Goal: Task Accomplishment & Management: Use online tool/utility

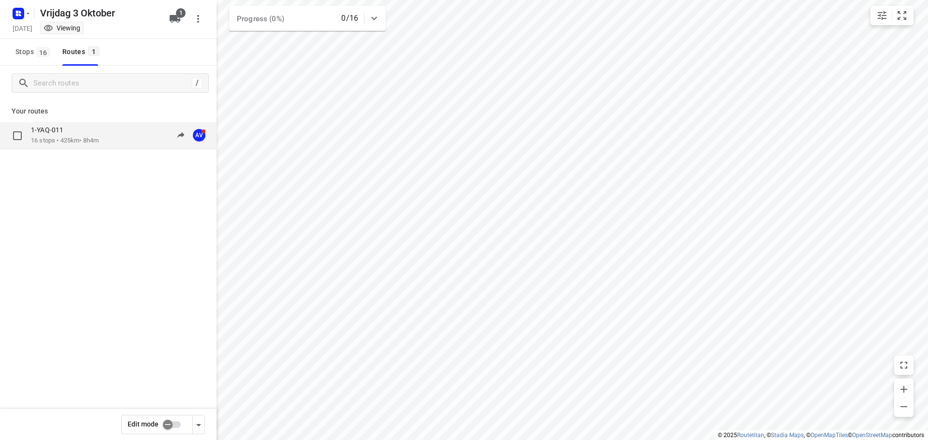
click at [115, 142] on div "1-YAQ-011 16 stops • 425km • 8h4m 09:17-17:21 AV" at bounding box center [124, 136] width 186 height 20
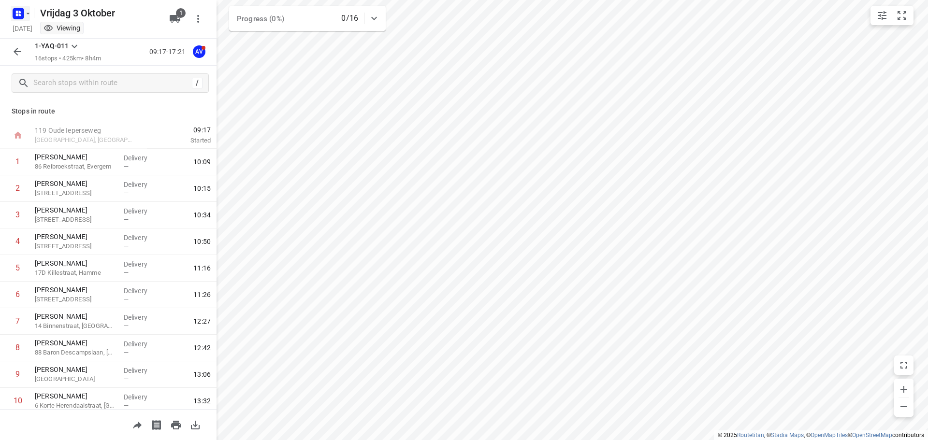
click at [23, 12] on rect "button" at bounding box center [19, 14] width 12 height 12
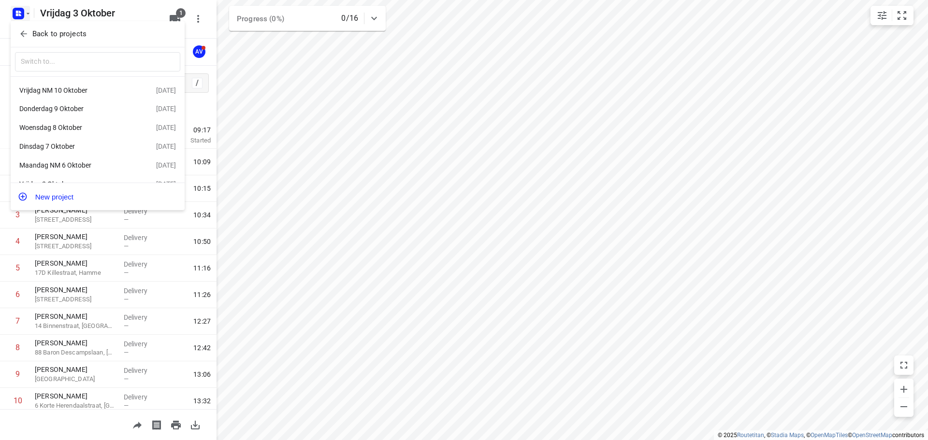
click at [81, 148] on div "Dinsdag 7 Oktober" at bounding box center [74, 147] width 111 height 8
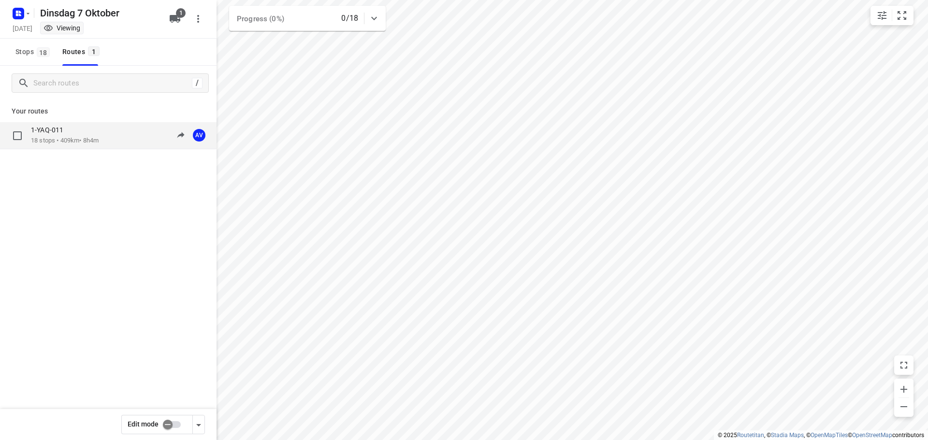
click at [109, 136] on div "1-YAQ-011 18 stops • 409km • 8h4m 09:00-17:04 AV" at bounding box center [124, 136] width 186 height 20
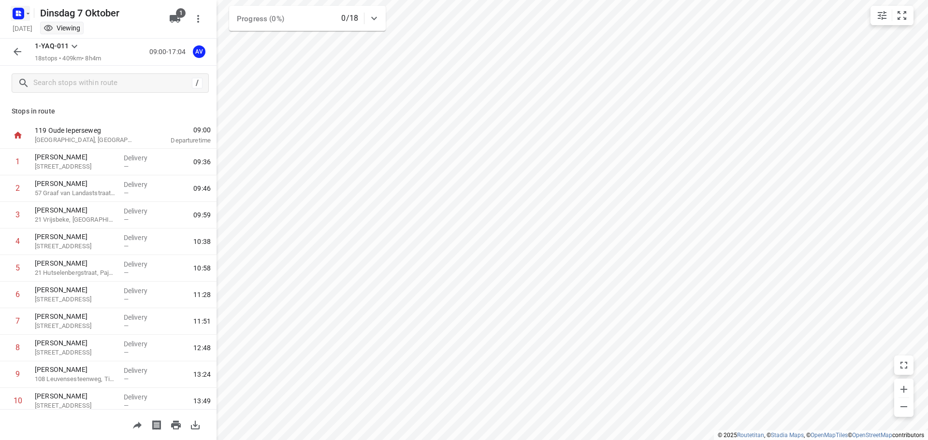
click at [21, 11] on rect "button" at bounding box center [19, 14] width 12 height 12
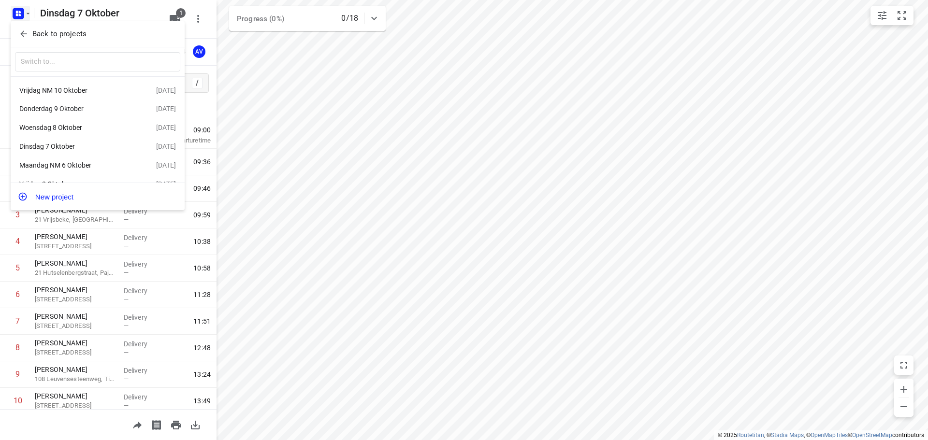
click at [95, 129] on div "Woensdag 8 Oktober" at bounding box center [74, 128] width 111 height 8
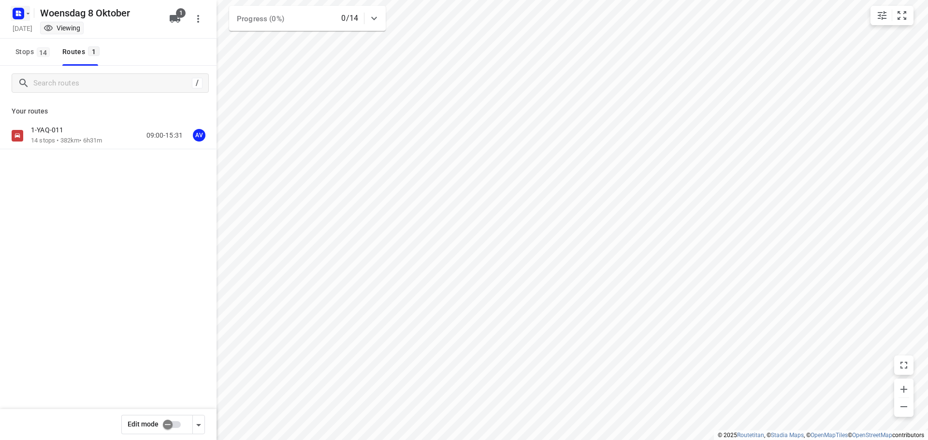
click at [23, 9] on rect "button" at bounding box center [19, 14] width 12 height 12
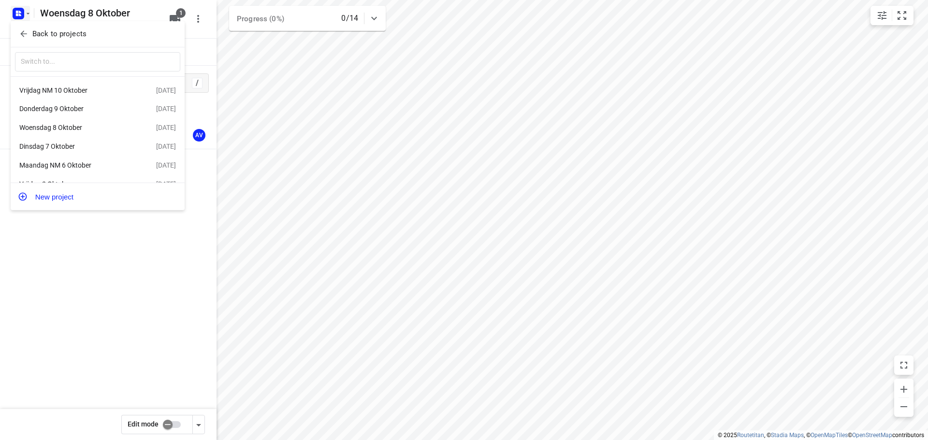
click at [94, 111] on div "Donderdag 9 Oktober" at bounding box center [74, 109] width 111 height 8
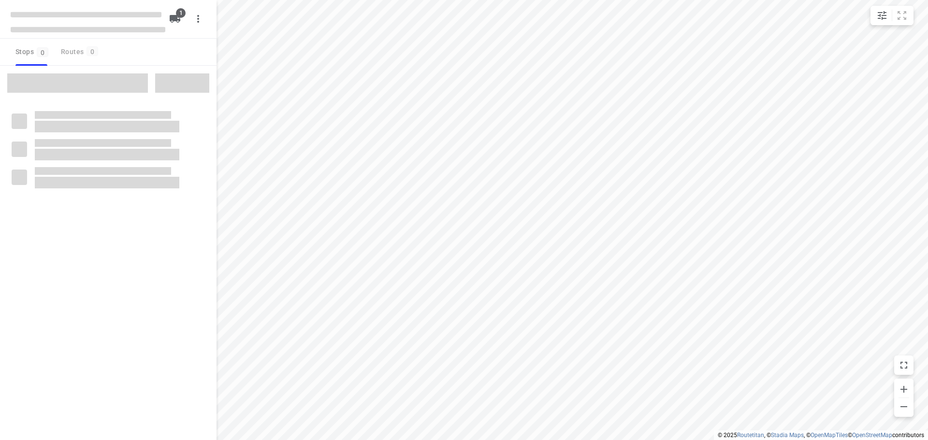
type input "distance"
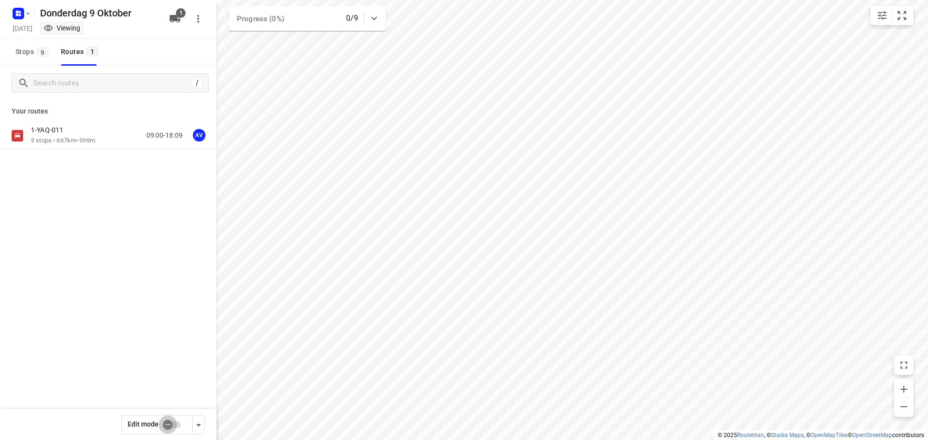
click at [176, 423] on input "checkbox" at bounding box center [167, 425] width 55 height 18
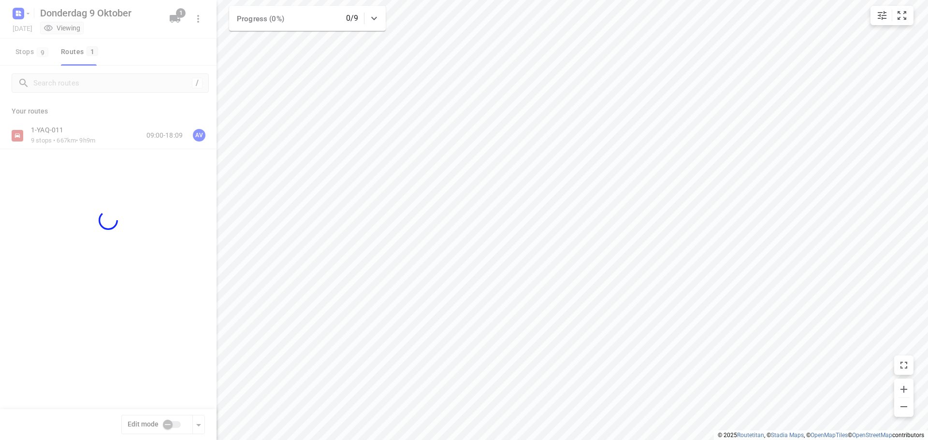
checkbox input "true"
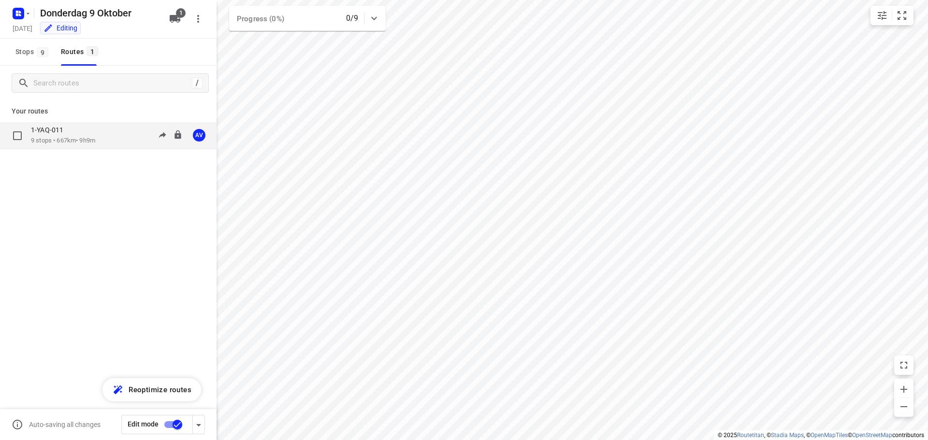
click at [114, 132] on div "1-YAQ-011 9 stops • 667km • 9h9m 09:00-18:09 AV" at bounding box center [124, 136] width 186 height 20
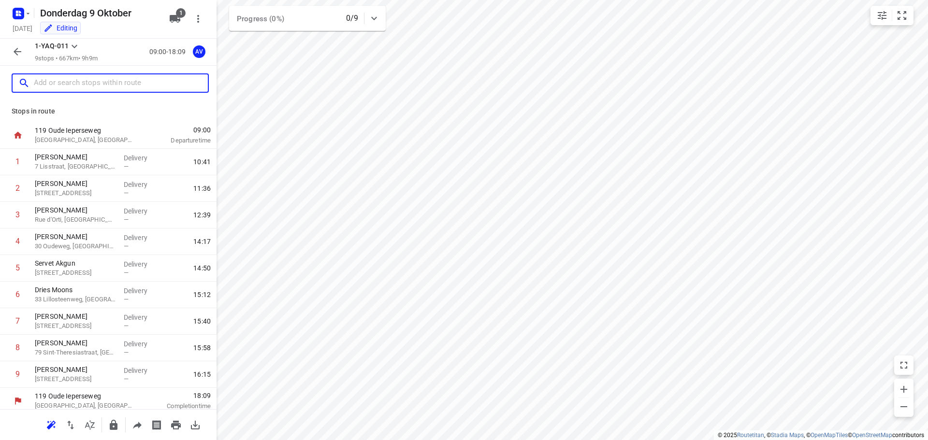
click at [105, 82] on input "text" at bounding box center [121, 83] width 174 height 15
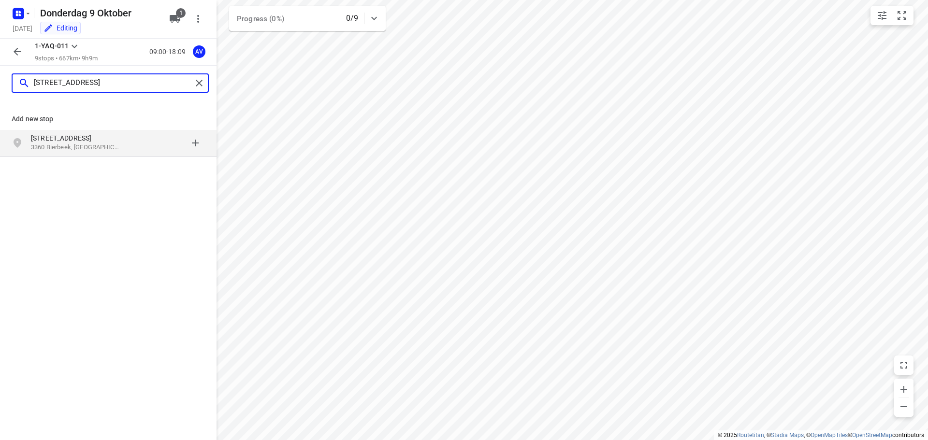
type input "[STREET_ADDRESS]"
click at [116, 141] on p "[STREET_ADDRESS]" at bounding box center [75, 138] width 89 height 10
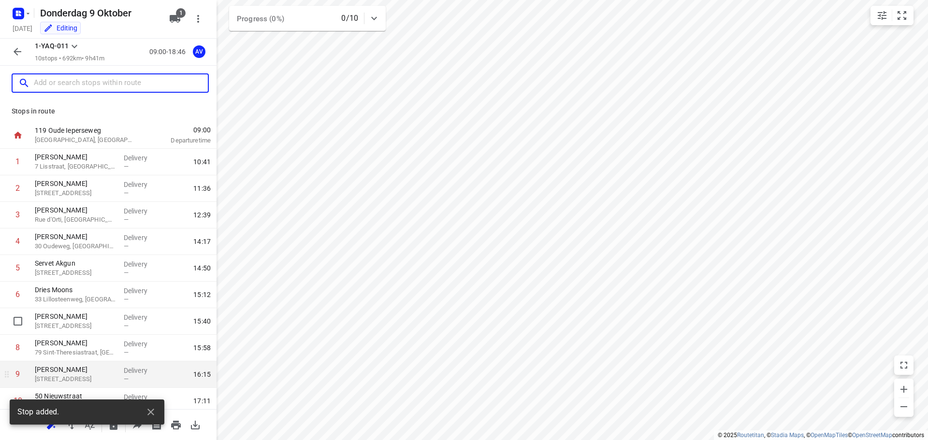
scroll to position [32, 0]
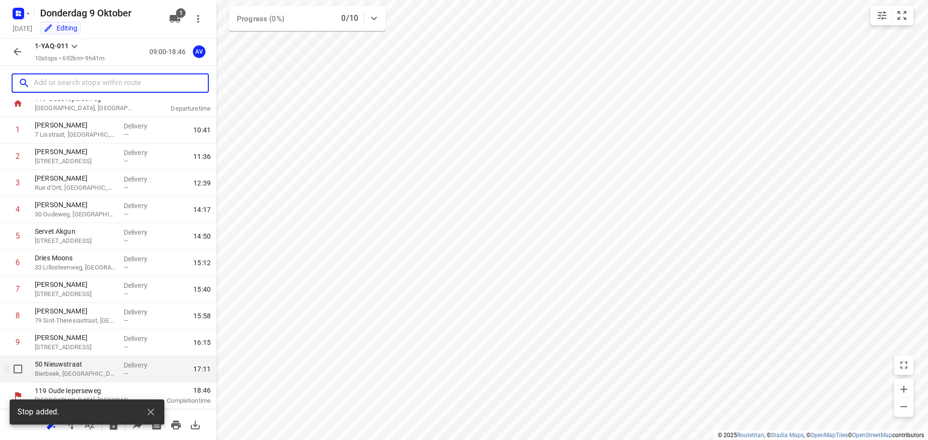
click at [81, 371] on p "Bierbeek, [GEOGRAPHIC_DATA]" at bounding box center [75, 374] width 81 height 10
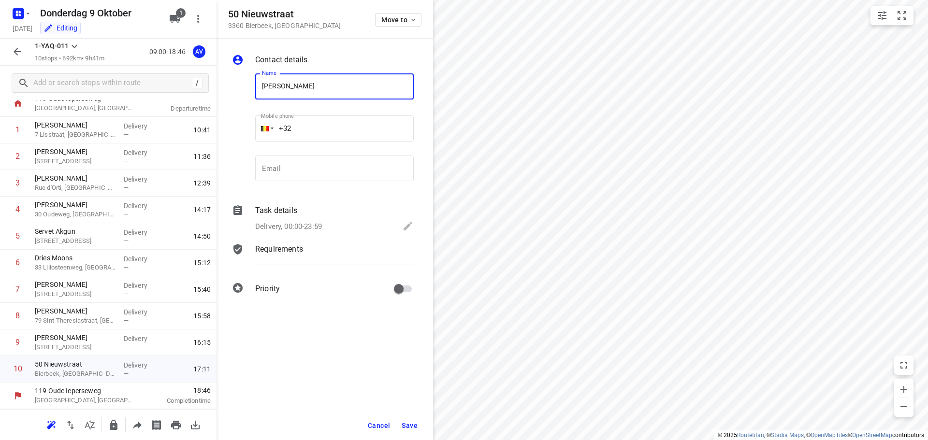
type input "[PERSON_NAME]"
click at [318, 120] on input "+32" at bounding box center [334, 128] width 158 height 26
type input "[PHONE_NUMBER]"
click at [314, 226] on p "Delivery, 00:00-23:59" at bounding box center [288, 226] width 67 height 11
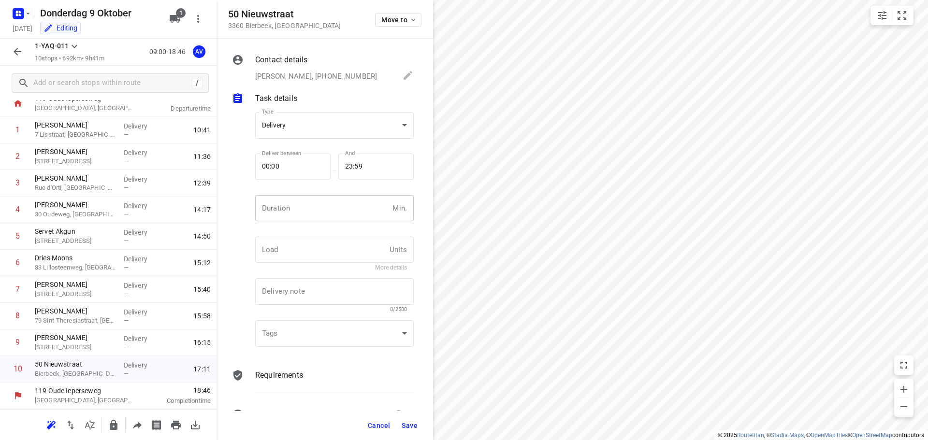
click at [325, 211] on input "number" at bounding box center [321, 208] width 133 height 26
type input "1"
click at [408, 426] on span "Save" at bounding box center [410, 426] width 16 height 8
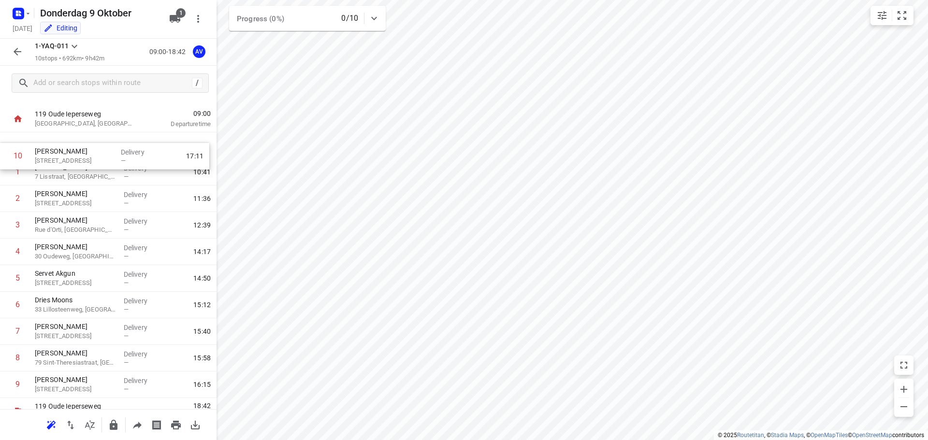
scroll to position [0, 0]
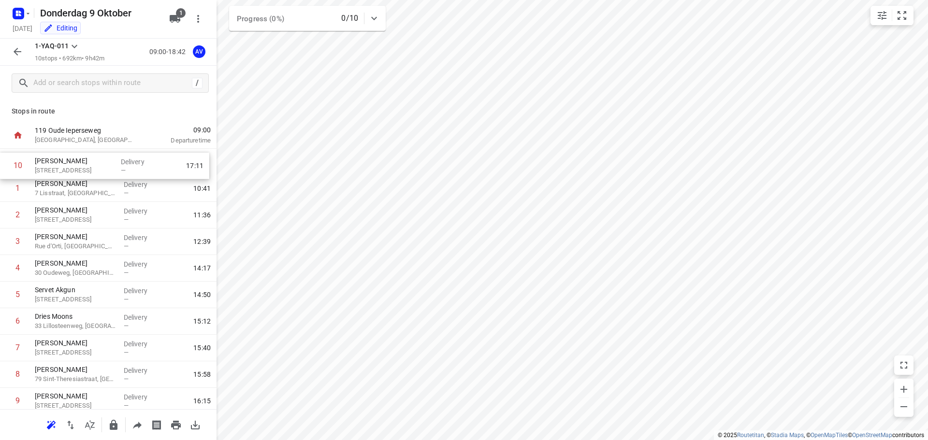
drag, startPoint x: 5, startPoint y: 373, endPoint x: 5, endPoint y: 168, distance: 205.8
click at [5, 168] on div "1 [PERSON_NAME] 7 Lisstraat, [GEOGRAPHIC_DATA] Delivery — 10:41 2 [PERSON_NAME]…" at bounding box center [108, 282] width 216 height 266
click at [23, 12] on rect "button" at bounding box center [19, 14] width 12 height 12
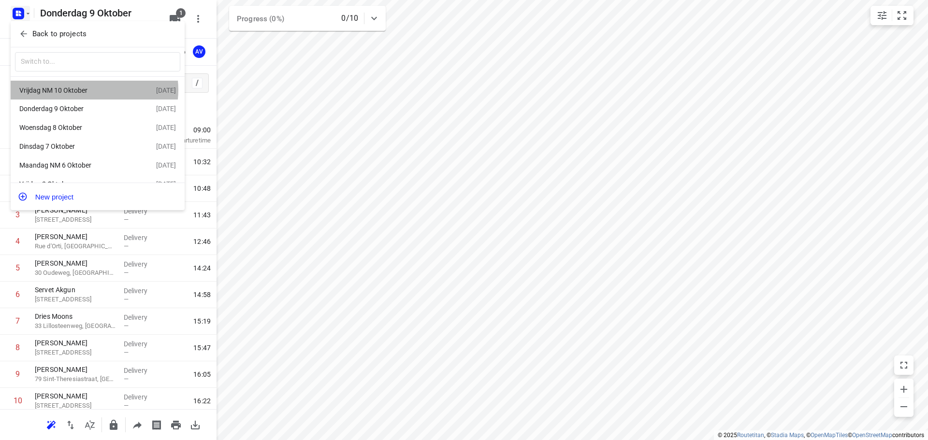
click at [89, 90] on div "Vrijdag NM 10 Oktober" at bounding box center [74, 90] width 111 height 8
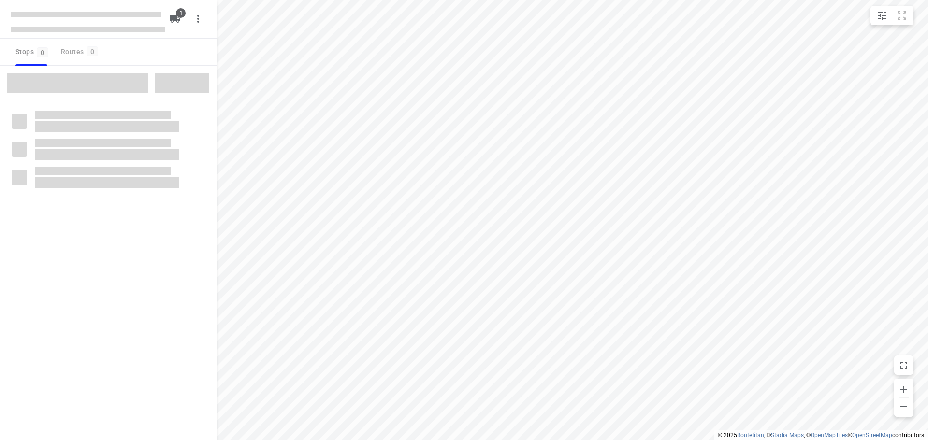
type input "distance"
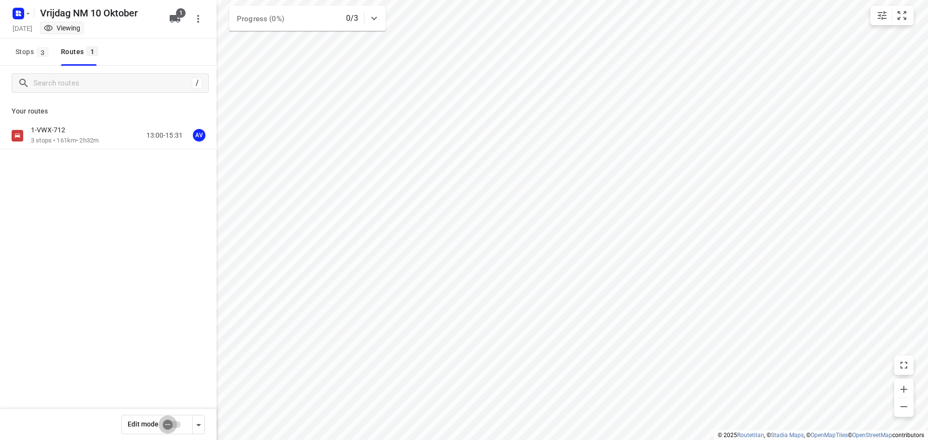
click at [177, 425] on input "checkbox" at bounding box center [167, 425] width 55 height 18
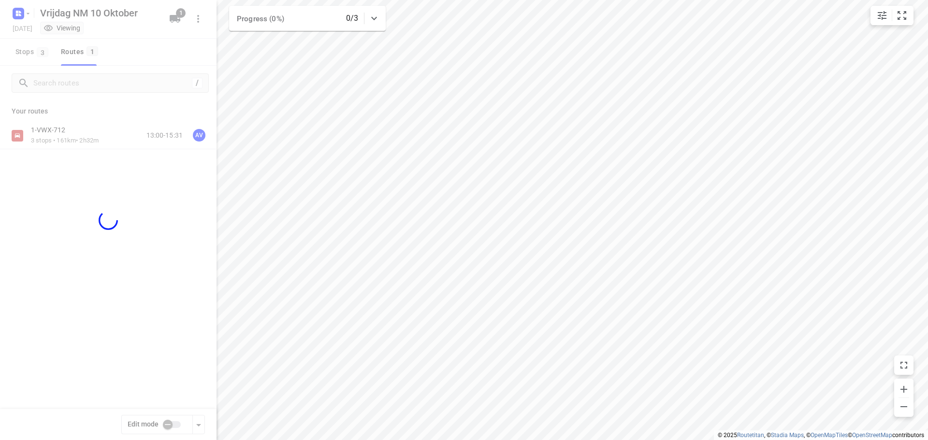
checkbox input "true"
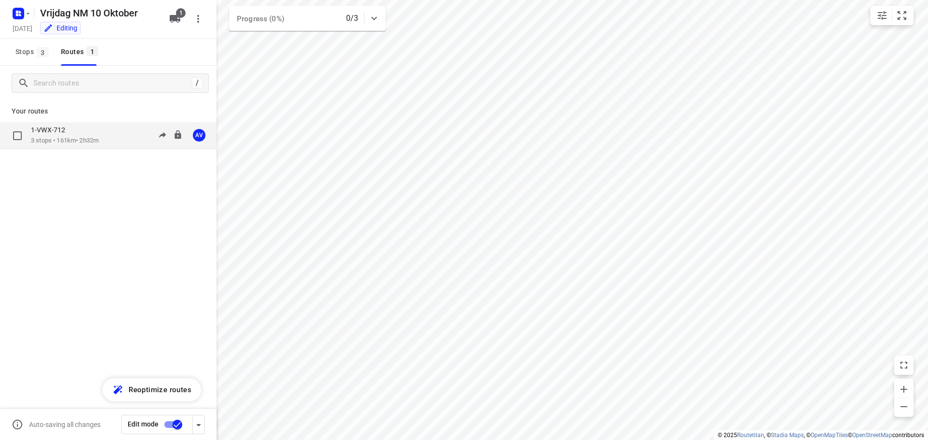
click at [107, 136] on div "1-VWX-712 3 stops • 161km • 2h32m 13:00-15:31 AV" at bounding box center [124, 136] width 186 height 20
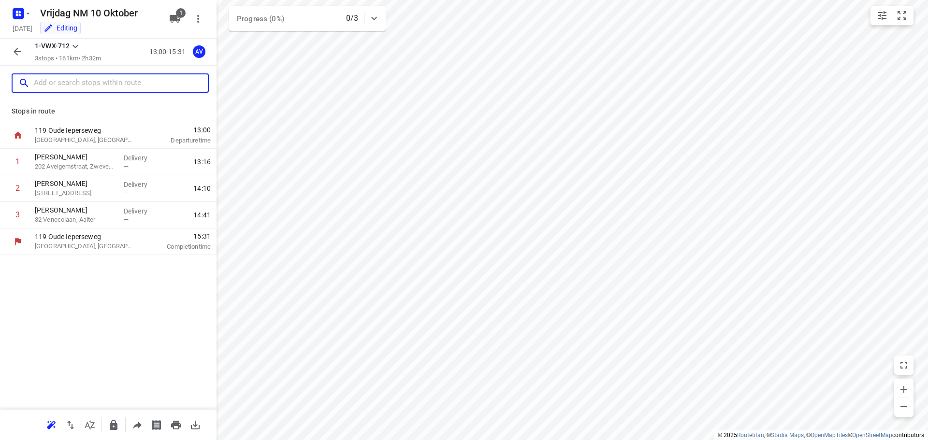
click at [102, 83] on input "text" at bounding box center [121, 83] width 174 height 15
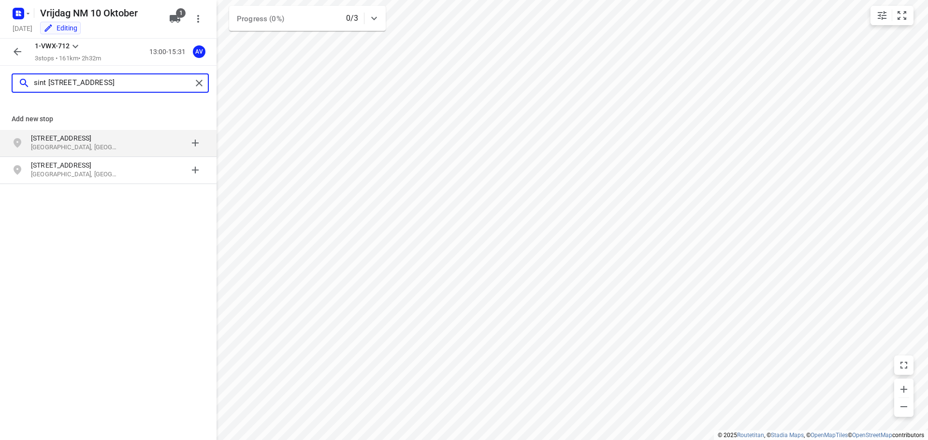
type input "sint [STREET_ADDRESS]"
click at [108, 144] on p "[GEOGRAPHIC_DATA], [GEOGRAPHIC_DATA]" at bounding box center [75, 147] width 89 height 9
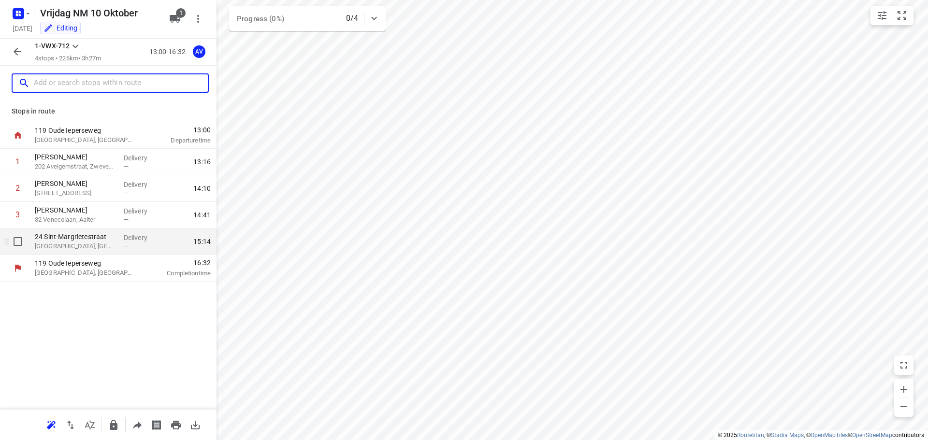
click at [101, 245] on p "[GEOGRAPHIC_DATA], [GEOGRAPHIC_DATA]" at bounding box center [75, 247] width 81 height 10
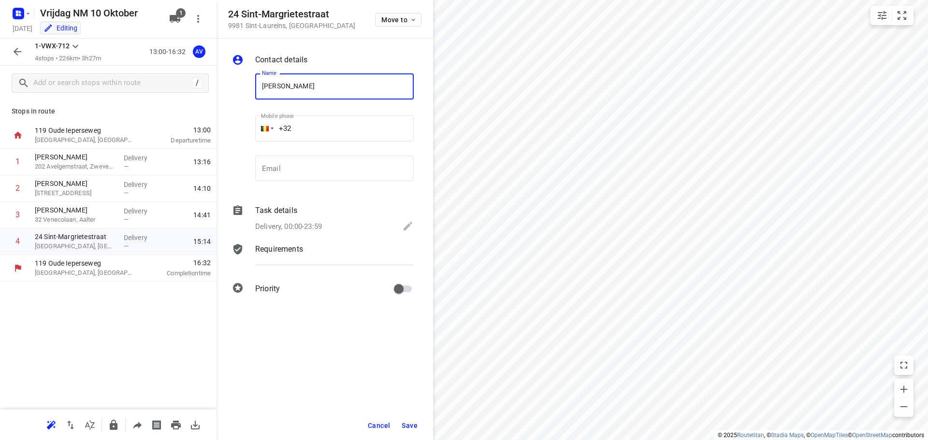
type input "[PERSON_NAME]"
click at [332, 125] on input "+32" at bounding box center [334, 128] width 158 height 26
type input "[PHONE_NUMBER]"
click at [308, 219] on div "Task details Delivery, 00:00-23:59" at bounding box center [334, 219] width 162 height 33
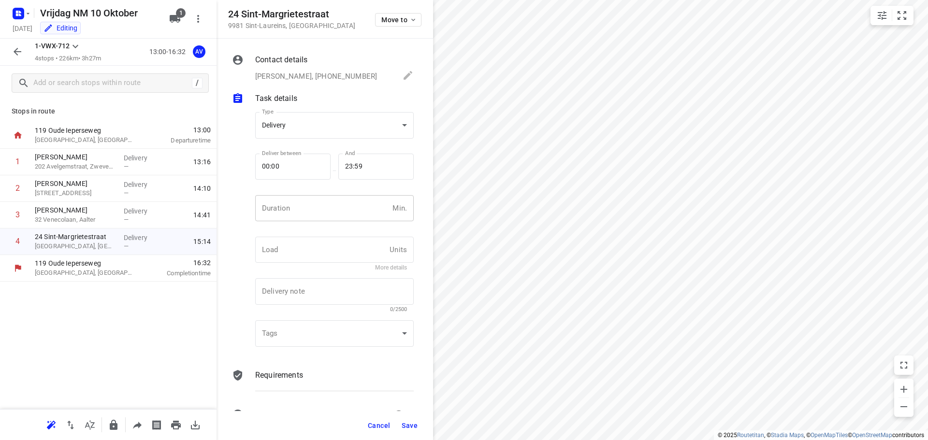
click at [318, 211] on input "number" at bounding box center [321, 208] width 133 height 26
type input "1"
click at [413, 423] on span "Save" at bounding box center [410, 426] width 16 height 8
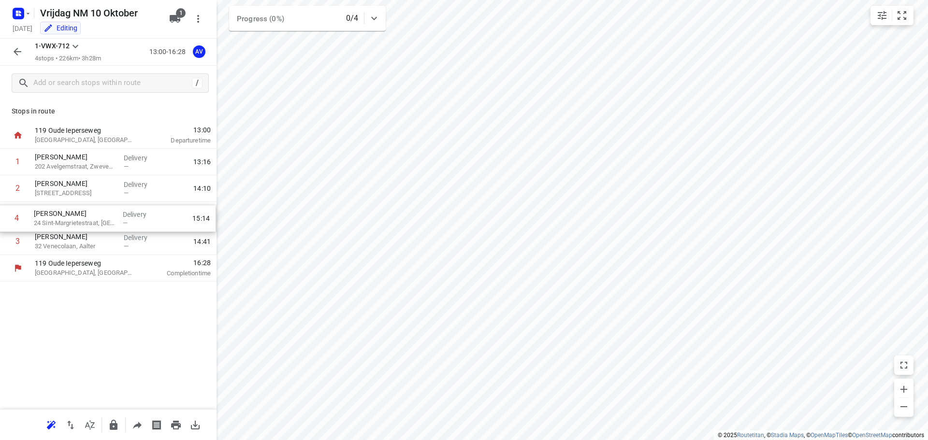
drag, startPoint x: 4, startPoint y: 243, endPoint x: 12, endPoint y: 213, distance: 30.5
click at [3, 216] on div "1 [PERSON_NAME] [GEOGRAPHIC_DATA], Zwevegem Delivery — 13:16 2 [PERSON_NAME][GE…" at bounding box center [108, 202] width 216 height 106
click at [22, 50] on icon "button" at bounding box center [18, 52] width 12 height 12
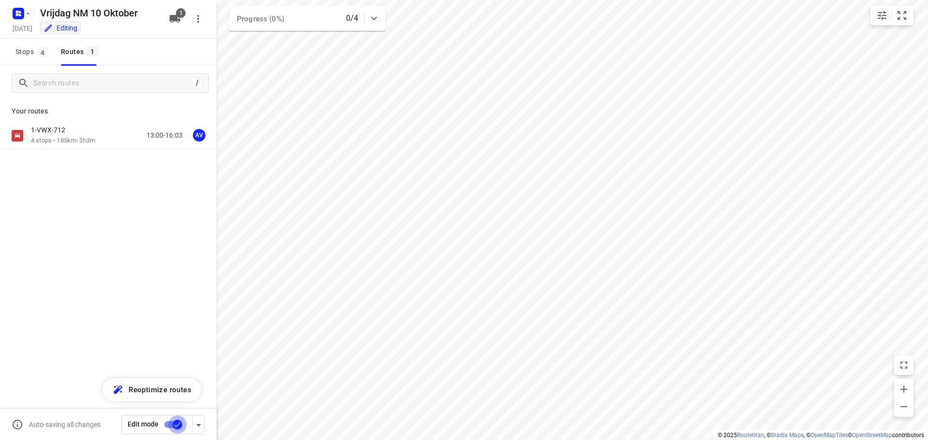
click at [170, 424] on input "checkbox" at bounding box center [177, 425] width 55 height 18
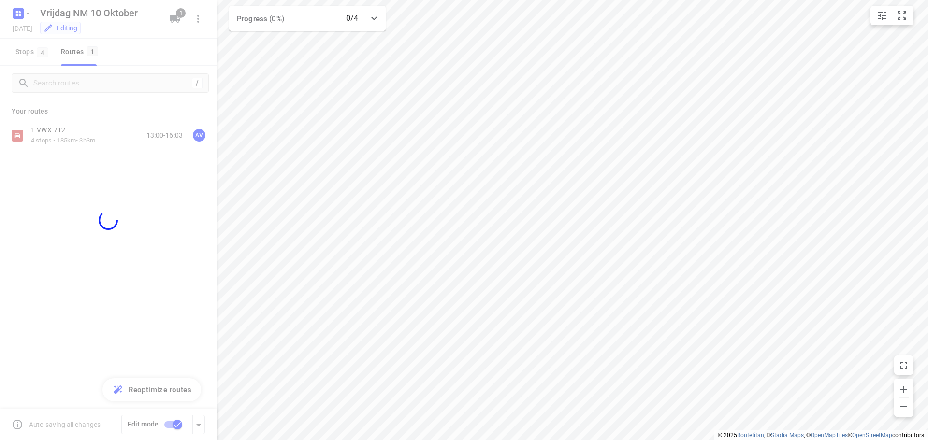
checkbox input "false"
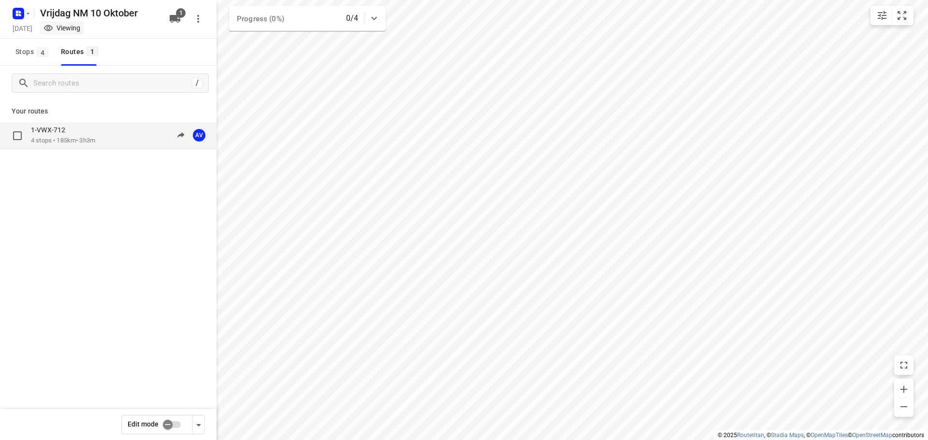
click at [109, 141] on div "1-VWX-712 4 stops • 185km • 3h3m 13:00-16:03 AV" at bounding box center [124, 136] width 186 height 20
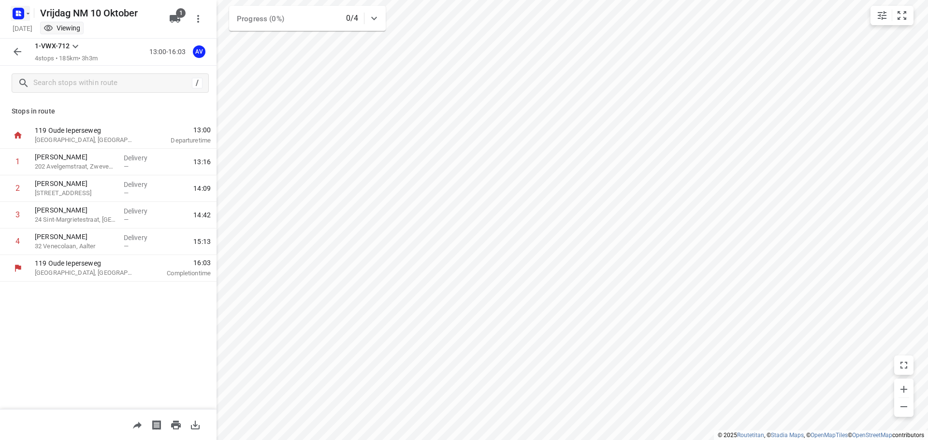
click at [24, 11] on icon "button" at bounding box center [28, 14] width 8 height 8
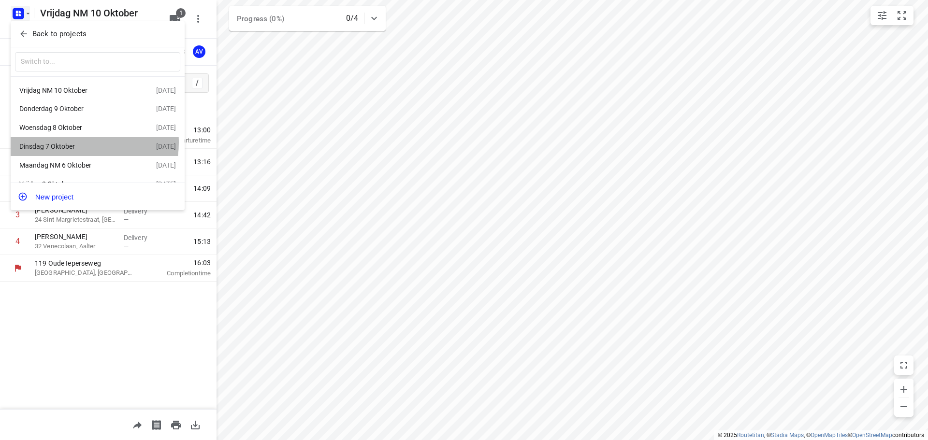
click at [73, 144] on div "Dinsdag 7 Oktober" at bounding box center [74, 147] width 111 height 8
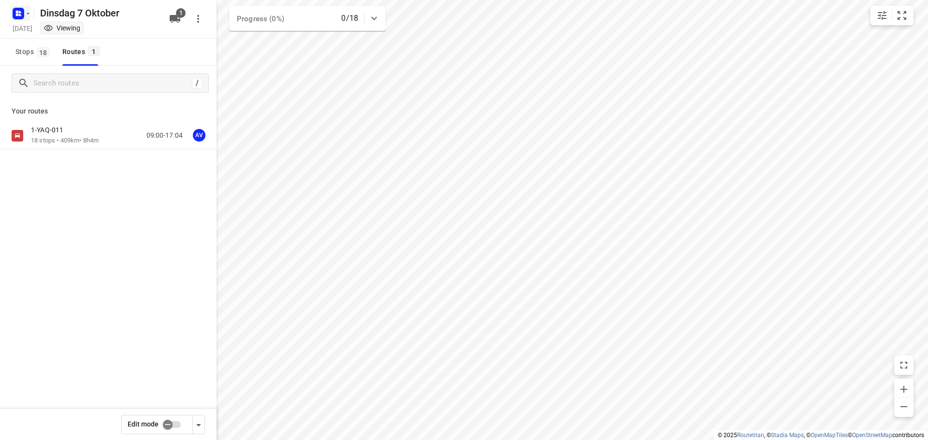
click at [22, 11] on rect "button" at bounding box center [19, 14] width 12 height 12
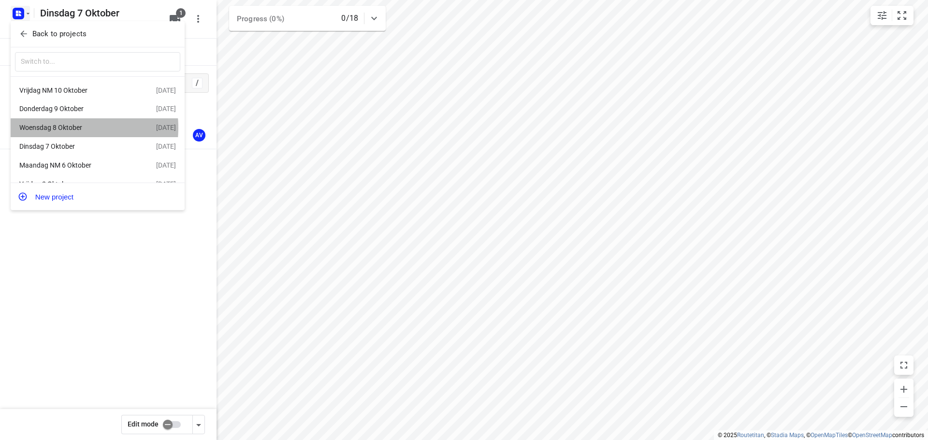
click at [58, 129] on div "Woensdag 8 Oktober" at bounding box center [74, 128] width 111 height 8
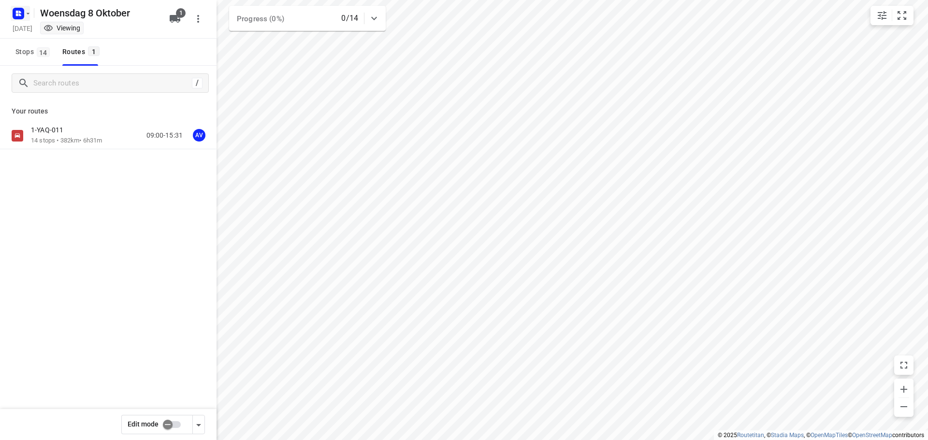
click at [24, 11] on rect "button" at bounding box center [19, 14] width 12 height 12
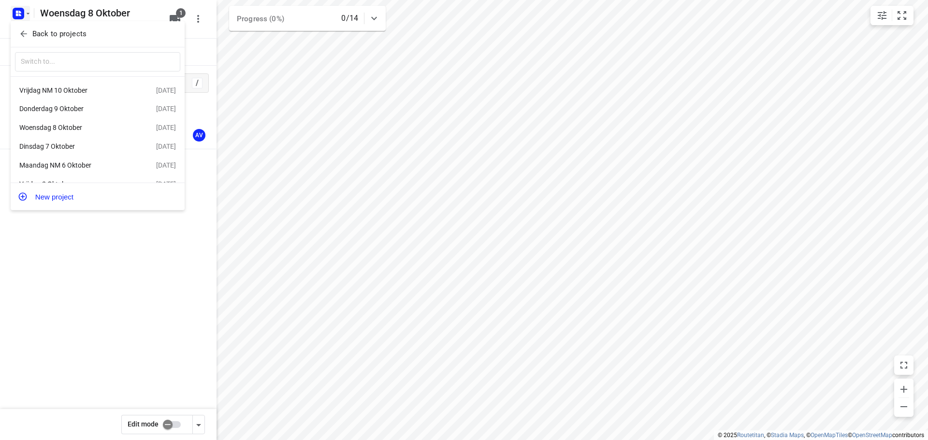
click at [85, 111] on div "Donderdag 9 Oktober" at bounding box center [74, 109] width 111 height 8
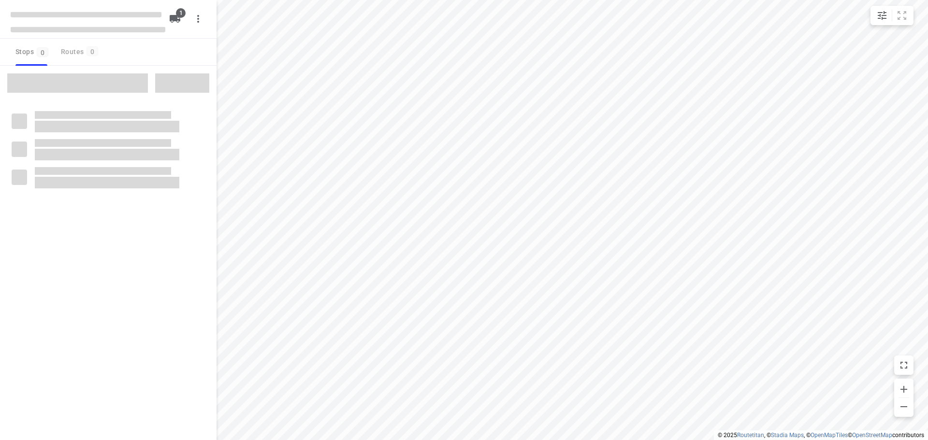
type input "distance"
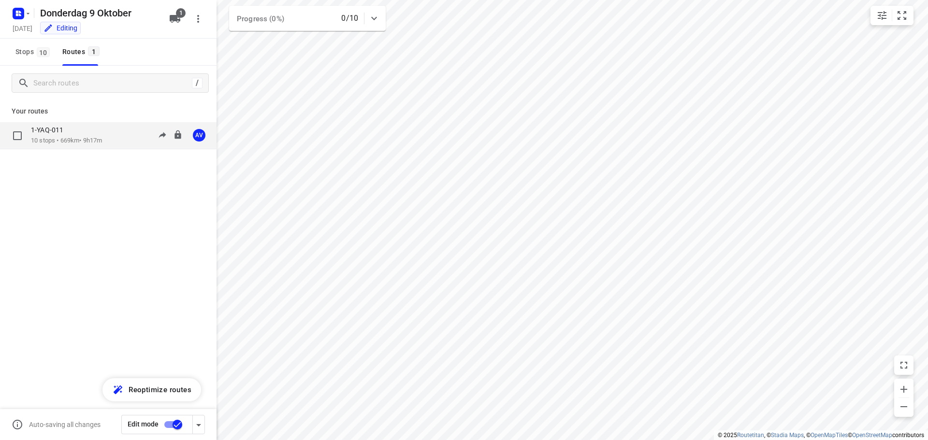
click at [109, 138] on div "1-YAQ-011 10 stops • 669km • 9h17m 09:00-18:16 AV" at bounding box center [124, 136] width 186 height 20
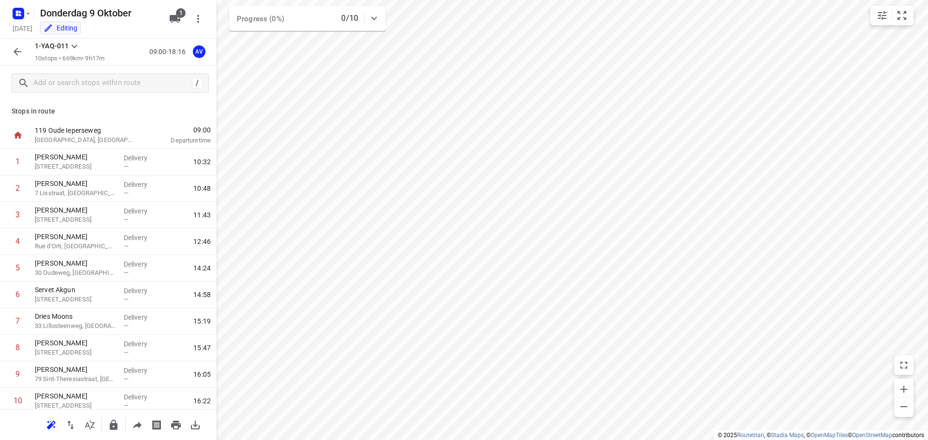
click at [16, 51] on icon "button" at bounding box center [18, 52] width 8 height 8
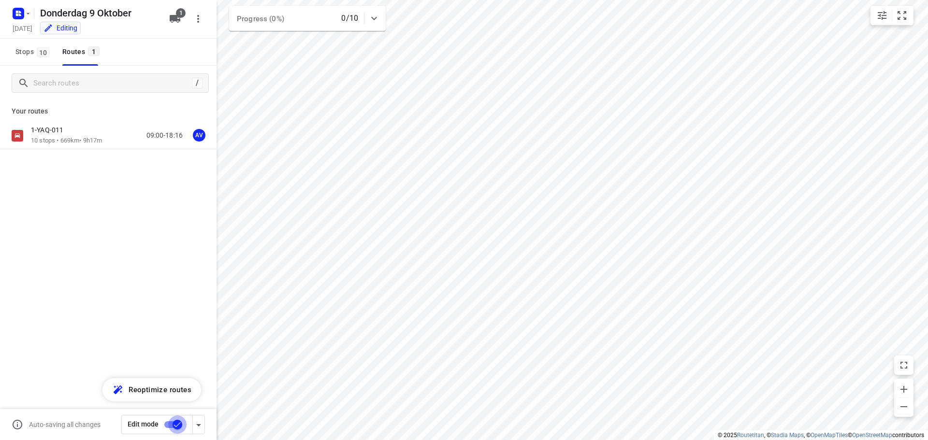
click at [168, 423] on input "checkbox" at bounding box center [177, 425] width 55 height 18
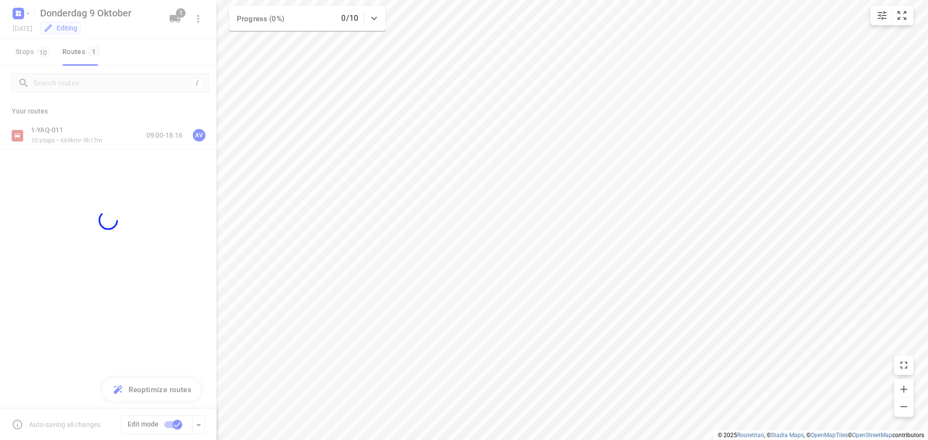
checkbox input "false"
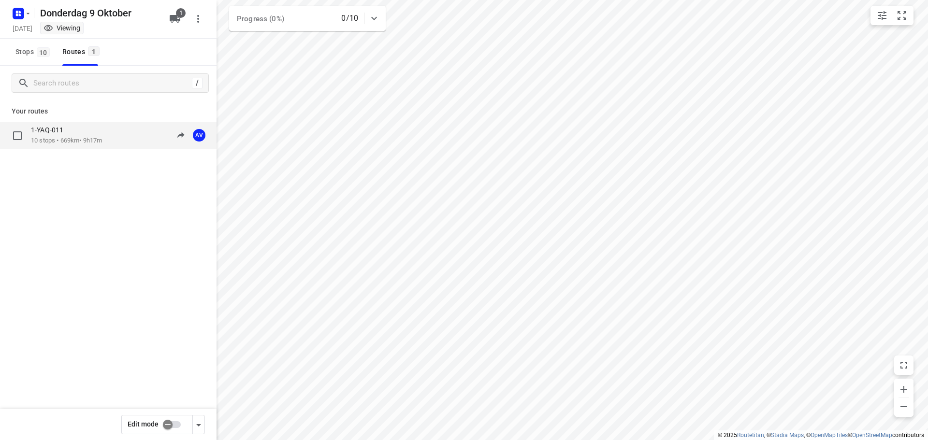
click at [112, 140] on div "1-YAQ-011 10 stops • 669km • 9h17m 09:00-18:16 AV" at bounding box center [124, 136] width 186 height 20
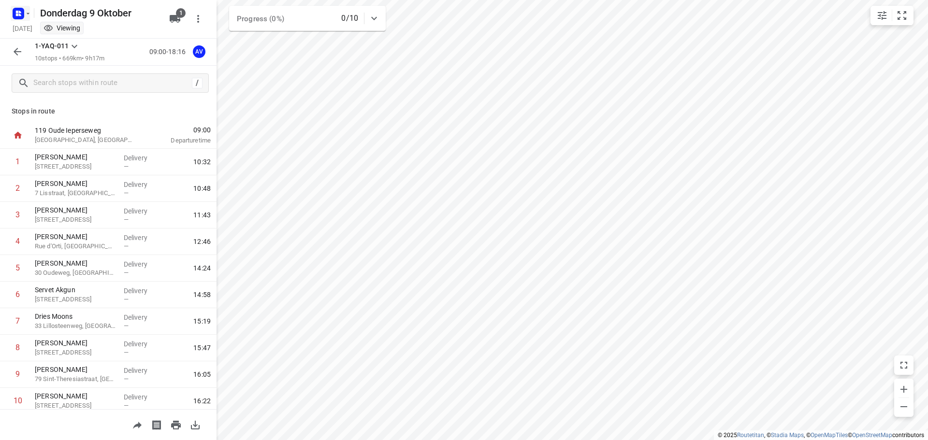
click at [25, 11] on icon "button" at bounding box center [28, 14] width 8 height 8
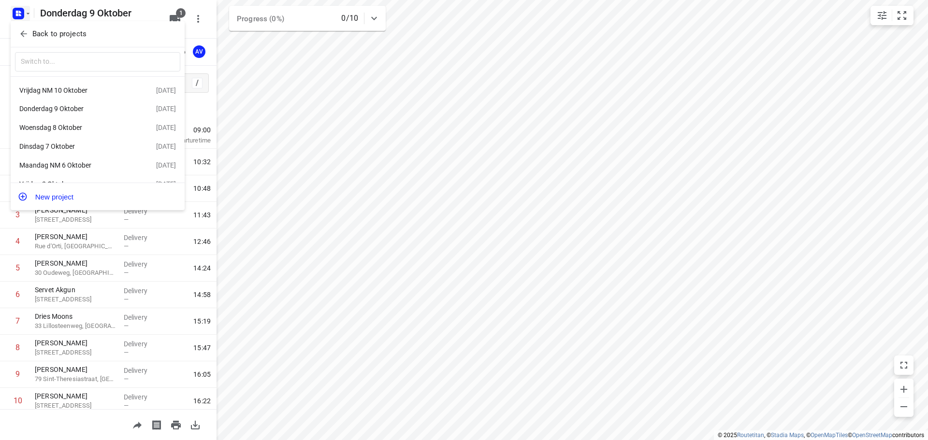
click at [91, 125] on div "Woensdag 8 Oktober" at bounding box center [74, 128] width 111 height 8
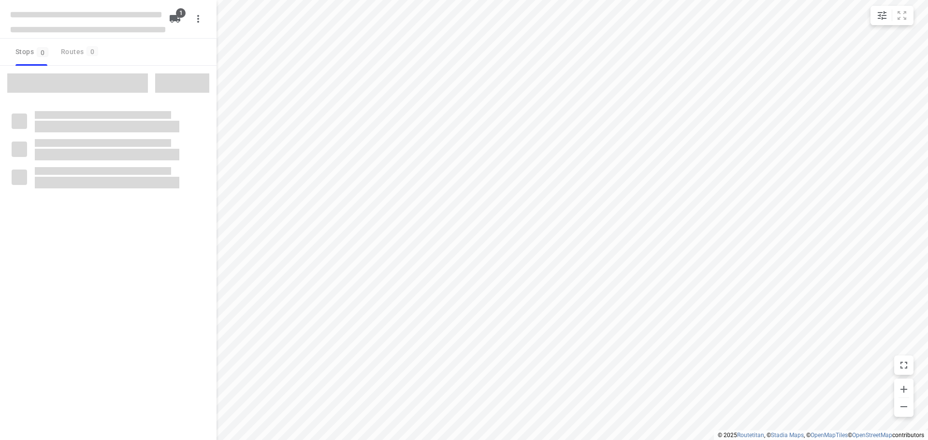
type input "distance"
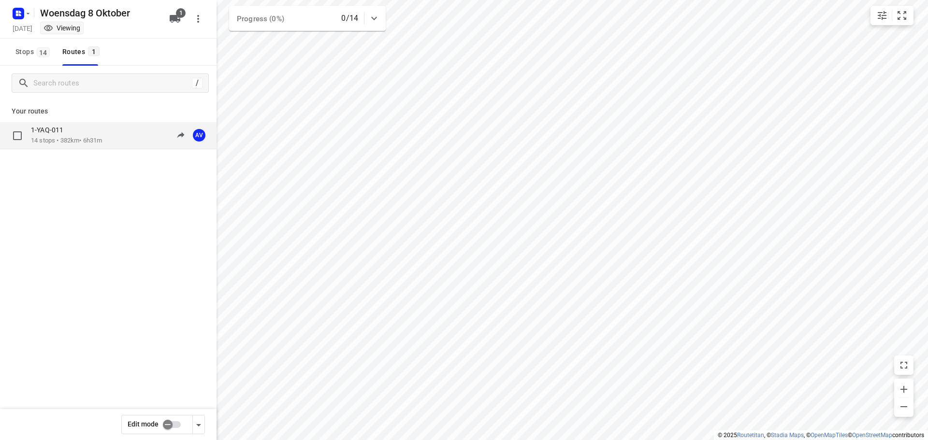
click at [116, 137] on div "1-YAQ-011 14 stops • 382km • 6h31m 09:00-15:31 AV" at bounding box center [124, 136] width 186 height 20
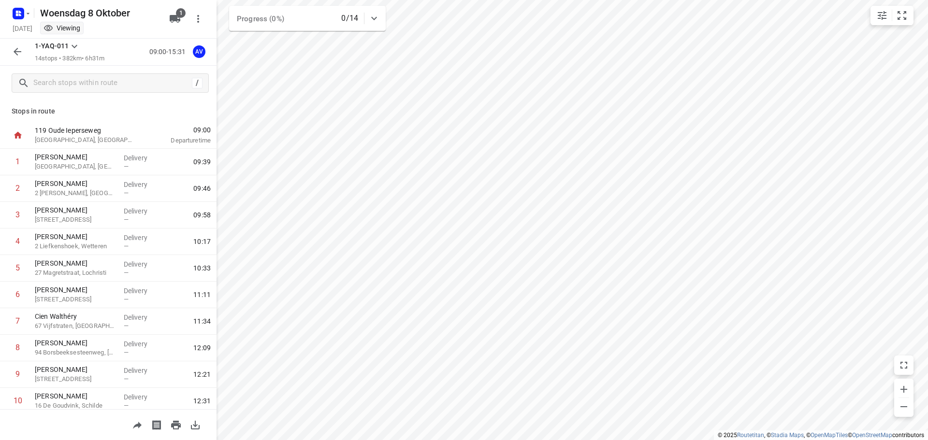
click at [16, 54] on icon "button" at bounding box center [18, 52] width 8 height 8
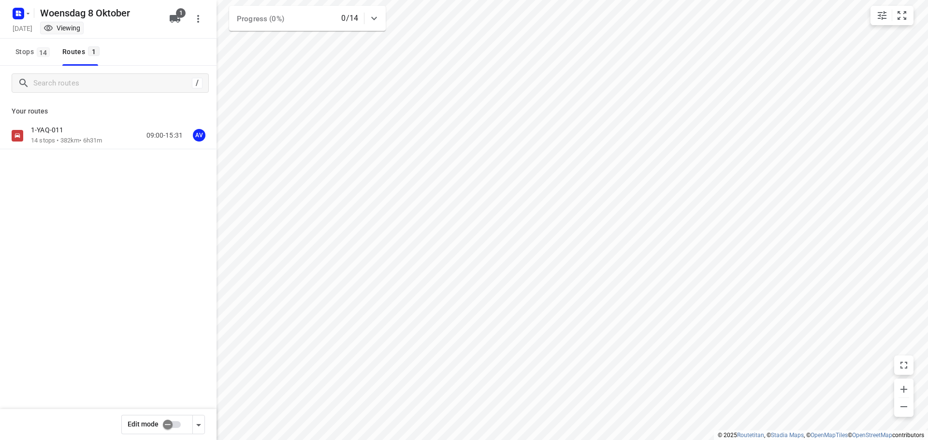
click at [176, 424] on input "checkbox" at bounding box center [167, 425] width 55 height 18
checkbox input "true"
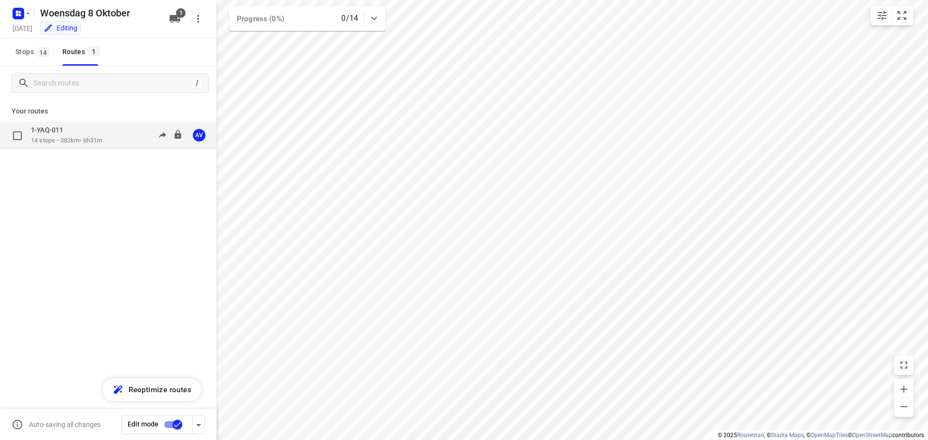
click at [111, 135] on div "1-YAQ-011 14 stops • 382km • 6h31m 09:00-15:31 AV" at bounding box center [124, 136] width 186 height 20
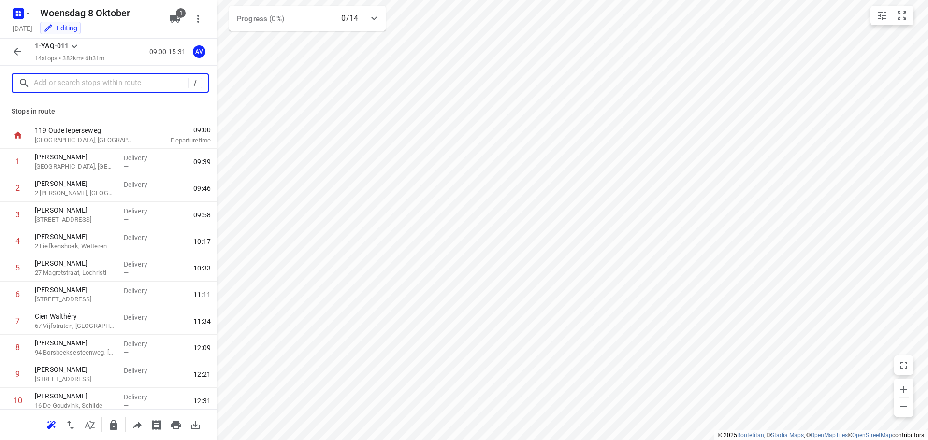
click at [101, 80] on input "text" at bounding box center [111, 83] width 155 height 15
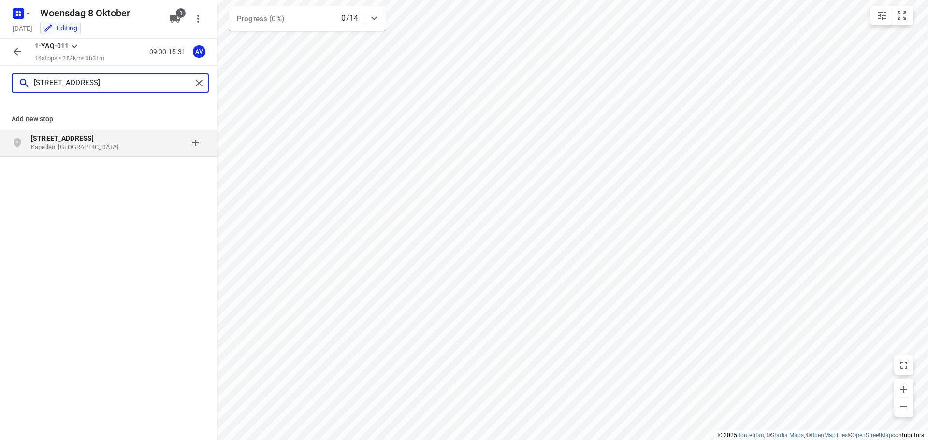
type input "[STREET_ADDRESS]"
click at [123, 144] on div "Pastoor [STREET_ADDRESS]" at bounding box center [80, 142] width 99 height 19
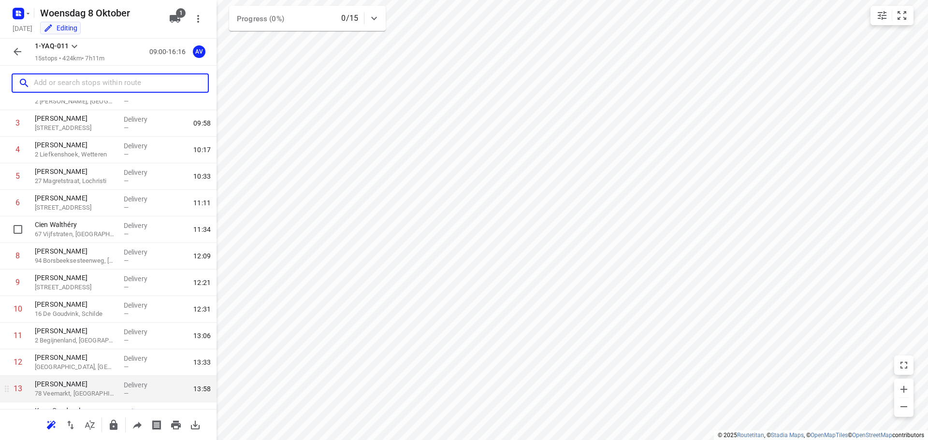
scroll to position [165, 0]
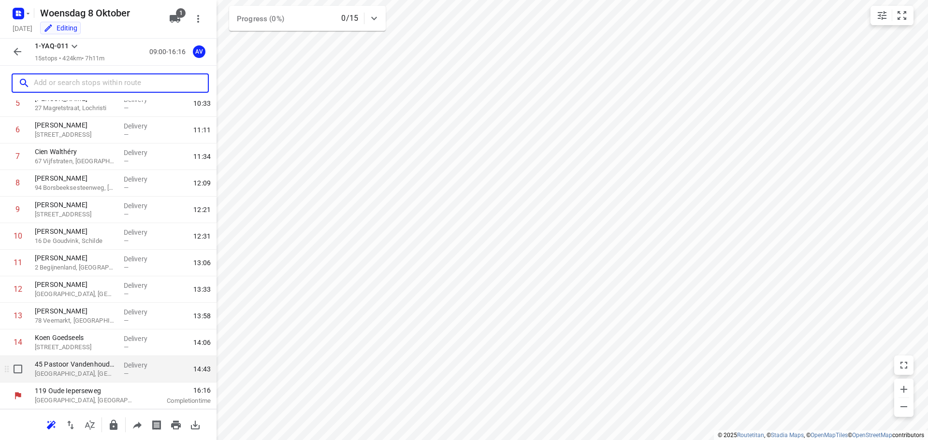
click at [94, 375] on p "[GEOGRAPHIC_DATA], [GEOGRAPHIC_DATA]" at bounding box center [75, 374] width 81 height 10
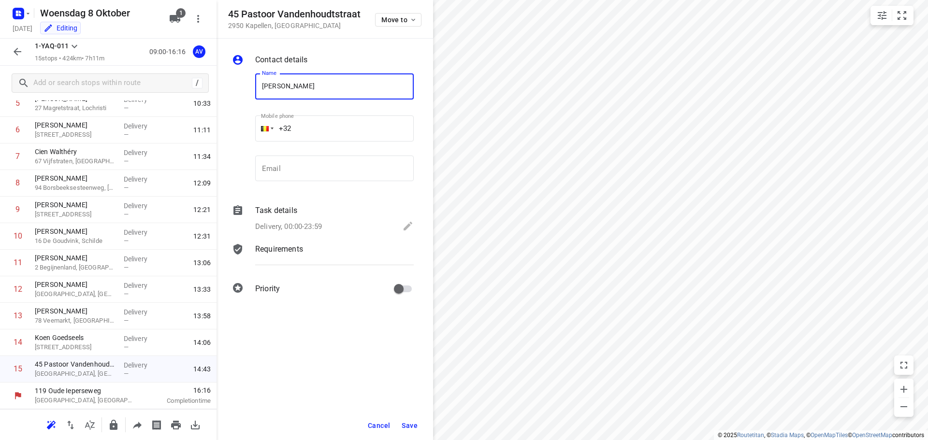
type input "[PERSON_NAME]"
click at [349, 126] on input "+32" at bounding box center [334, 128] width 158 height 26
type input "[PHONE_NUMBER]"
click at [307, 227] on p "Delivery, 00:00-23:59" at bounding box center [288, 226] width 67 height 11
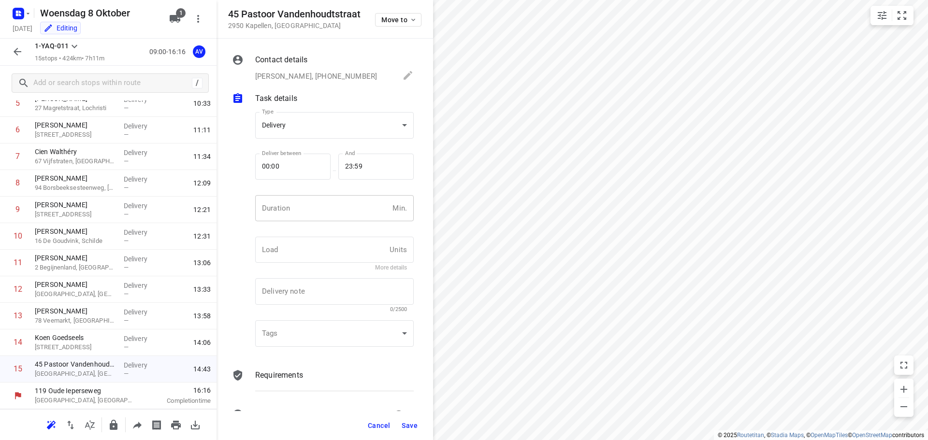
click at [311, 216] on input "number" at bounding box center [321, 208] width 133 height 26
type input "1"
click at [409, 428] on span "Save" at bounding box center [410, 426] width 16 height 8
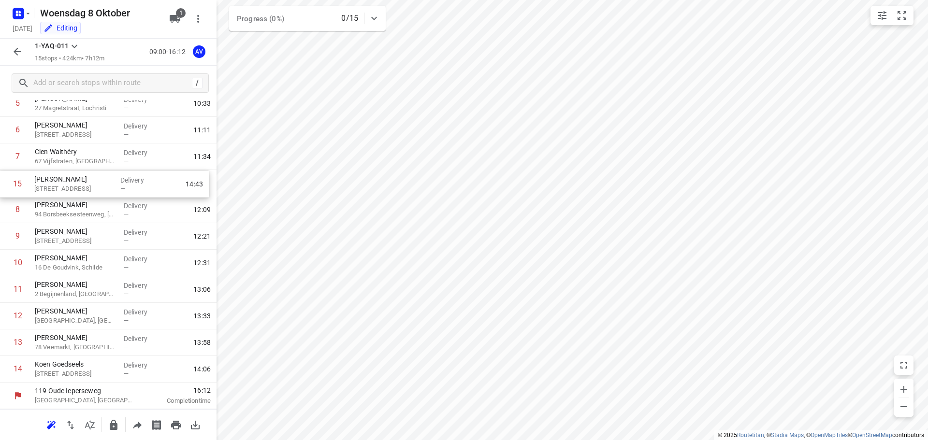
drag, startPoint x: 6, startPoint y: 370, endPoint x: 5, endPoint y: 182, distance: 188.0
click at [5, 182] on div "1 [PERSON_NAME] Derbystraat, Gent Delivery — 09:39 2 [PERSON_NAME] 2 [PERSON_NA…" at bounding box center [108, 183] width 216 height 399
drag, startPoint x: 3, startPoint y: 265, endPoint x: 4, endPoint y: 207, distance: 58.0
click at [4, 207] on div "1 [PERSON_NAME] Derbystraat, Gent Delivery — 09:39 2 [PERSON_NAME] 2 [PERSON_NA…" at bounding box center [108, 183] width 216 height 399
drag, startPoint x: 5, startPoint y: 262, endPoint x: 5, endPoint y: 238, distance: 24.6
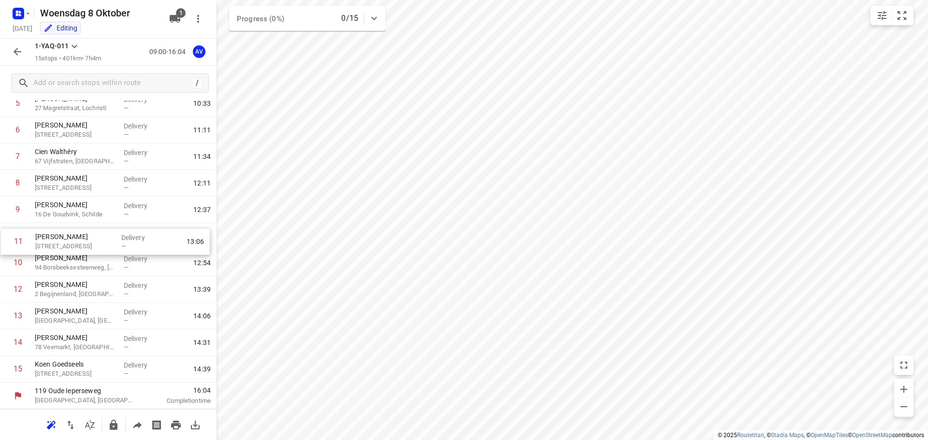
click at [5, 238] on div "1 [PERSON_NAME] Derbystraat, Gent Delivery — 09:39 2 [PERSON_NAME] 2 [PERSON_NA…" at bounding box center [108, 183] width 216 height 399
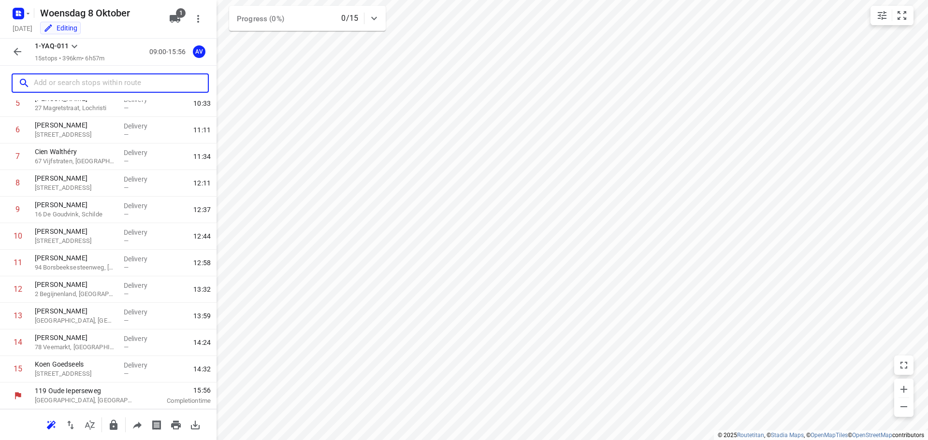
click at [94, 79] on input "text" at bounding box center [121, 83] width 174 height 15
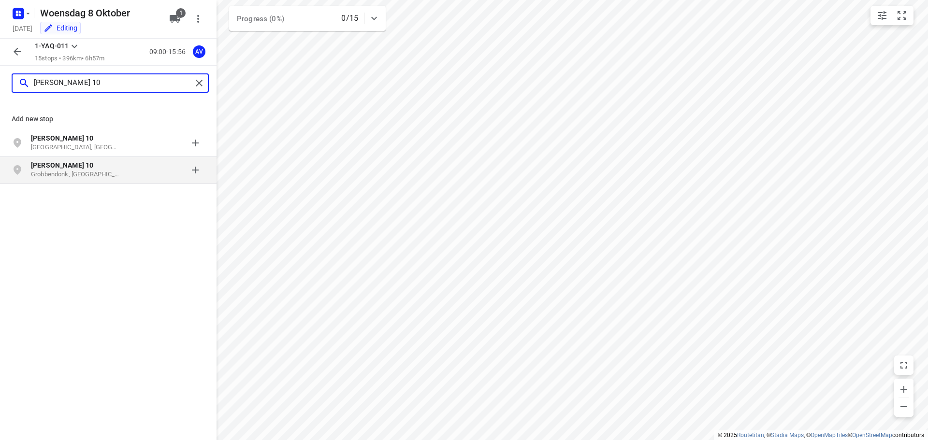
type input "[PERSON_NAME] 10"
click at [90, 174] on p "Grobbendonk, [GEOGRAPHIC_DATA]" at bounding box center [75, 174] width 89 height 9
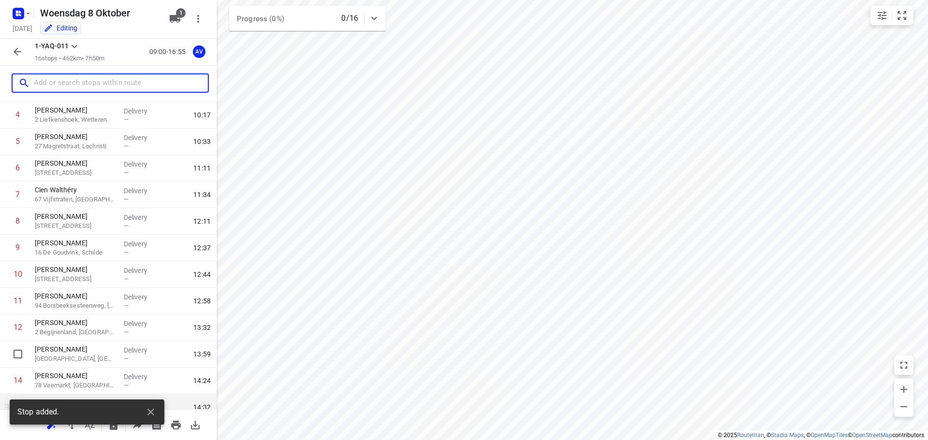
scroll to position [191, 0]
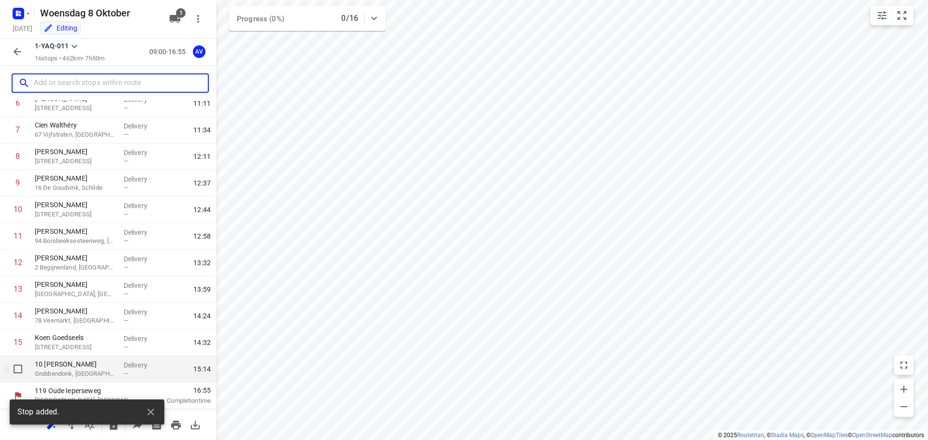
click at [86, 372] on p "Grobbendonk, [GEOGRAPHIC_DATA]" at bounding box center [75, 374] width 81 height 10
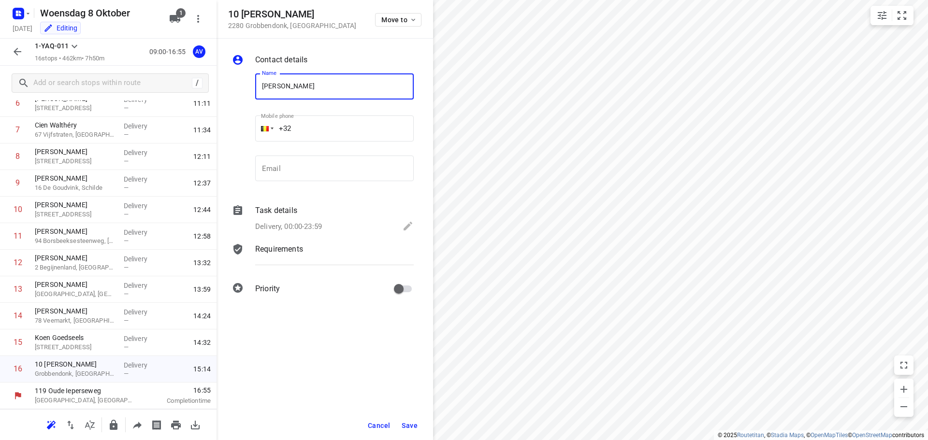
type input "[PERSON_NAME]"
click at [326, 124] on input "+32" at bounding box center [334, 128] width 158 height 26
type input "[PHONE_NUMBER]"
click at [296, 224] on p "Delivery, 00:00-23:59" at bounding box center [288, 226] width 67 height 11
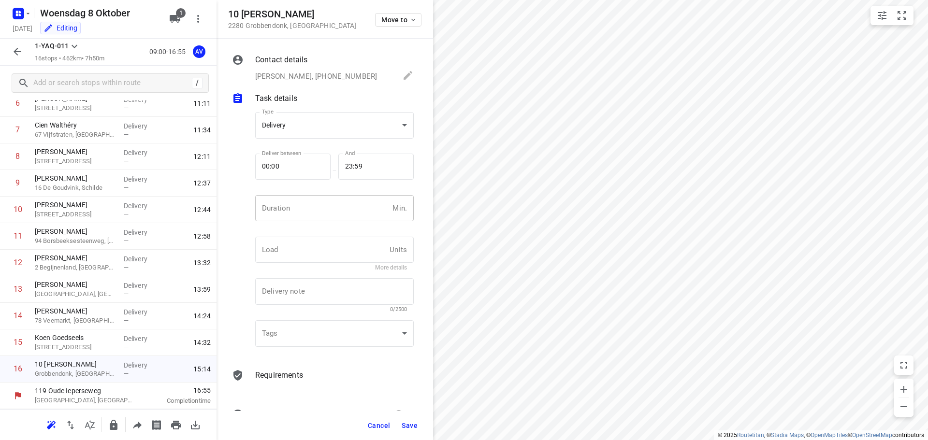
click at [314, 206] on input "number" at bounding box center [321, 208] width 133 height 26
type input "1"
click at [410, 425] on span "Save" at bounding box center [410, 426] width 16 height 8
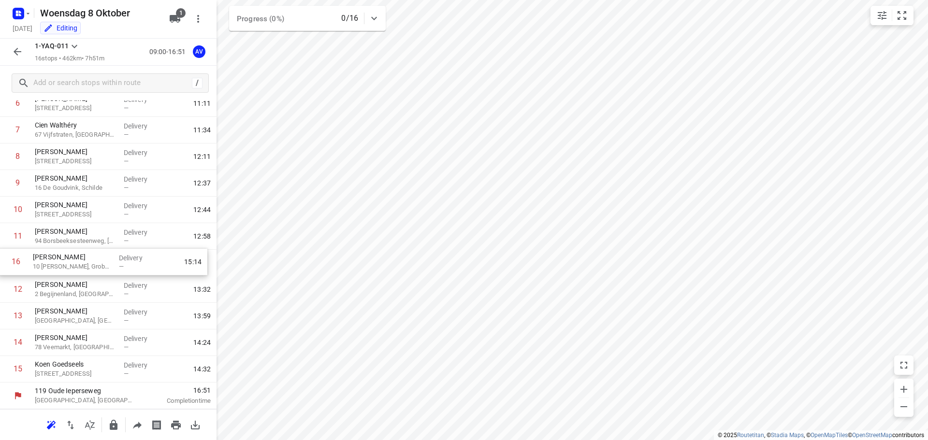
drag, startPoint x: 4, startPoint y: 372, endPoint x: 2, endPoint y: 260, distance: 111.1
click at [2, 260] on div "1 [PERSON_NAME] Derbystraat, Gent Delivery — 09:39 2 [PERSON_NAME] 2 [PERSON_NA…" at bounding box center [108, 169] width 216 height 425
drag, startPoint x: 75, startPoint y: 81, endPoint x: 115, endPoint y: 61, distance: 43.9
click at [76, 81] on input "text" at bounding box center [121, 83] width 174 height 15
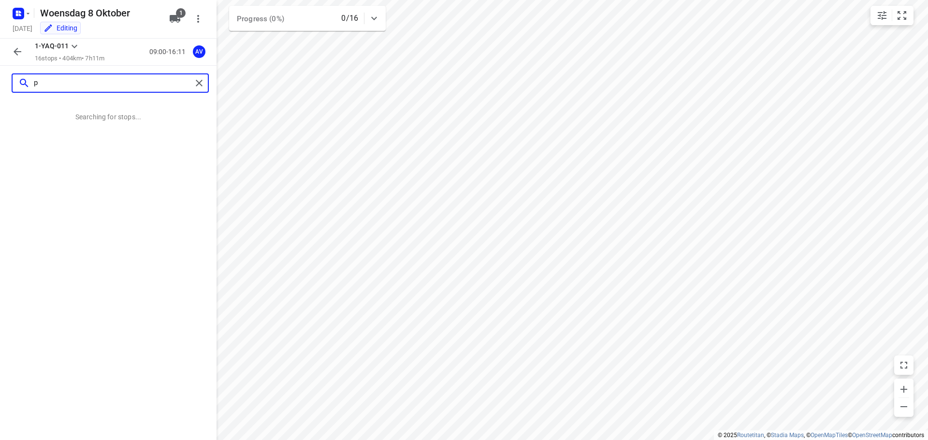
scroll to position [0, 0]
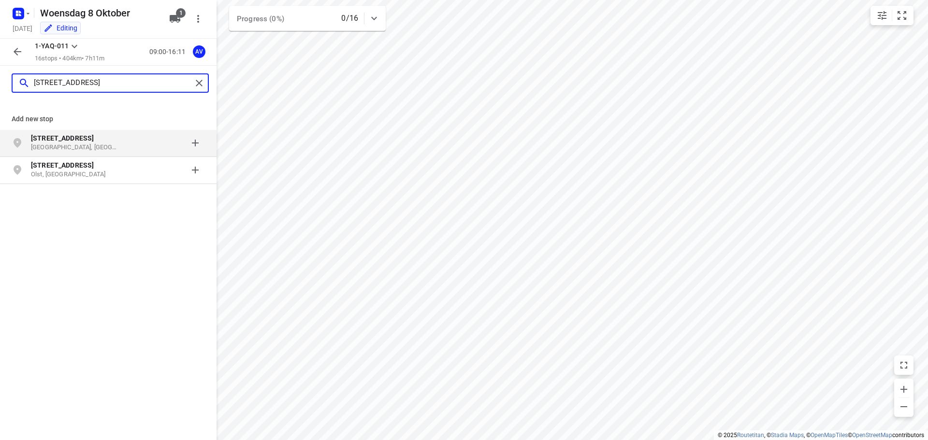
type input "[STREET_ADDRESS]"
click at [115, 145] on p "[GEOGRAPHIC_DATA], [GEOGRAPHIC_DATA]" at bounding box center [75, 147] width 89 height 9
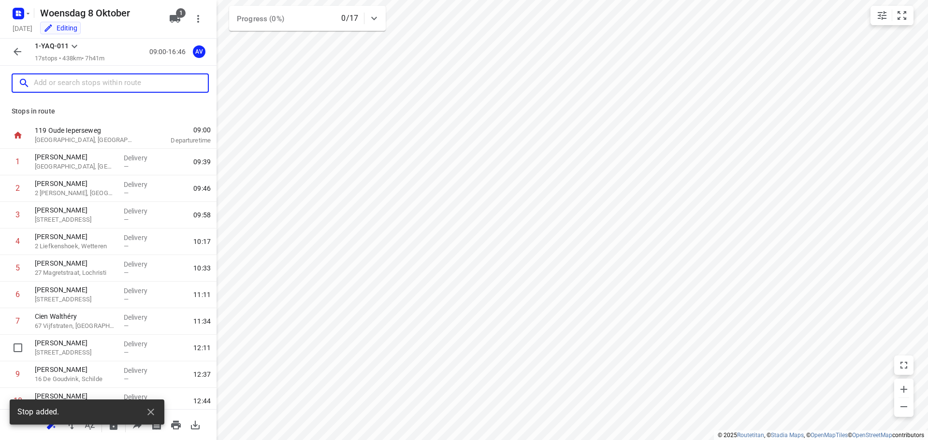
scroll to position [218, 0]
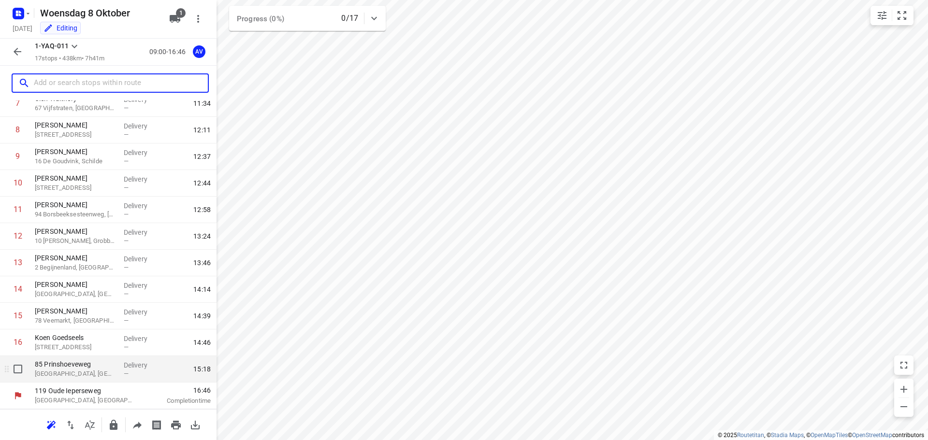
drag, startPoint x: 95, startPoint y: 377, endPoint x: 163, endPoint y: 320, distance: 89.2
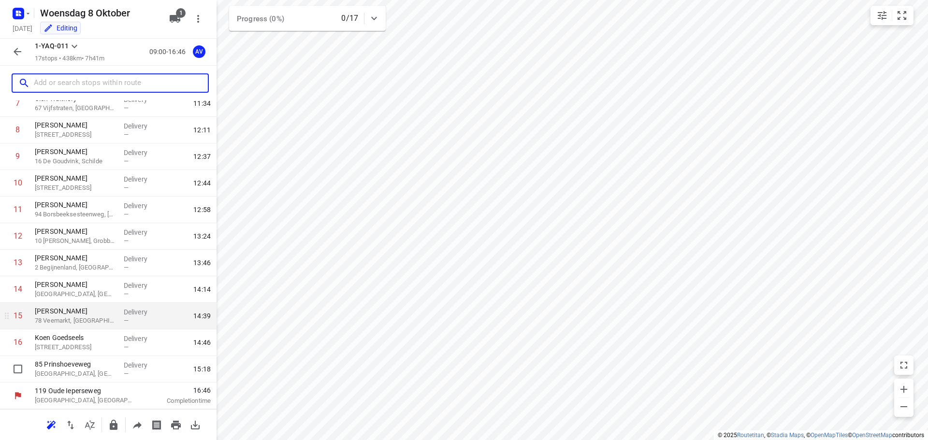
click at [96, 376] on p "[GEOGRAPHIC_DATA], [GEOGRAPHIC_DATA]" at bounding box center [75, 374] width 81 height 10
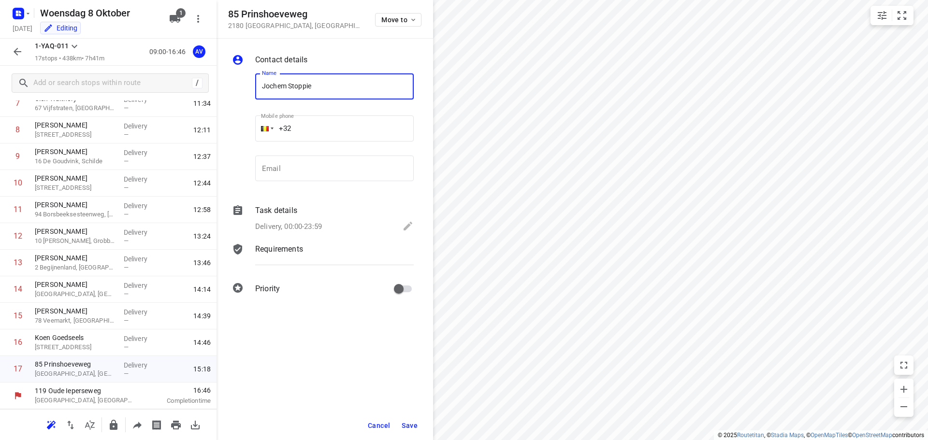
type input "Jochem Stoppie"
drag, startPoint x: 333, startPoint y: 128, endPoint x: 336, endPoint y: 123, distance: 5.4
click at [334, 128] on input "+32" at bounding box center [334, 128] width 158 height 26
type input "[PHONE_NUMBER]"
click at [316, 224] on p "Delivery, 00:00-23:59" at bounding box center [288, 226] width 67 height 11
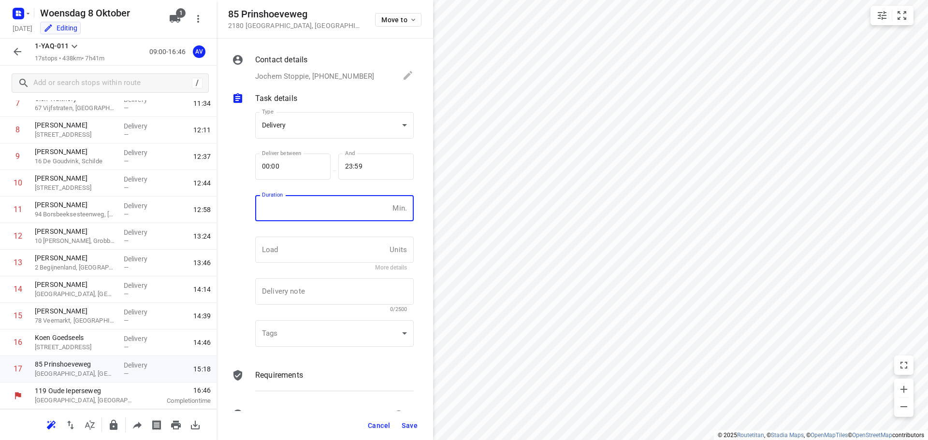
click at [319, 215] on input "number" at bounding box center [321, 208] width 133 height 26
type input "1"
click at [411, 425] on span "Save" at bounding box center [410, 426] width 16 height 8
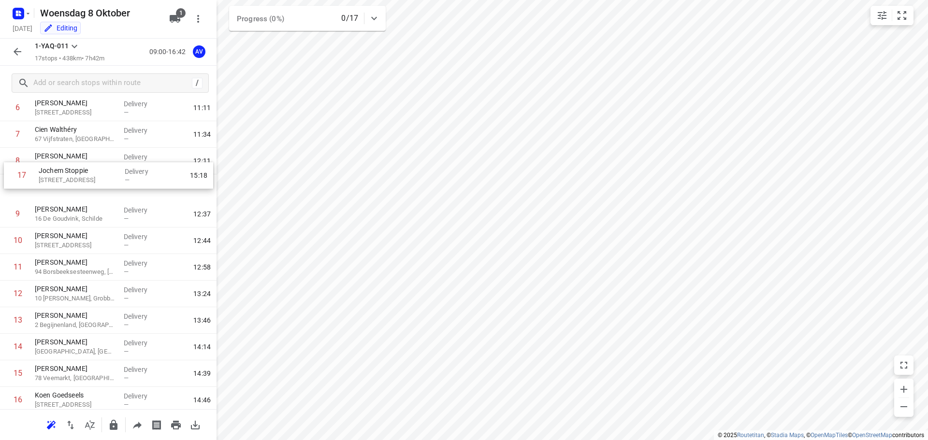
scroll to position [186, 0]
drag, startPoint x: 5, startPoint y: 371, endPoint x: 36, endPoint y: 197, distance: 176.2
click at [3, 188] on div "1 [PERSON_NAME] Derbystraat, Gent Delivery — 09:39 2 [PERSON_NAME] 2 [PERSON_NA…" at bounding box center [108, 189] width 216 height 452
drag, startPoint x: 3, startPoint y: 240, endPoint x: 5, endPoint y: 215, distance: 24.8
click at [5, 215] on div "1 [PERSON_NAME] Derbystraat, Gent Delivery — 09:39 2 [PERSON_NAME] 2 [PERSON_NA…" at bounding box center [108, 189] width 216 height 452
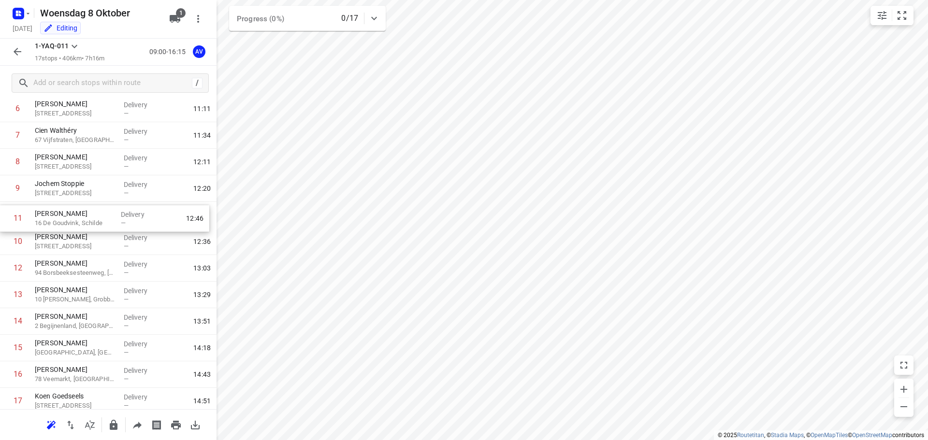
drag, startPoint x: 4, startPoint y: 244, endPoint x: 4, endPoint y: 217, distance: 26.6
click at [4, 217] on div "1 [PERSON_NAME] Derbystraat, Gent Delivery — 09:39 2 [PERSON_NAME] 2 [PERSON_NA…" at bounding box center [108, 189] width 216 height 452
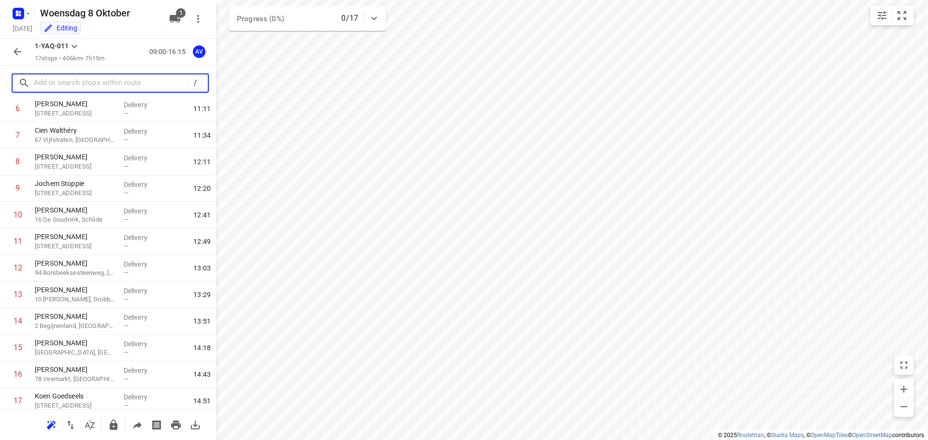
click at [89, 86] on input "text" at bounding box center [111, 83] width 155 height 15
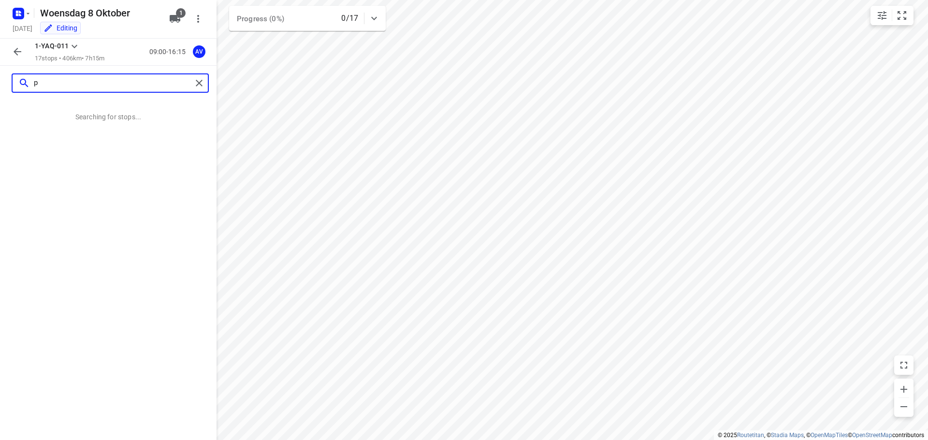
scroll to position [0, 0]
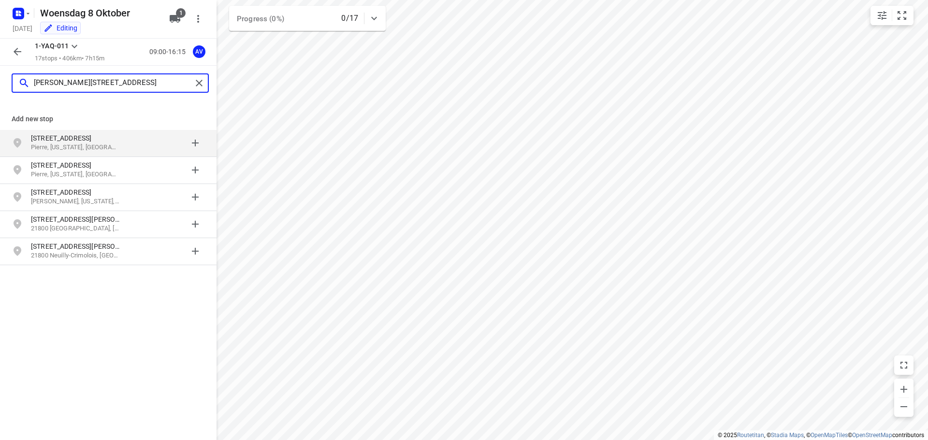
click at [79, 82] on input "[PERSON_NAME][STREET_ADDRESS]" at bounding box center [113, 83] width 158 height 15
click at [87, 83] on input "[PERSON_NAME][STREET_ADDRESS]" at bounding box center [113, 83] width 158 height 15
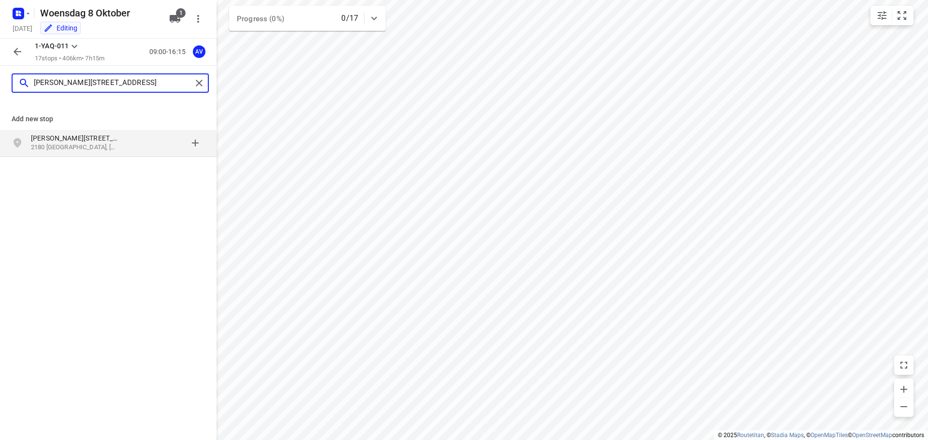
type input "[PERSON_NAME][STREET_ADDRESS]"
click at [113, 144] on p "2180 [GEOGRAPHIC_DATA], [GEOGRAPHIC_DATA]" at bounding box center [75, 147] width 89 height 9
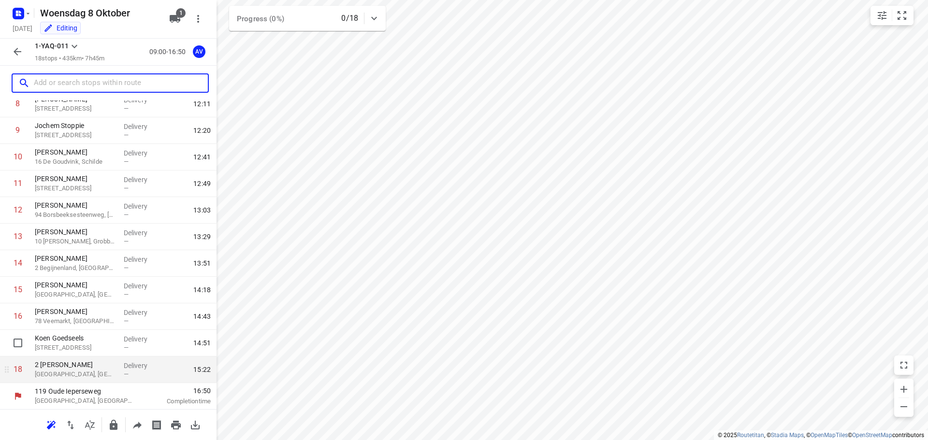
scroll to position [244, 0]
drag, startPoint x: 77, startPoint y: 372, endPoint x: 87, endPoint y: 366, distance: 11.3
click at [78, 372] on p "[GEOGRAPHIC_DATA], [GEOGRAPHIC_DATA]" at bounding box center [75, 374] width 81 height 10
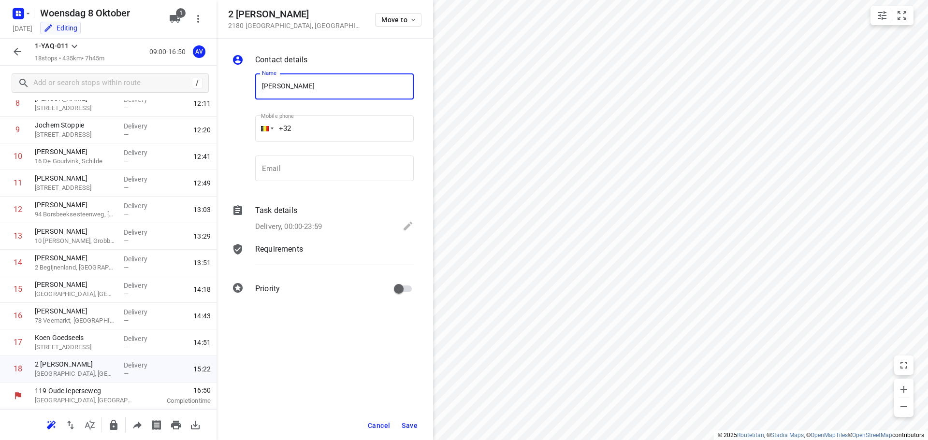
type input "[PERSON_NAME]"
click at [346, 129] on input "+32" at bounding box center [334, 128] width 158 height 26
type input "[PHONE_NUMBER]"
click at [316, 224] on p "Delivery, 00:00-23:59" at bounding box center [288, 226] width 67 height 11
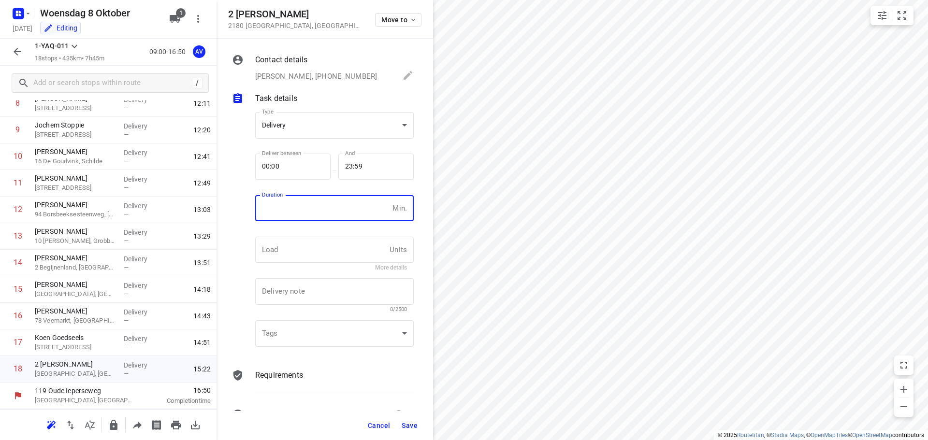
click at [327, 210] on input "number" at bounding box center [321, 208] width 133 height 26
type input "1"
click at [408, 427] on span "Save" at bounding box center [410, 426] width 16 height 8
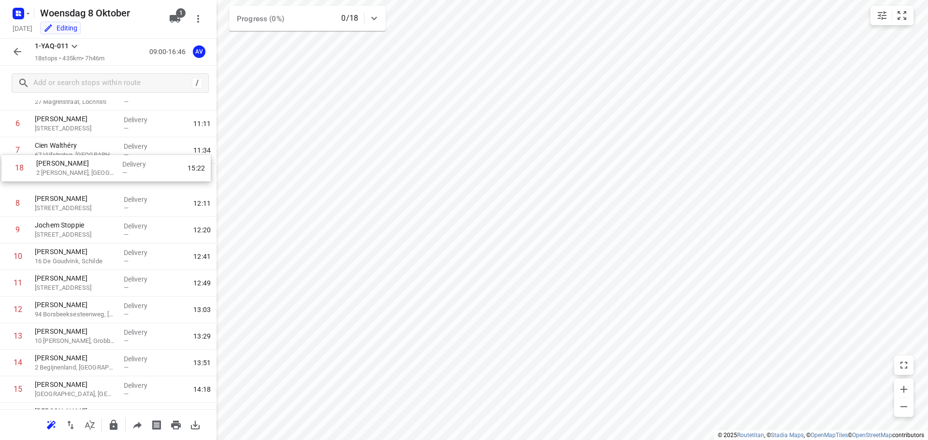
scroll to position [171, 0]
drag, startPoint x: 3, startPoint y: 375, endPoint x: 6, endPoint y: 203, distance: 172.0
click at [6, 203] on div "1 [PERSON_NAME] Derbystraat, Gent Delivery — 09:39 2 [PERSON_NAME] 2 [PERSON_NA…" at bounding box center [108, 217] width 216 height 478
drag, startPoint x: 3, startPoint y: 206, endPoint x: 5, endPoint y: 184, distance: 22.3
click at [5, 184] on div "1 [PERSON_NAME] Derbystraat, Gent Delivery — 09:39 2 [PERSON_NAME] 2 [PERSON_NA…" at bounding box center [108, 217] width 216 height 478
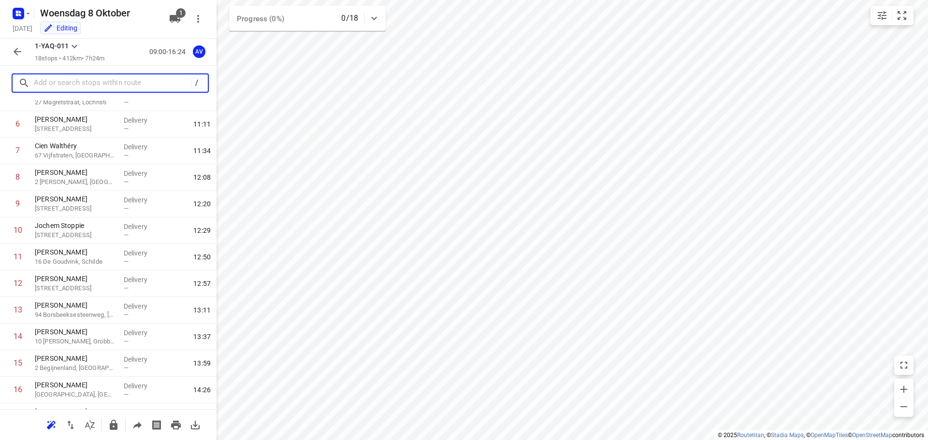
click at [90, 80] on input "text" at bounding box center [113, 83] width 158 height 15
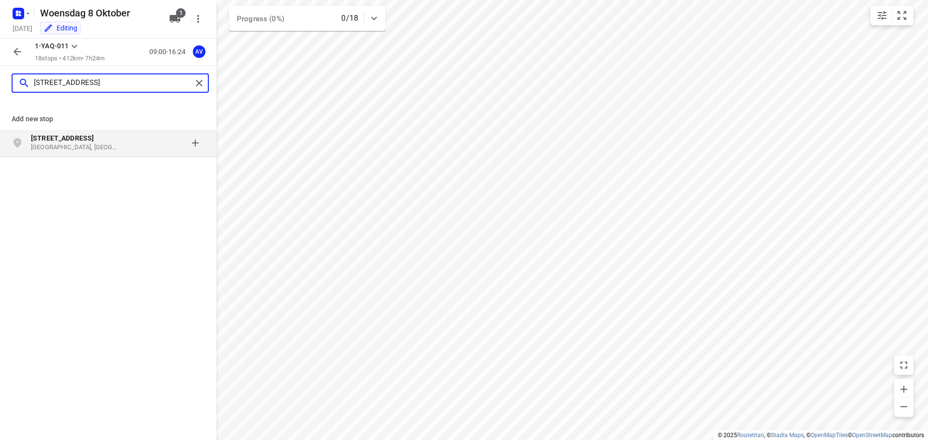
type input "[STREET_ADDRESS]"
click at [96, 142] on p "[STREET_ADDRESS]" at bounding box center [75, 138] width 89 height 10
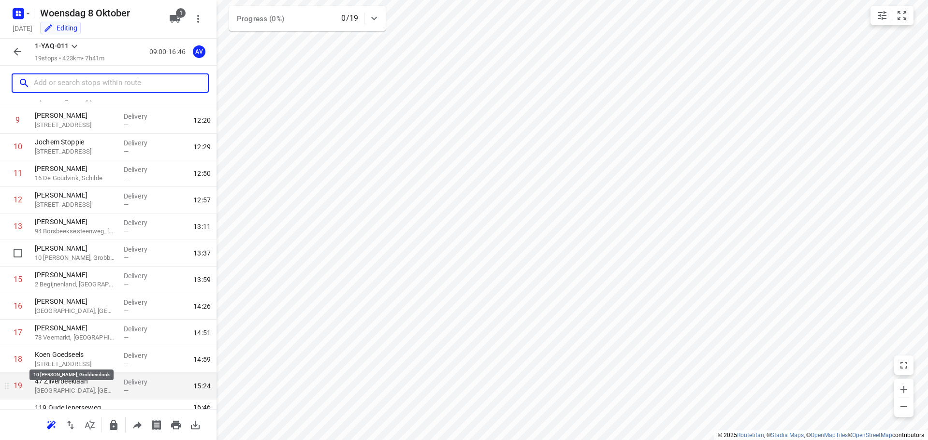
scroll to position [271, 0]
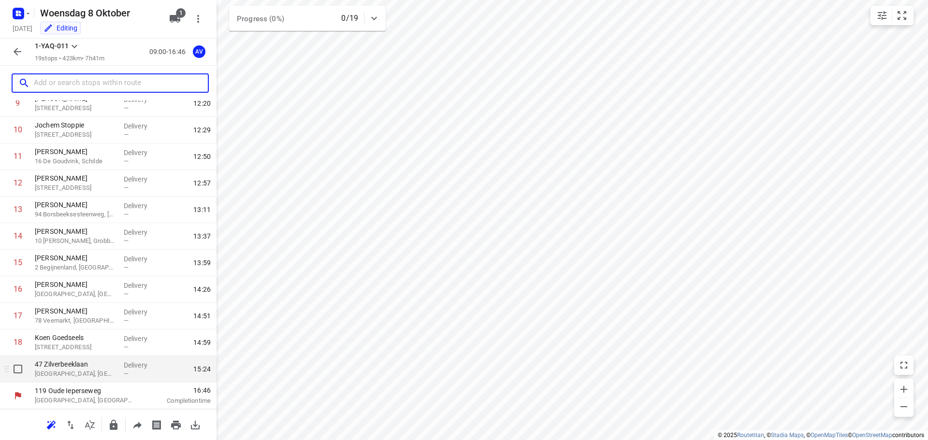
click at [66, 373] on p "[GEOGRAPHIC_DATA], [GEOGRAPHIC_DATA]" at bounding box center [75, 374] width 81 height 10
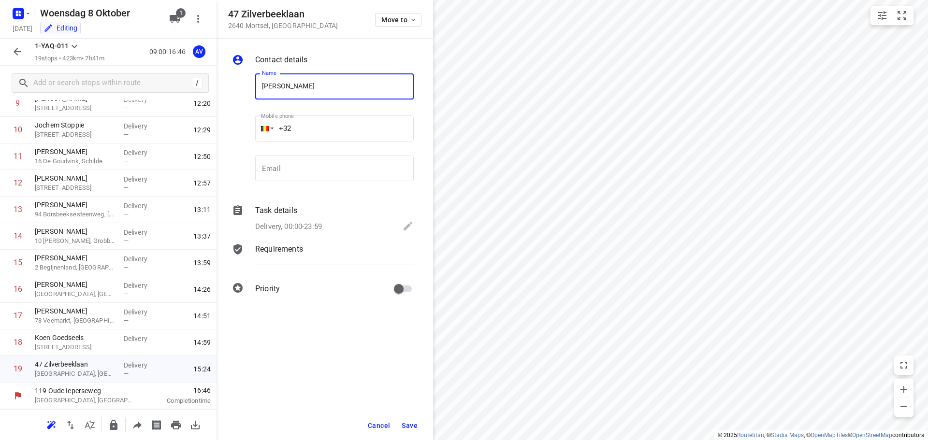
type input "[PERSON_NAME]"
click at [344, 123] on input "+32" at bounding box center [334, 128] width 158 height 26
type input "[PHONE_NUMBER]"
click at [307, 226] on p "Delivery, 00:00-23:59" at bounding box center [288, 226] width 67 height 11
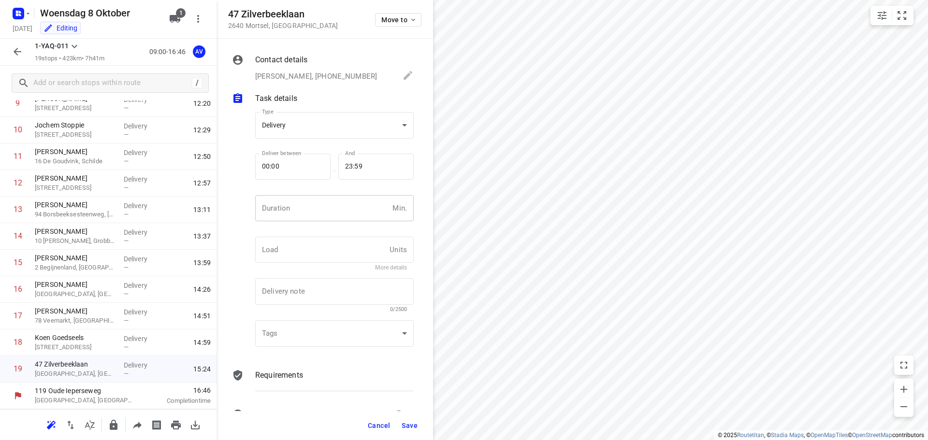
click at [320, 209] on input "number" at bounding box center [321, 208] width 133 height 26
type input "1"
click at [407, 423] on span "Save" at bounding box center [410, 426] width 16 height 8
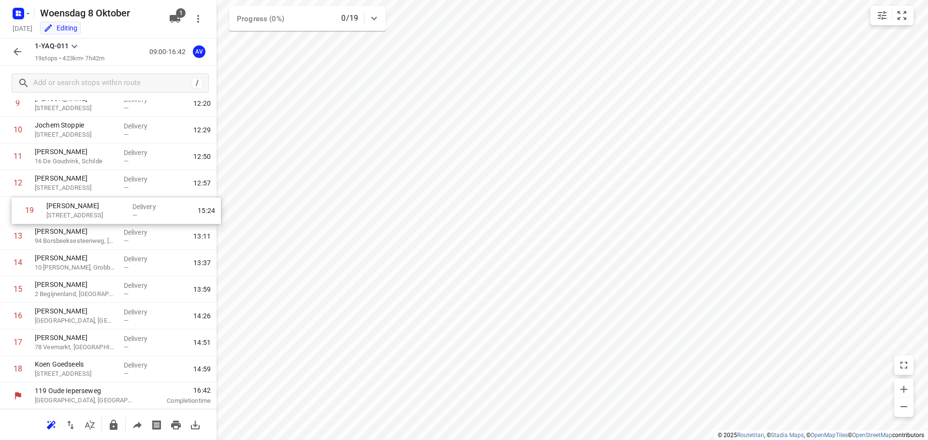
drag, startPoint x: 1, startPoint y: 372, endPoint x: 13, endPoint y: 211, distance: 161.8
click at [13, 211] on div "1 [PERSON_NAME] Derbystraat, Gent Delivery — 09:39 2 [PERSON_NAME] 2 [PERSON_NA…" at bounding box center [108, 130] width 216 height 505
drag, startPoint x: 5, startPoint y: 241, endPoint x: 4, endPoint y: 217, distance: 23.7
click at [4, 217] on div "1 [PERSON_NAME] Derbystraat, Gent Delivery — 09:39 2 [PERSON_NAME] 2 [PERSON_NA…" at bounding box center [108, 130] width 216 height 505
click at [13, 48] on icon "button" at bounding box center [18, 52] width 12 height 12
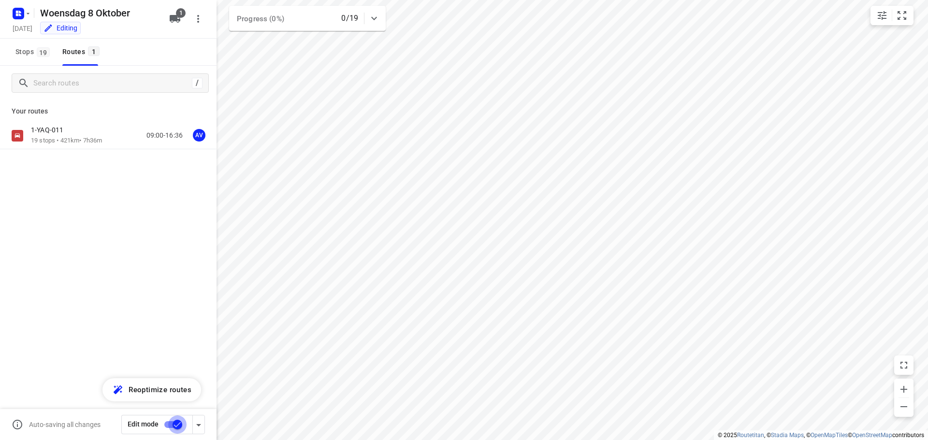
click at [167, 423] on input "checkbox" at bounding box center [177, 425] width 55 height 18
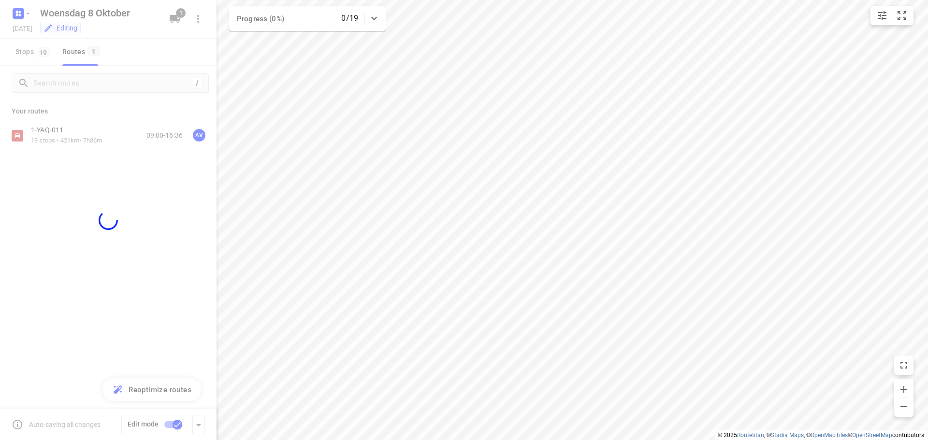
checkbox input "false"
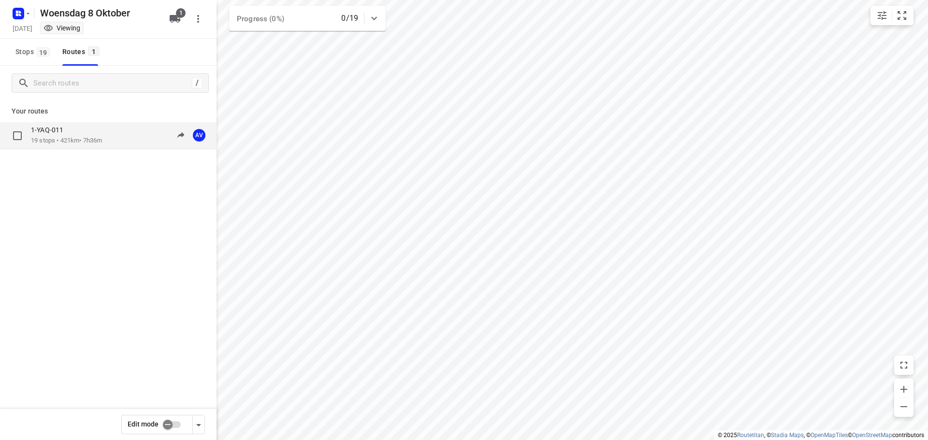
click at [108, 136] on div "1-YAQ-011 19 stops • 421km • 7h36m 09:00-16:36 AV" at bounding box center [124, 136] width 186 height 20
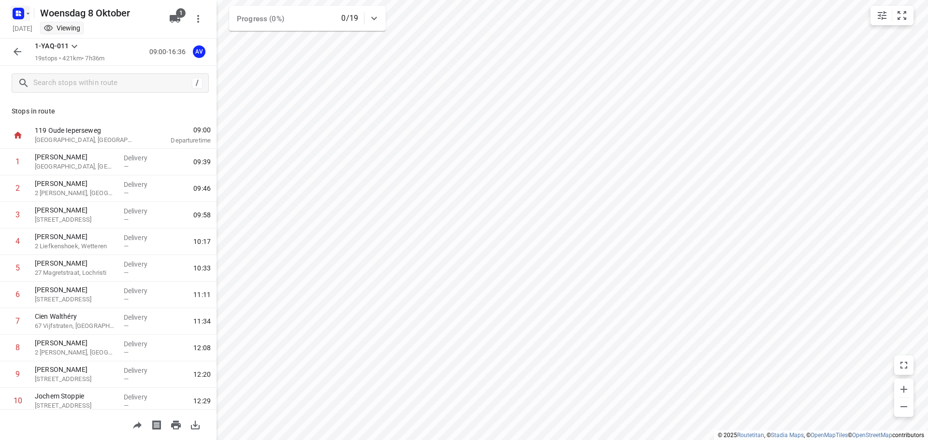
click at [23, 13] on rect "button" at bounding box center [19, 14] width 12 height 12
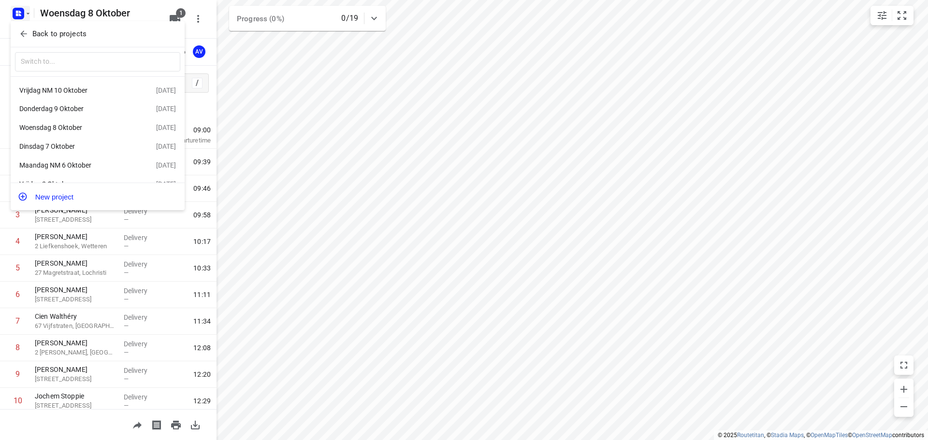
click at [54, 146] on div "Dinsdag 7 Oktober" at bounding box center [74, 147] width 111 height 8
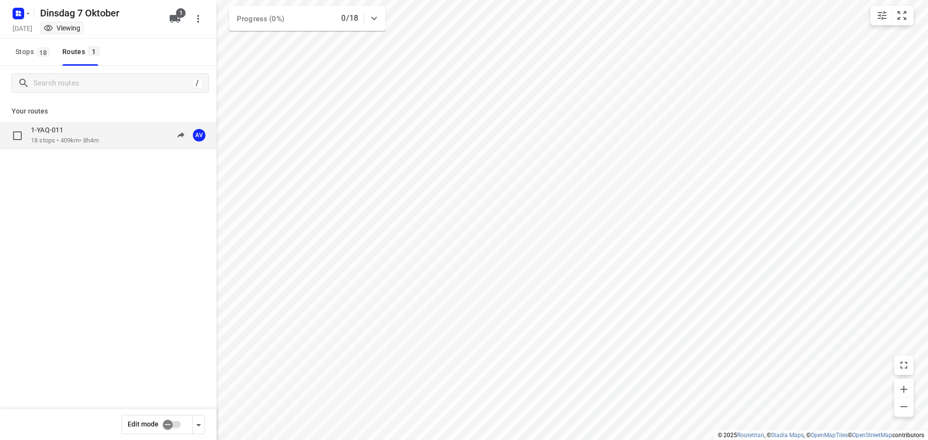
click at [96, 135] on div "1-YAQ-011" at bounding box center [65, 131] width 68 height 11
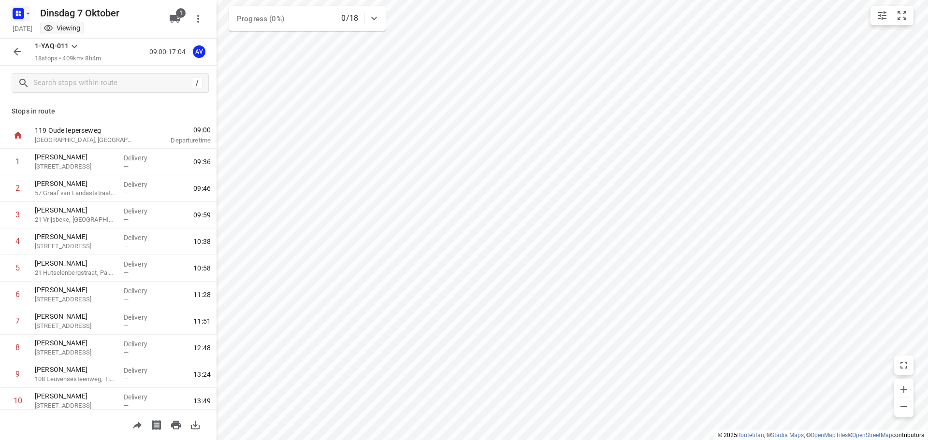
click at [18, 14] on icon "button" at bounding box center [17, 15] width 2 height 2
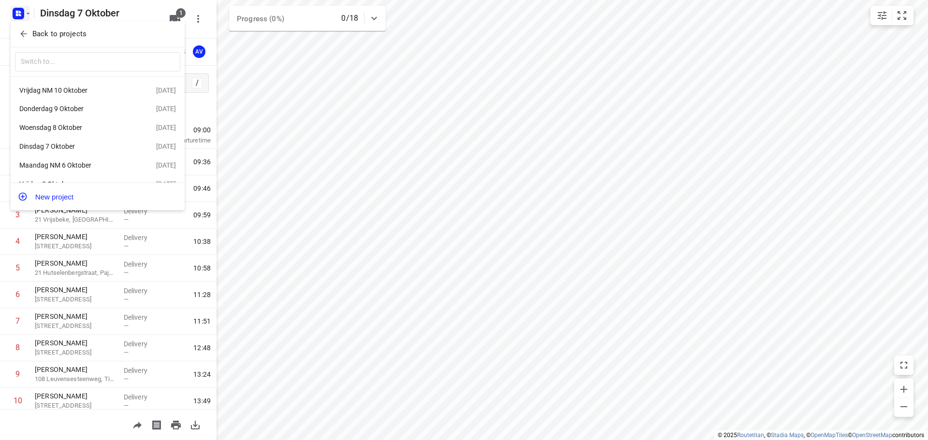
click at [78, 108] on div "Donderdag 9 Oktober" at bounding box center [74, 109] width 111 height 8
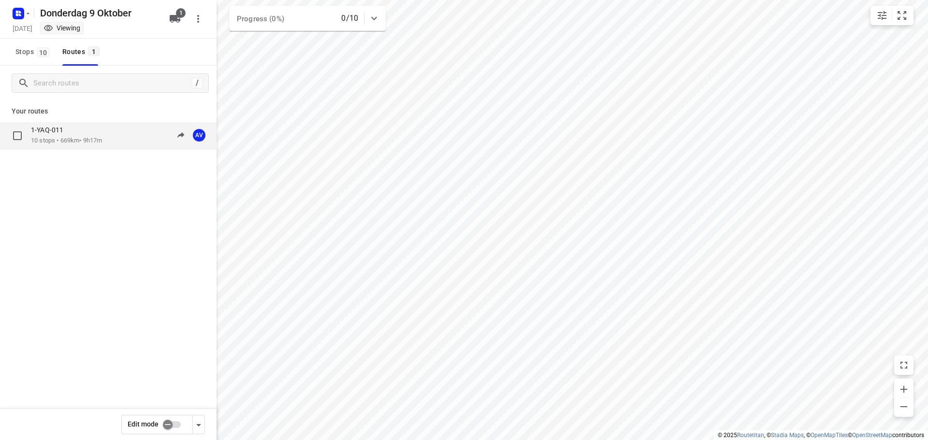
click at [119, 141] on div "1-YAQ-011 10 stops • 669km • 9h17m 09:00-18:16 AV" at bounding box center [124, 136] width 186 height 20
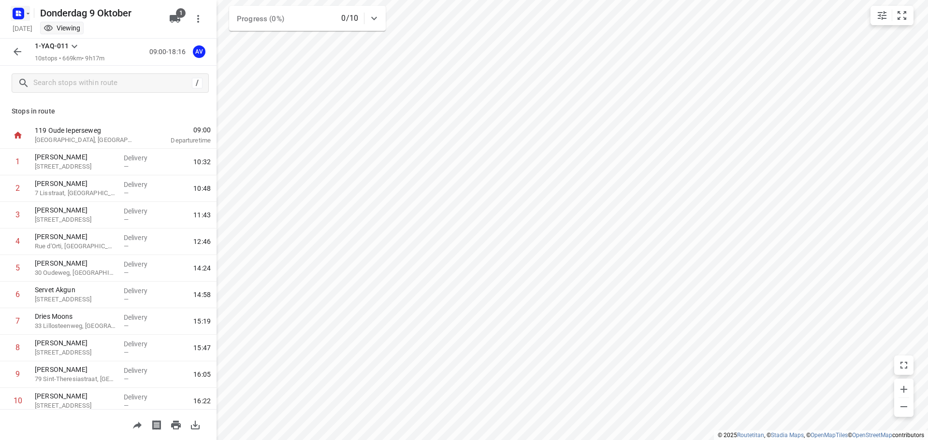
click at [21, 16] on rect "button" at bounding box center [19, 14] width 12 height 12
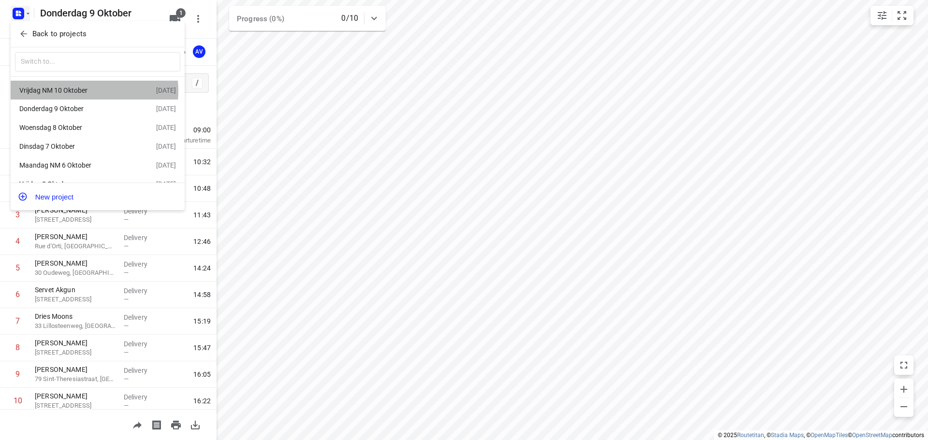
click at [73, 91] on div "Vrijdag NM 10 Oktober" at bounding box center [74, 90] width 111 height 8
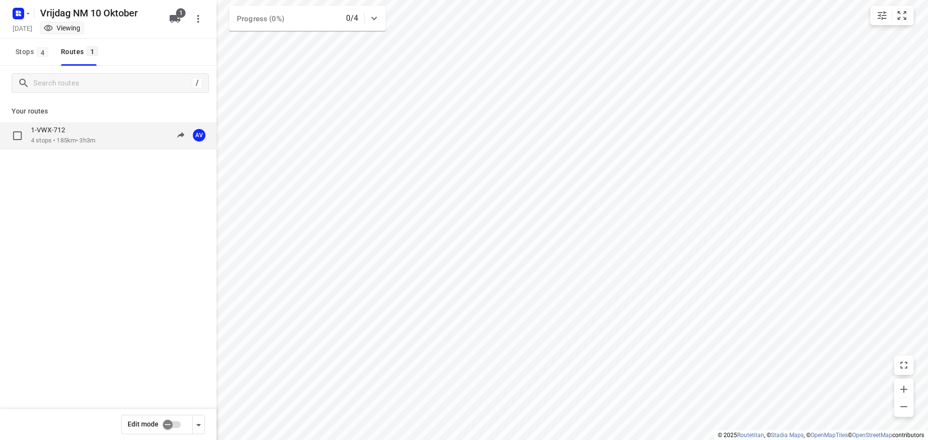
click at [115, 138] on div "1-VWX-712 4 stops • 185km • 3h3m 13:00-16:03 AV" at bounding box center [124, 136] width 186 height 20
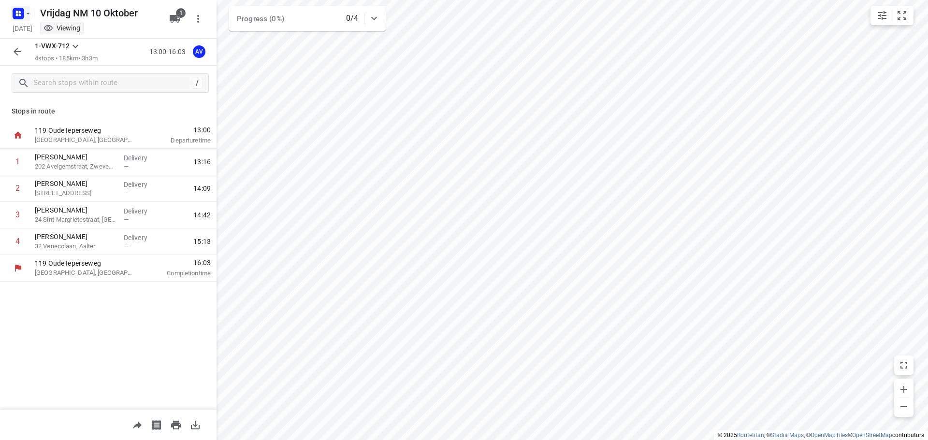
click at [21, 12] on rect "button" at bounding box center [19, 14] width 12 height 12
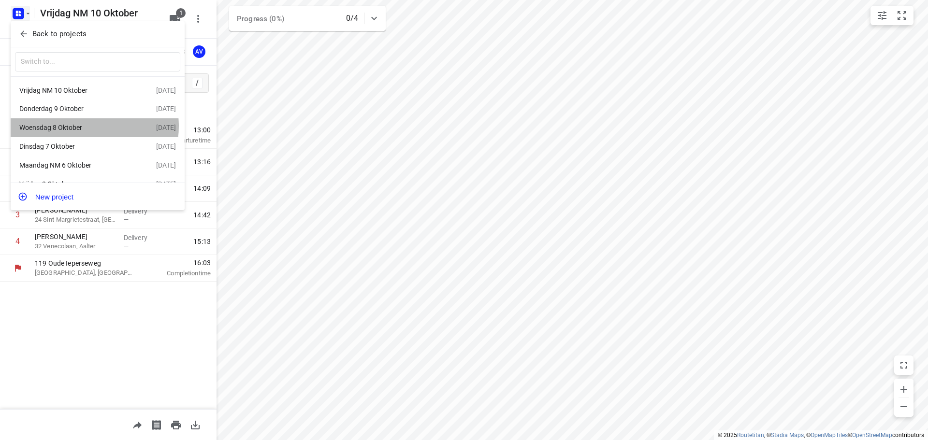
click at [87, 128] on div "Woensdag 8 Oktober" at bounding box center [74, 128] width 111 height 8
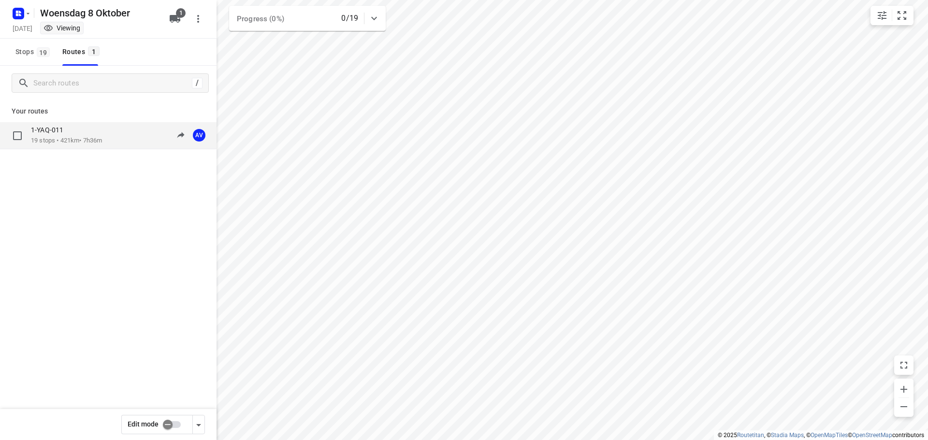
click at [115, 137] on div "1-YAQ-011 19 stops • 421km • 7h36m 09:00-16:36 AV" at bounding box center [124, 136] width 186 height 20
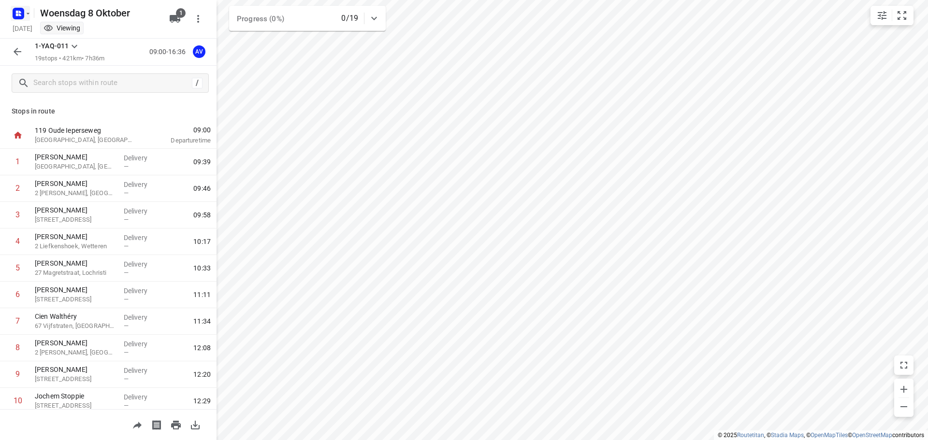
click at [25, 15] on icon "button" at bounding box center [28, 14] width 8 height 8
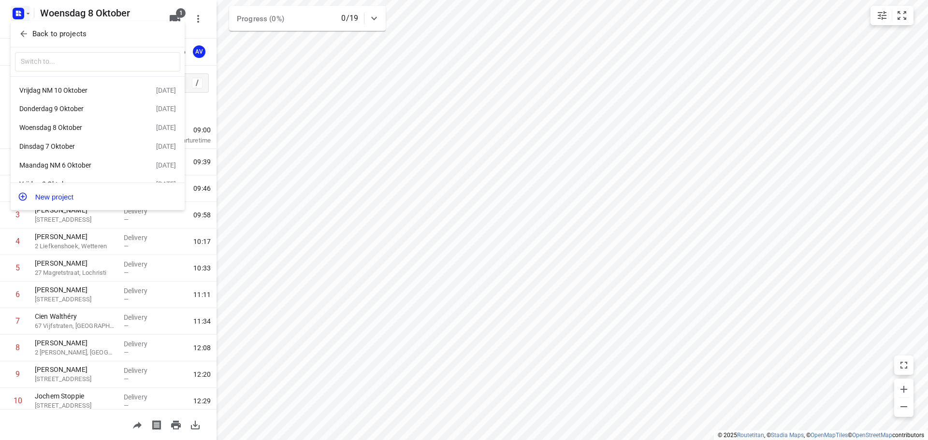
drag, startPoint x: 70, startPoint y: 104, endPoint x: 130, endPoint y: 117, distance: 61.7
click at [70, 105] on div "Donderdag 9 Oktober" at bounding box center [87, 109] width 137 height 12
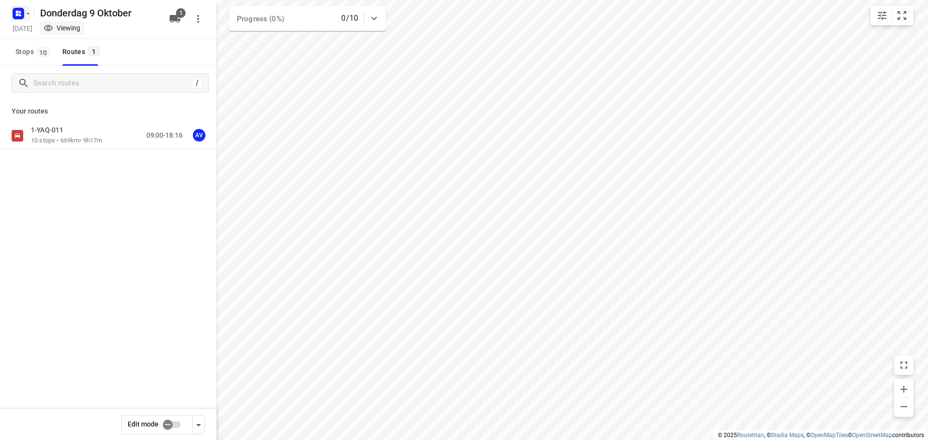
click at [25, 12] on icon "button" at bounding box center [28, 14] width 8 height 8
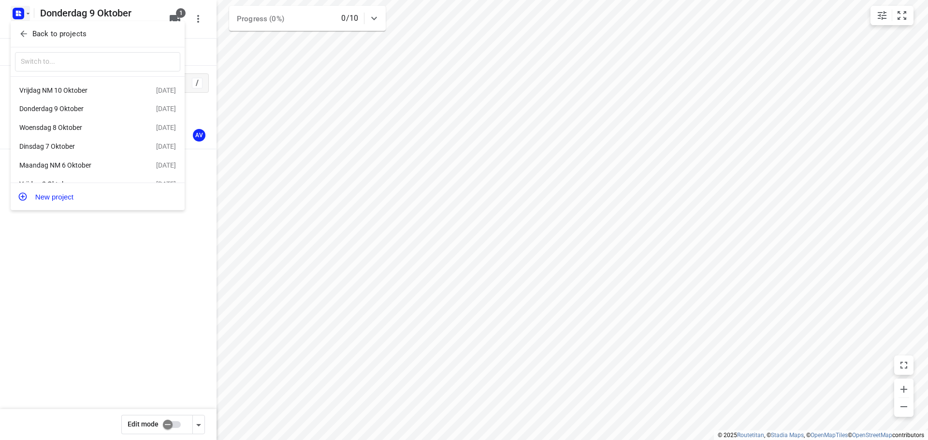
click at [94, 150] on div "Dinsdag 7 Oktober" at bounding box center [74, 147] width 111 height 8
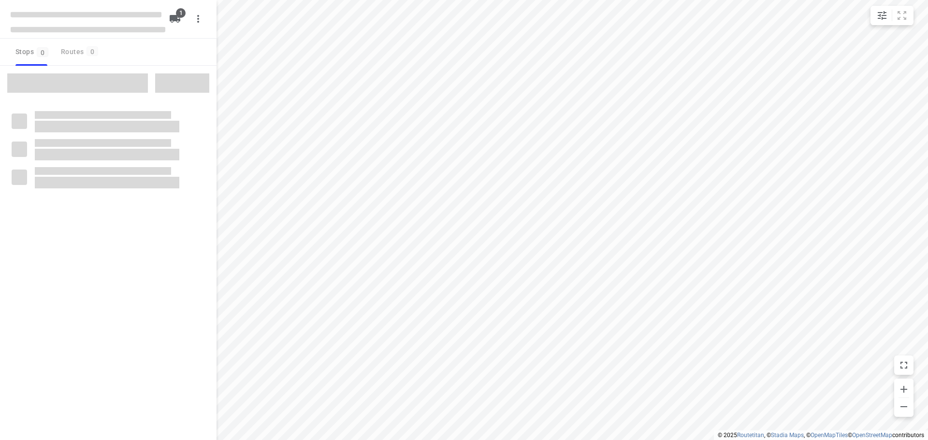
type input "distance"
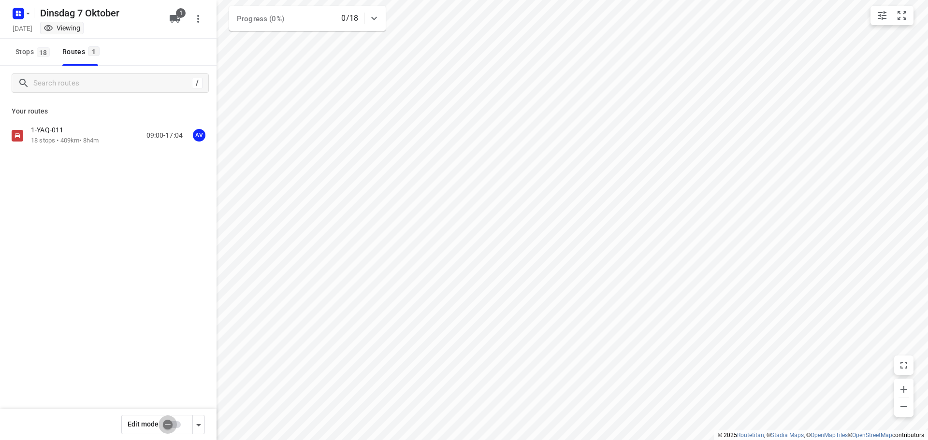
click at [176, 424] on input "checkbox" at bounding box center [167, 425] width 55 height 18
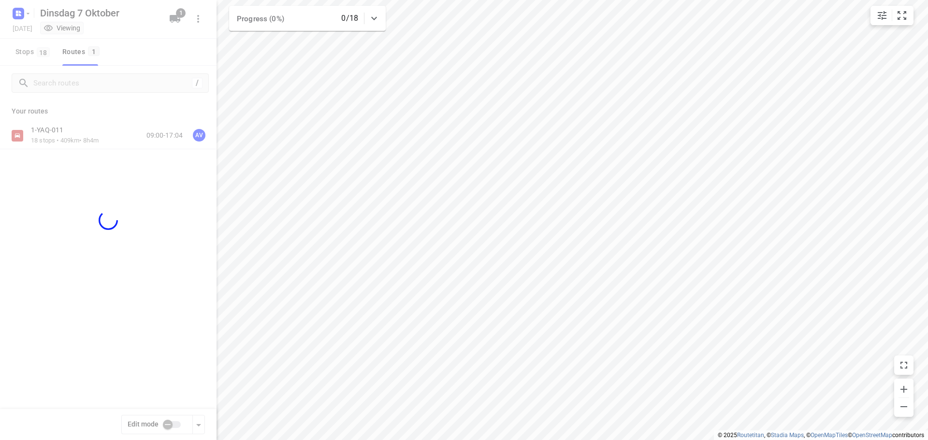
checkbox input "true"
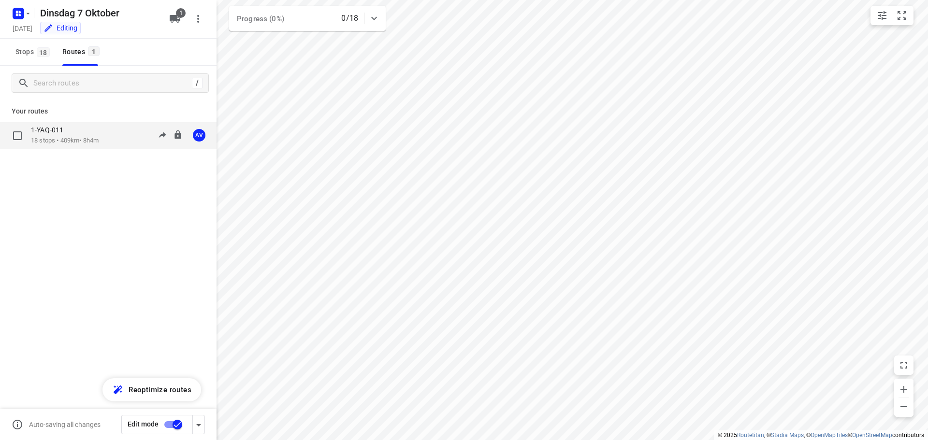
click at [113, 140] on div "1-YAQ-011 18 stops • 409km • 8h4m 09:00-17:04 AV" at bounding box center [124, 136] width 186 height 20
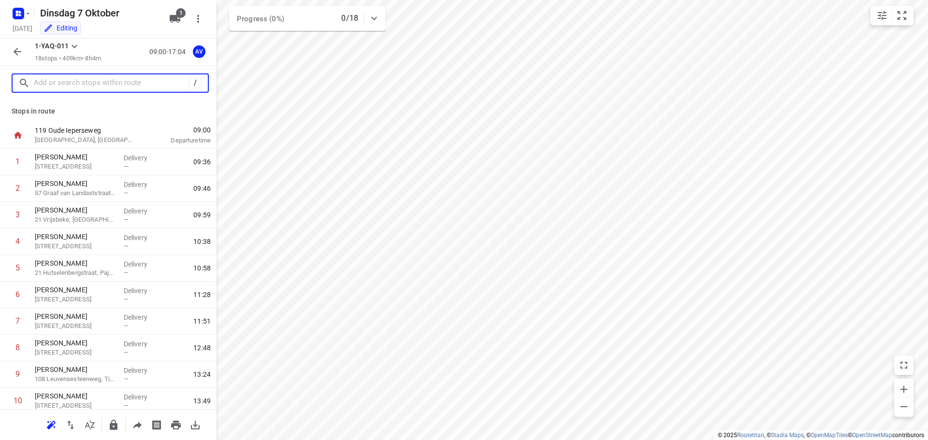
click at [86, 82] on input "text" at bounding box center [111, 83] width 155 height 15
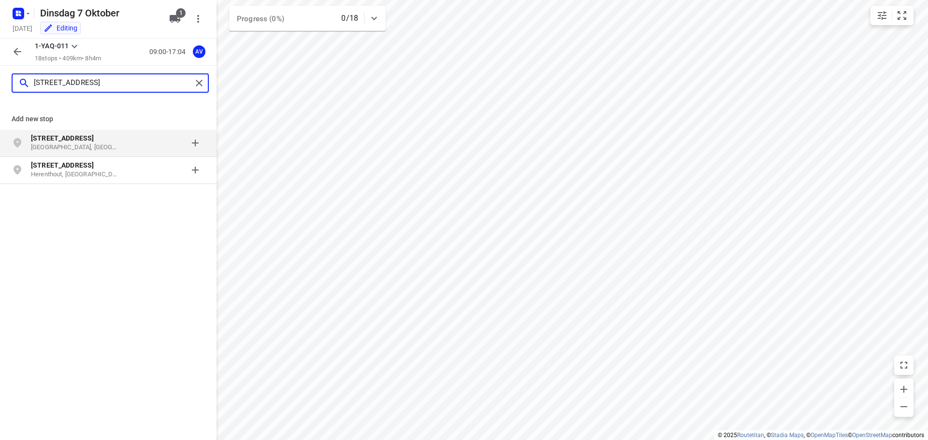
type input "[STREET_ADDRESS]"
click at [116, 145] on p "[GEOGRAPHIC_DATA], [GEOGRAPHIC_DATA]" at bounding box center [75, 147] width 89 height 9
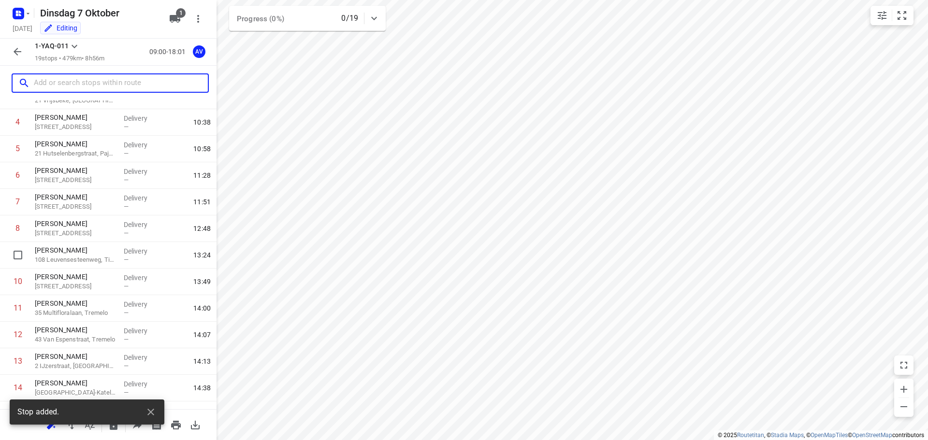
scroll to position [271, 0]
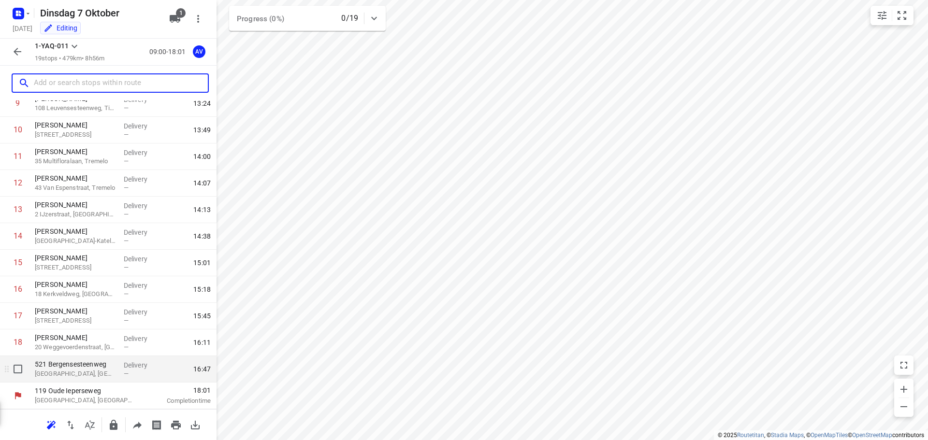
click at [92, 372] on p "[GEOGRAPHIC_DATA], [GEOGRAPHIC_DATA]" at bounding box center [75, 374] width 81 height 10
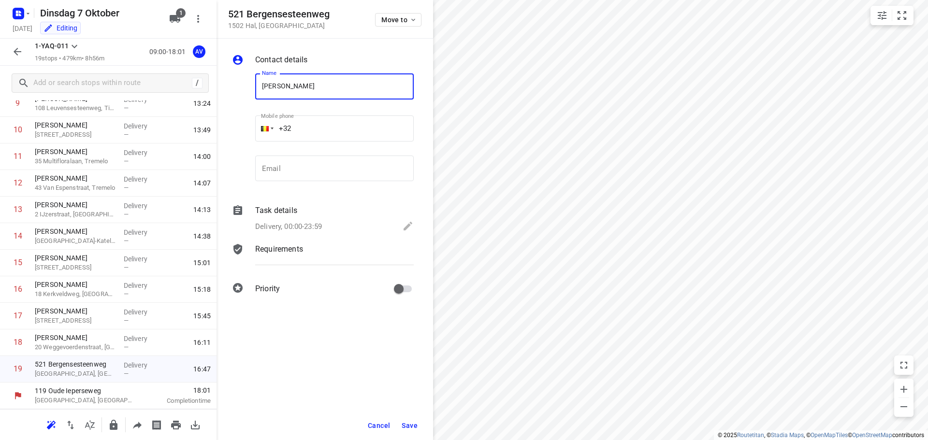
type input "[PERSON_NAME]"
drag, startPoint x: 348, startPoint y: 126, endPoint x: 346, endPoint y: 109, distance: 16.5
click at [348, 126] on input "+32" at bounding box center [334, 128] width 158 height 26
type input "[PHONE_NUMBER]"
click at [313, 225] on p "Delivery, 00:00-23:59" at bounding box center [288, 226] width 67 height 11
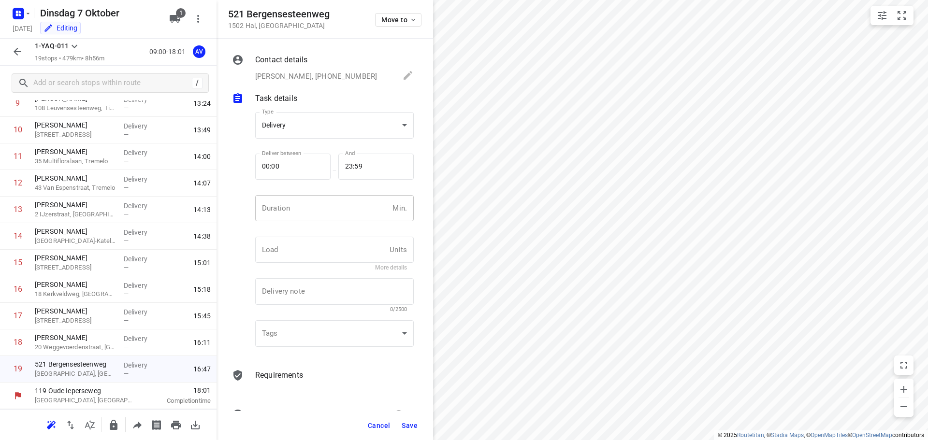
click at [321, 216] on input "number" at bounding box center [321, 208] width 133 height 26
type input "1"
click at [408, 426] on span "Save" at bounding box center [410, 426] width 16 height 8
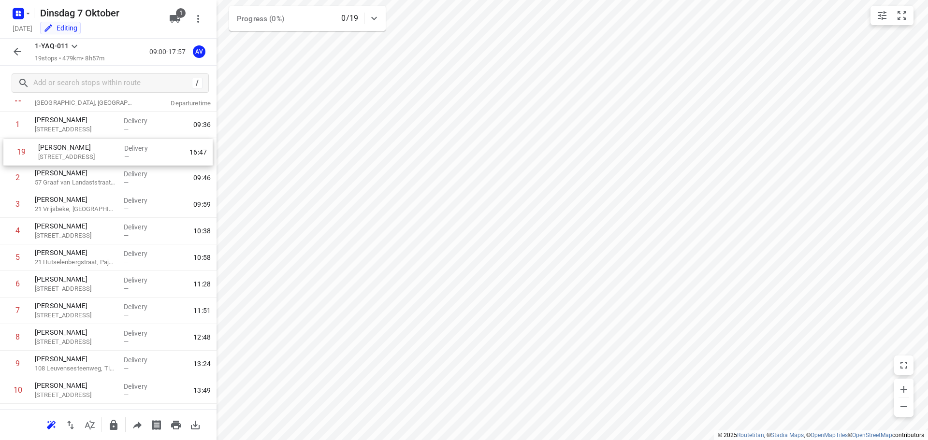
scroll to position [36, 0]
drag, startPoint x: 5, startPoint y: 371, endPoint x: 8, endPoint y: 259, distance: 111.6
click at [8, 259] on div "1 [PERSON_NAME] 46 Burgscheldestraat, [GEOGRAPHIC_DATA] Delivery — 09:36 2 [PER…" at bounding box center [108, 365] width 216 height 505
click at [14, 47] on icon "button" at bounding box center [18, 52] width 12 height 12
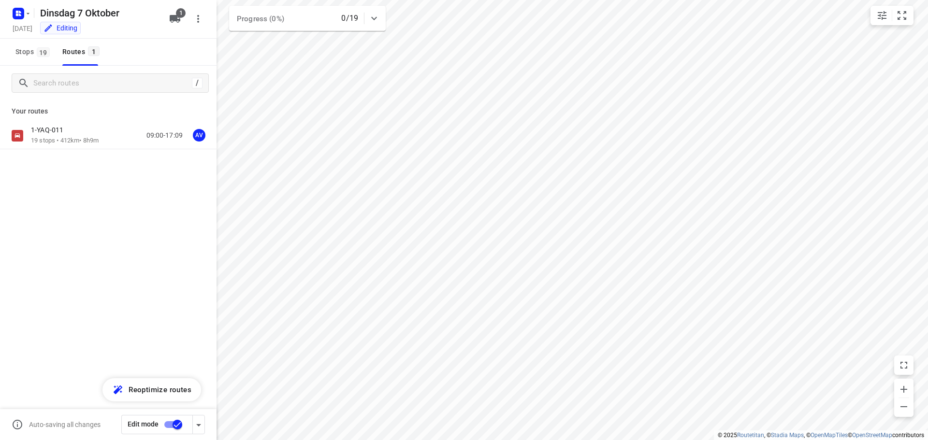
click at [171, 424] on input "checkbox" at bounding box center [177, 425] width 55 height 18
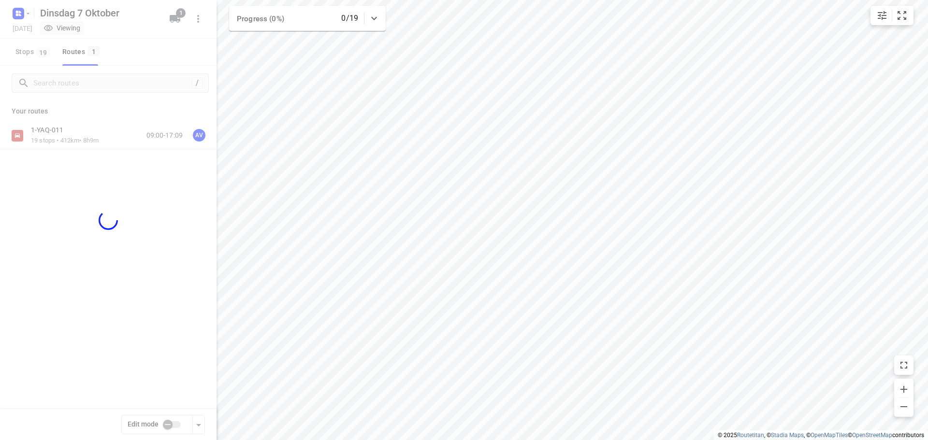
checkbox input "false"
click at [113, 136] on div "1-YAQ-011 19 stops • 412km • 8h9m 09:00-17:09 AV" at bounding box center [124, 136] width 186 height 20
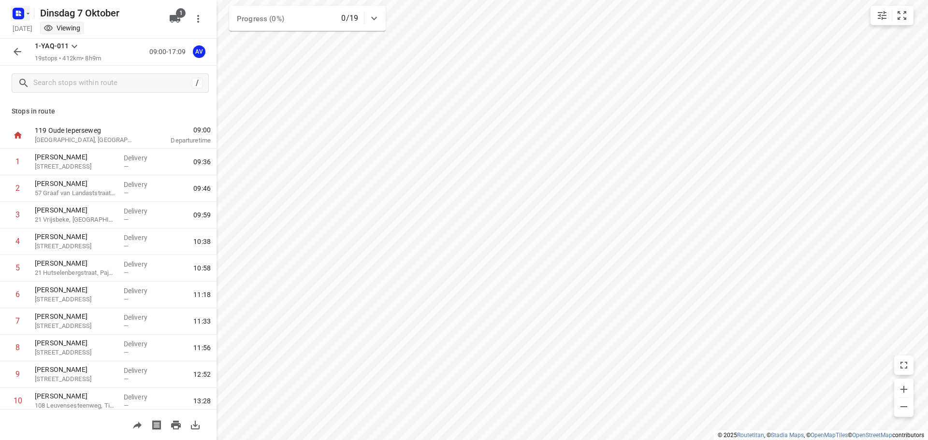
click at [26, 13] on icon "button" at bounding box center [28, 14] width 8 height 8
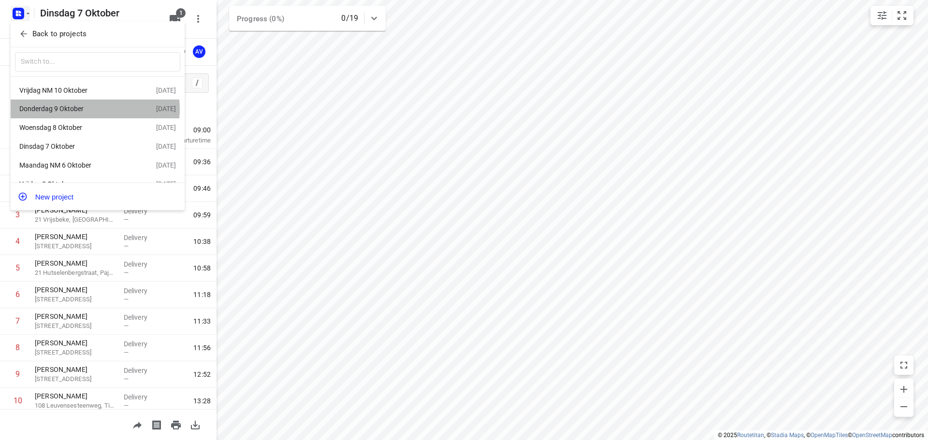
click at [95, 110] on div "Donderdag 9 Oktober" at bounding box center [74, 109] width 111 height 8
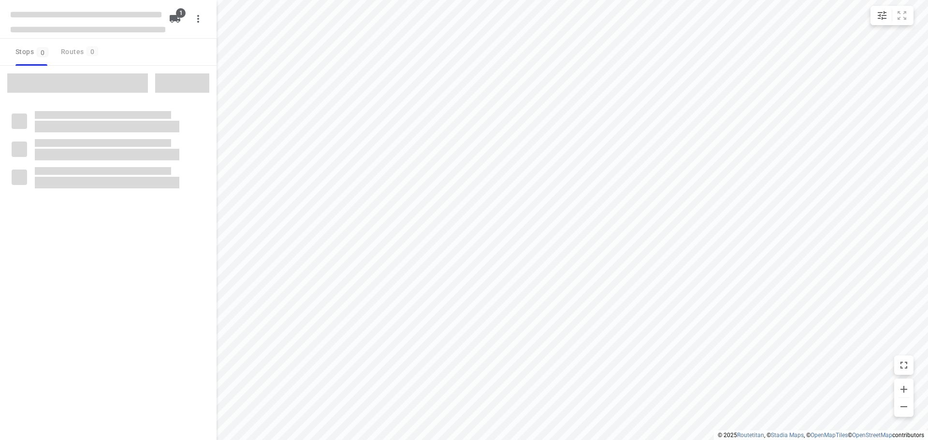
type input "distance"
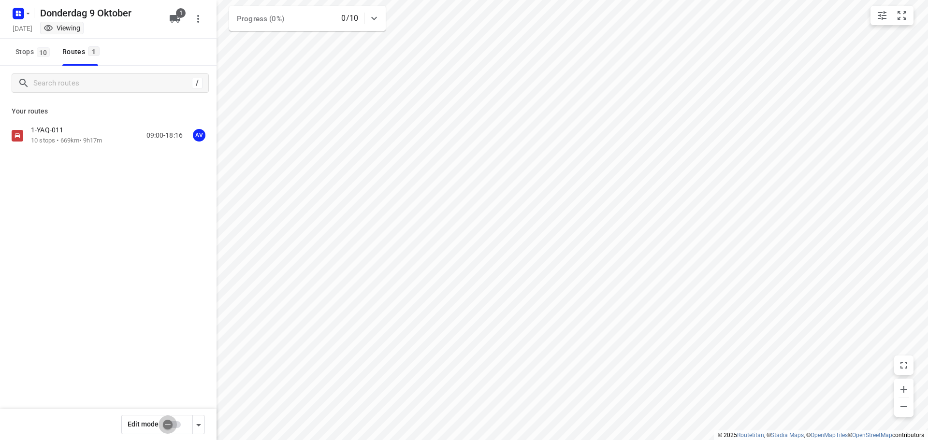
click at [175, 424] on input "checkbox" at bounding box center [167, 425] width 55 height 18
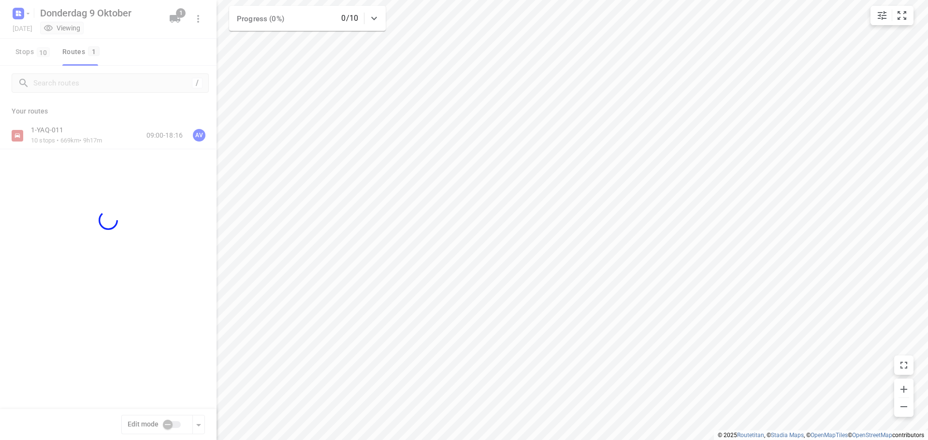
checkbox input "true"
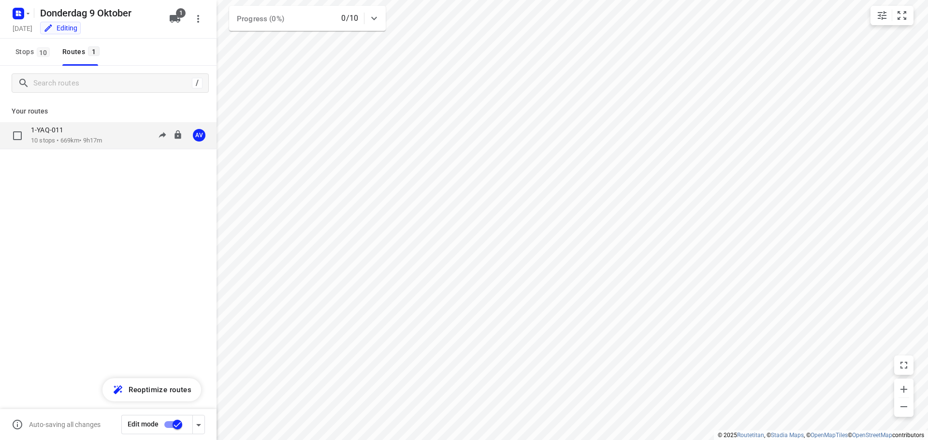
click at [109, 137] on div "1-YAQ-011 10 stops • 669km • 9h17m 09:00-18:16 AV" at bounding box center [124, 136] width 186 height 20
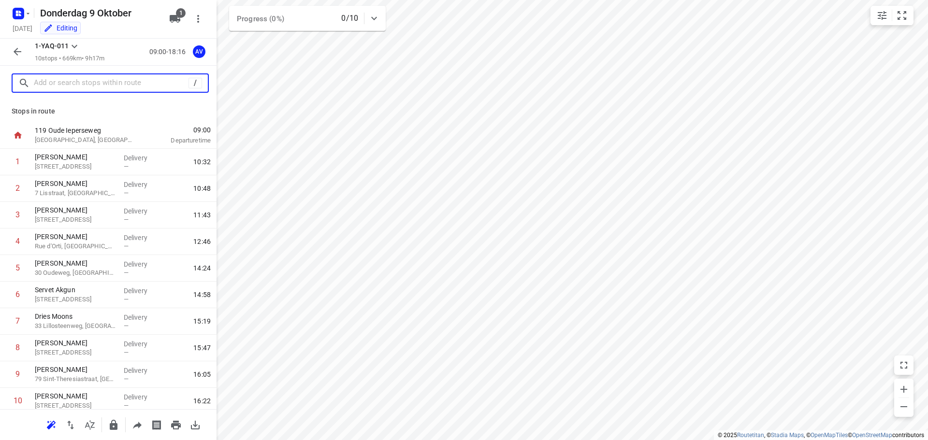
drag, startPoint x: 95, startPoint y: 83, endPoint x: 101, endPoint y: 77, distance: 8.2
click at [95, 82] on input "text" at bounding box center [111, 83] width 155 height 15
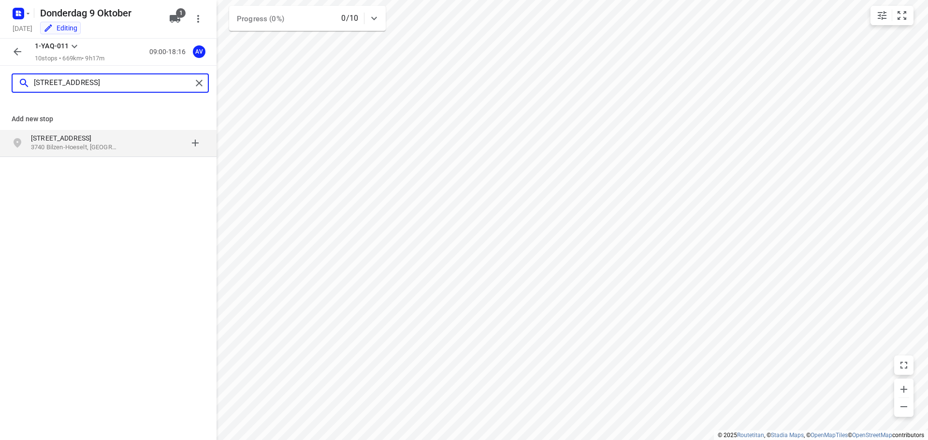
type input "[STREET_ADDRESS]"
click at [100, 146] on p "3740 Bilzen-Hoeselt, [GEOGRAPHIC_DATA]" at bounding box center [75, 147] width 89 height 9
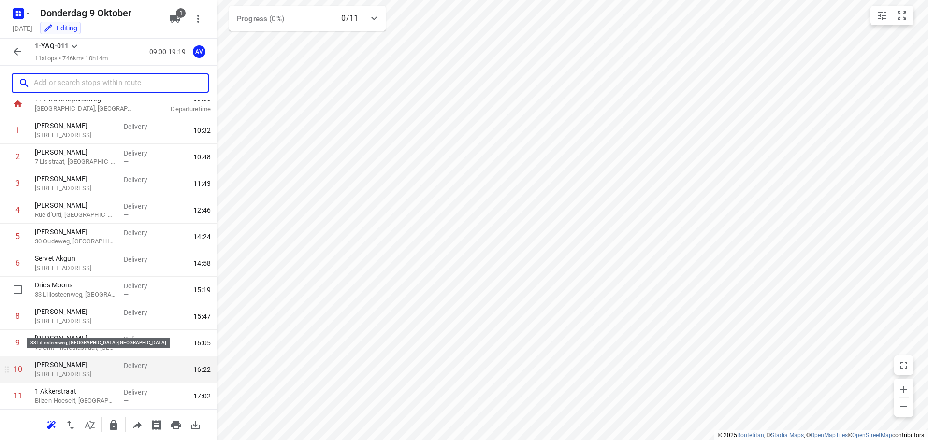
scroll to position [58, 0]
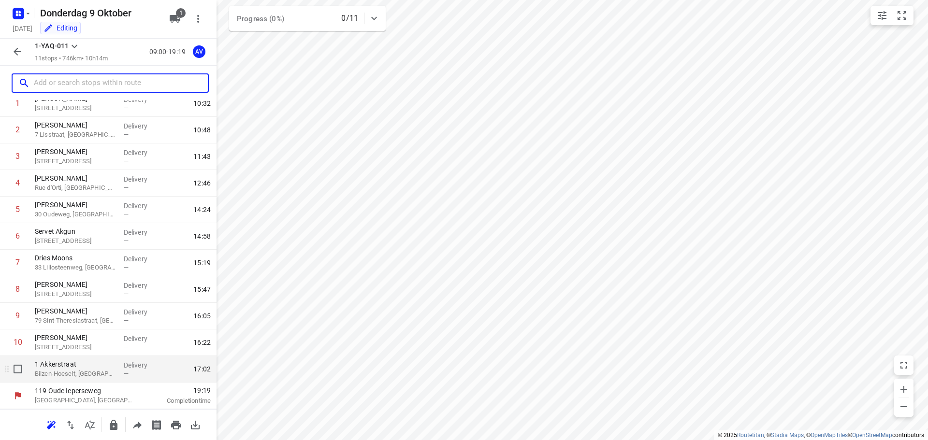
click at [84, 370] on p "Bilzen-Hoeselt, [GEOGRAPHIC_DATA]" at bounding box center [75, 374] width 81 height 10
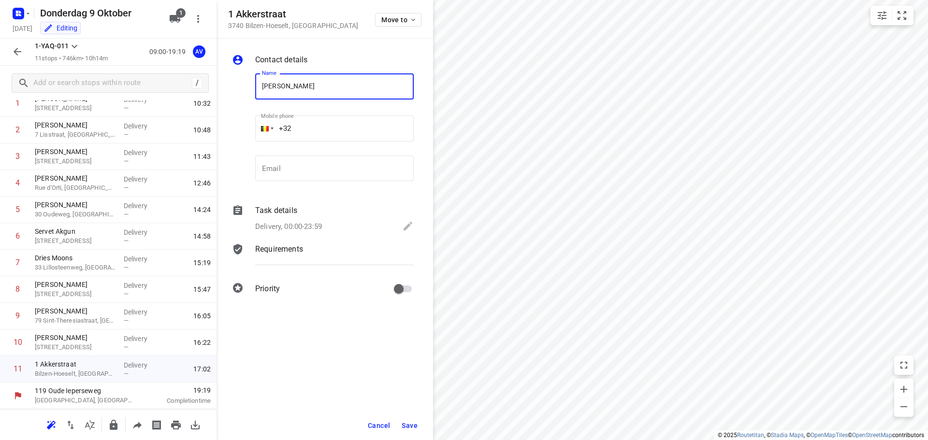
type input "[PERSON_NAME]"
click at [330, 125] on input "+32" at bounding box center [334, 128] width 158 height 26
type input "[PHONE_NUMBER]"
click at [314, 220] on div "Delivery, 00:00-23:59" at bounding box center [334, 227] width 158 height 14
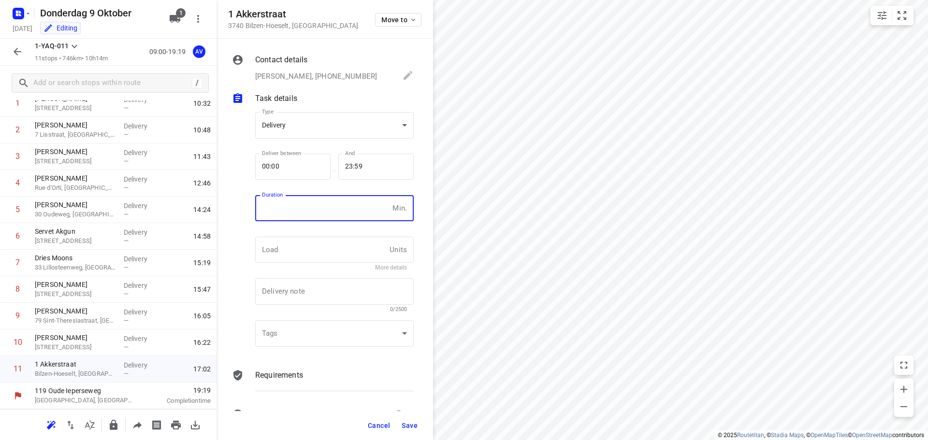
click at [323, 211] on input "number" at bounding box center [321, 208] width 133 height 26
type input "1"
click at [407, 423] on span "Save" at bounding box center [410, 426] width 16 height 8
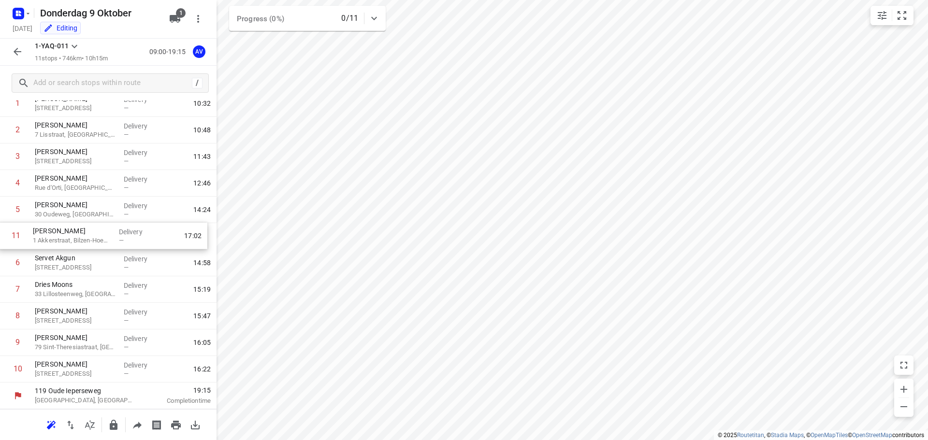
drag, startPoint x: 4, startPoint y: 375, endPoint x: 3, endPoint y: 238, distance: 136.7
click at [3, 238] on div "1 [PERSON_NAME] 50 Nieuwstraat, Bierbeek Delivery — 10:32 2 [PERSON_NAME] 7 Lis…" at bounding box center [108, 236] width 216 height 292
click at [21, 51] on icon "button" at bounding box center [18, 52] width 12 height 12
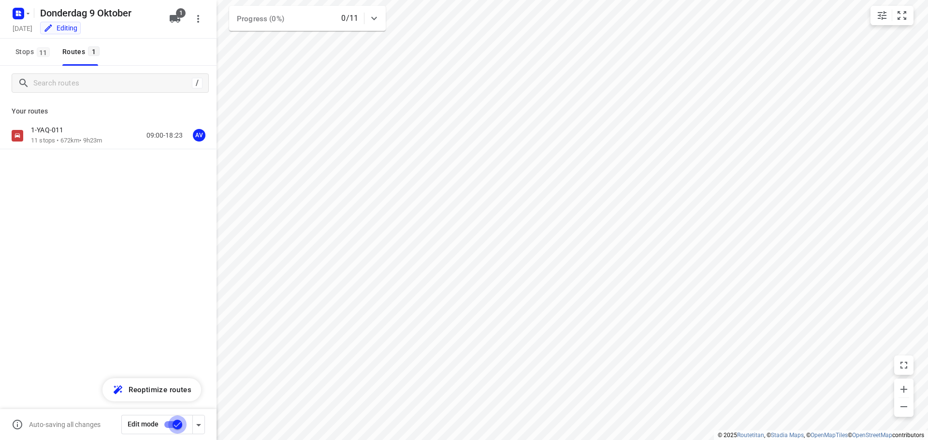
click at [171, 423] on input "checkbox" at bounding box center [177, 425] width 55 height 18
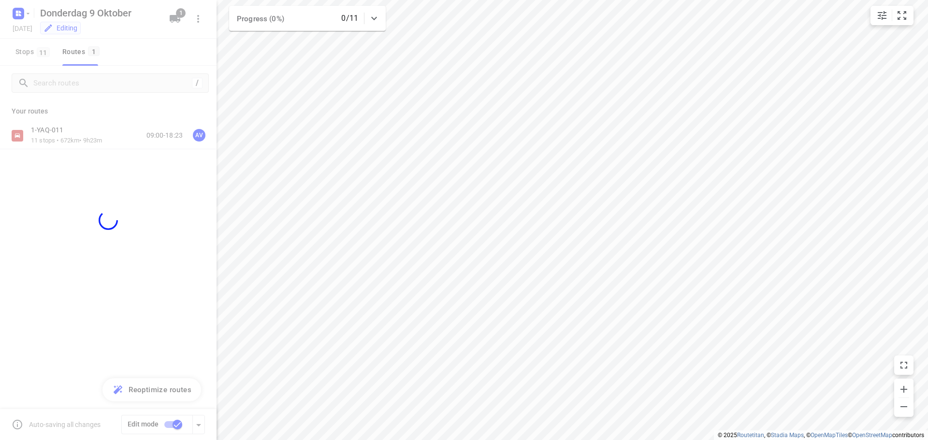
checkbox input "false"
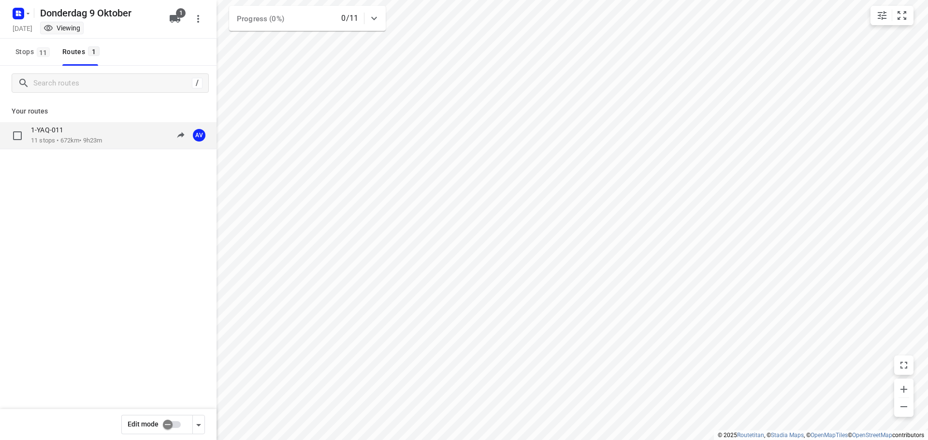
click at [115, 137] on div "1-YAQ-011 11 stops • 672km • 9h23m 09:00-18:23 AV" at bounding box center [124, 136] width 186 height 20
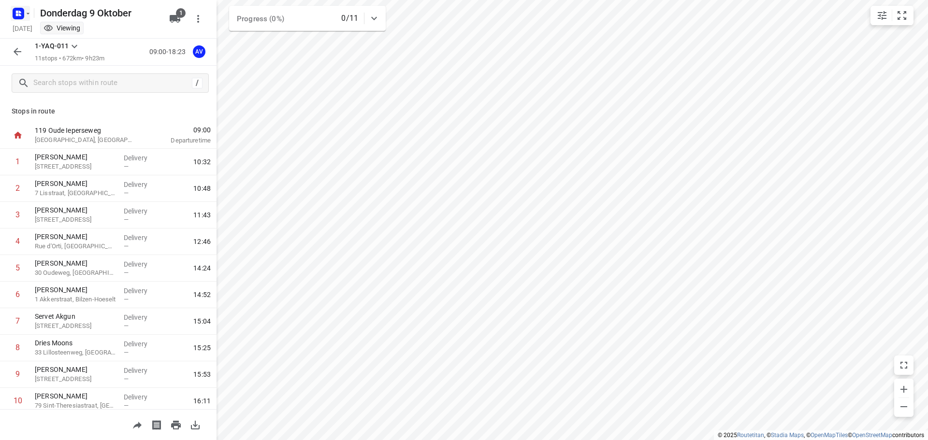
click at [20, 14] on icon "button" at bounding box center [20, 15] width 2 height 2
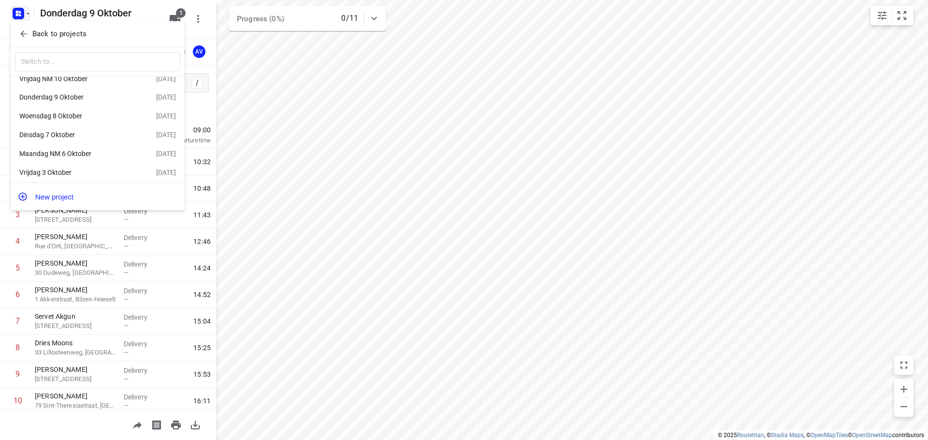
scroll to position [17, 0]
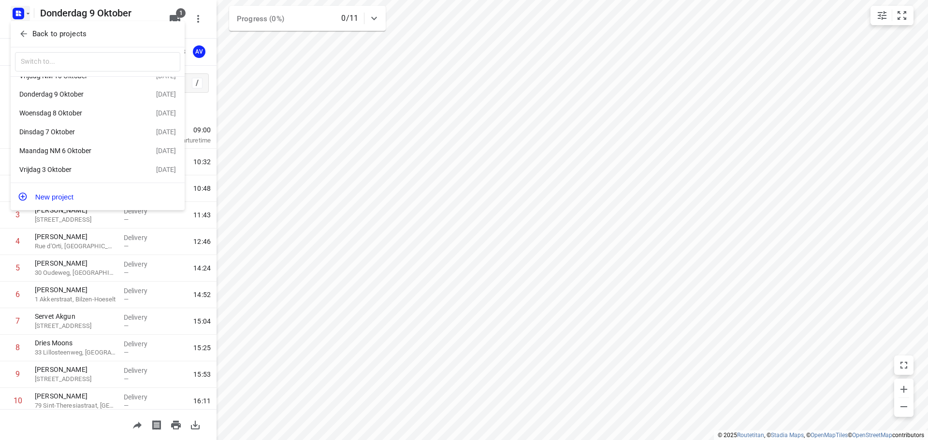
click at [78, 170] on div "Vrijdag 3 Oktober" at bounding box center [74, 170] width 111 height 8
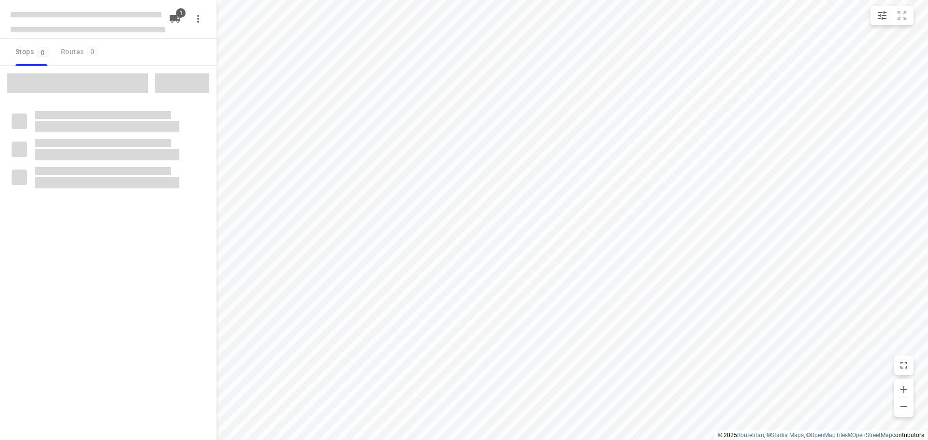
type input "distance"
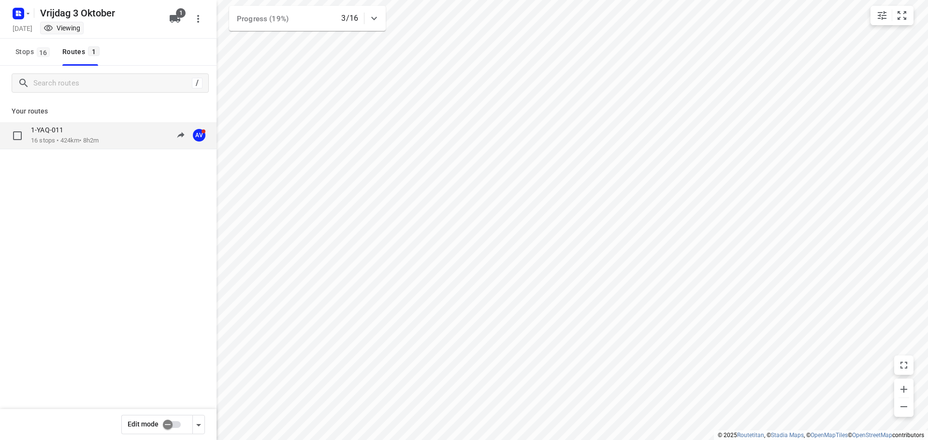
click at [111, 141] on div "1-YAQ-011 16 stops • 424km • 8h2m 09:17-17:34 AV" at bounding box center [124, 136] width 186 height 20
click at [106, 134] on div "1-YAQ-011 16 stops • 424km • 8h2m 09:17-17:34 AV" at bounding box center [124, 136] width 186 height 20
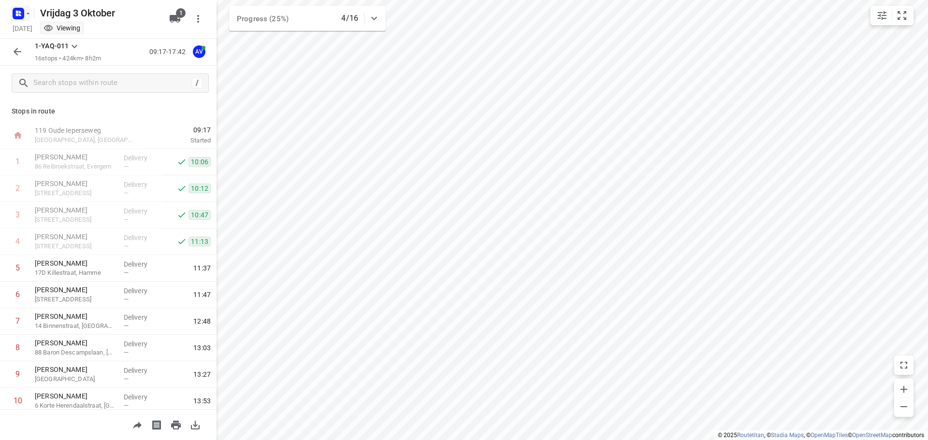
click at [14, 14] on rect "button" at bounding box center [19, 14] width 12 height 12
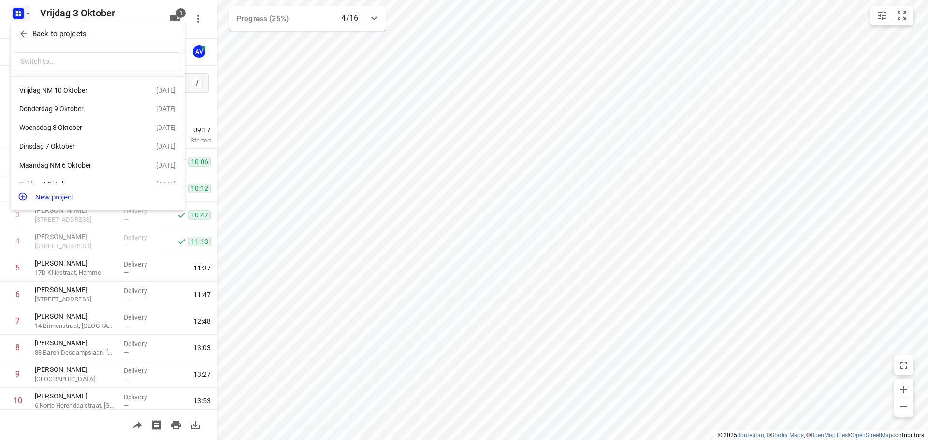
click at [97, 166] on div "Maandag NM 6 Oktober" at bounding box center [74, 165] width 111 height 8
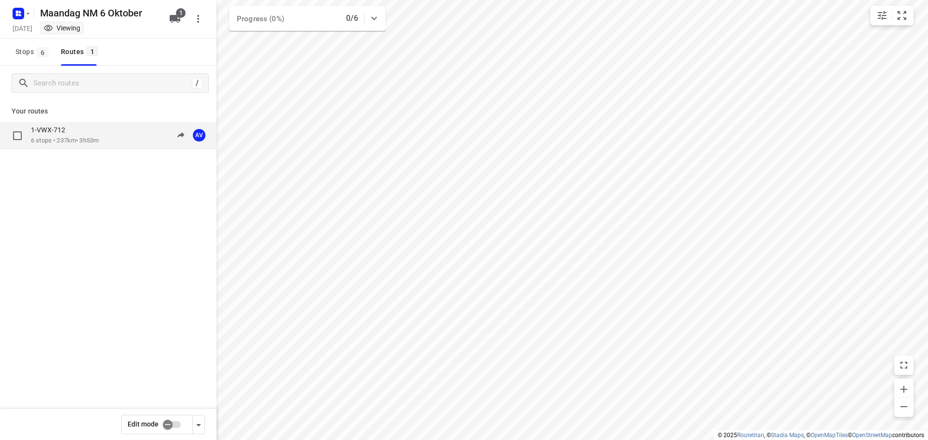
click at [116, 139] on div "1-VWX-712 6 stops • 237km • 3h53m 13:00-16:53 AV" at bounding box center [124, 136] width 186 height 20
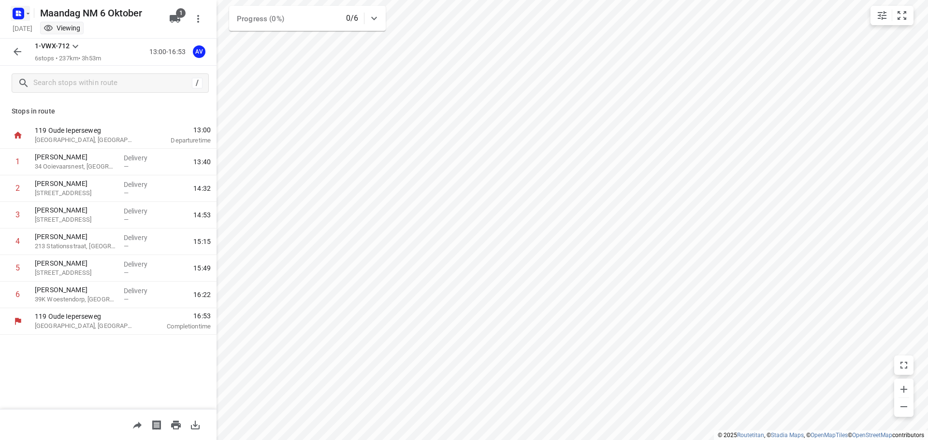
click at [24, 12] on rect "button" at bounding box center [19, 14] width 12 height 12
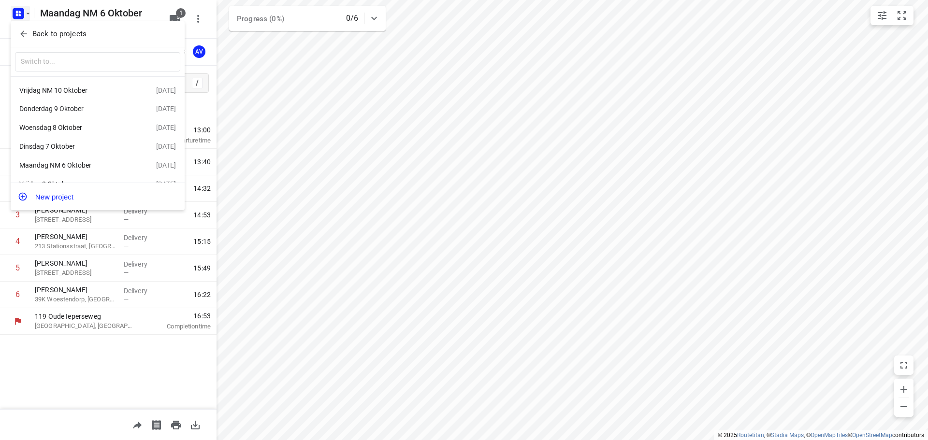
click at [62, 89] on div "Vrijdag NM 10 Oktober" at bounding box center [74, 90] width 111 height 8
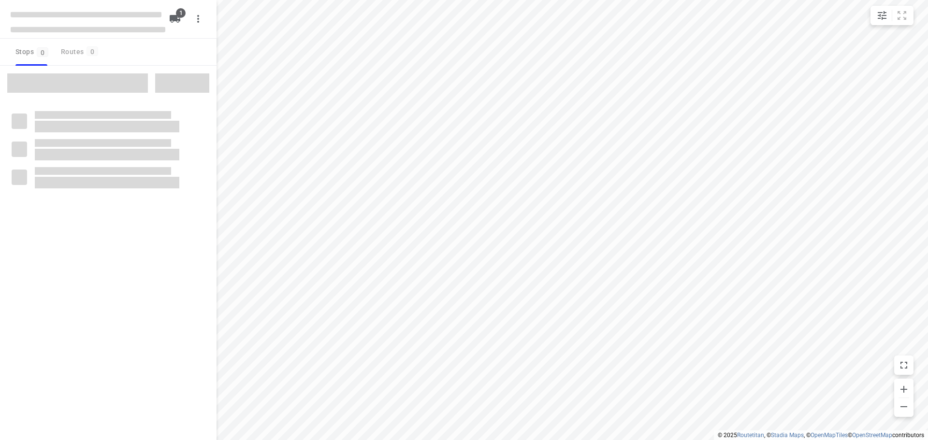
type input "distance"
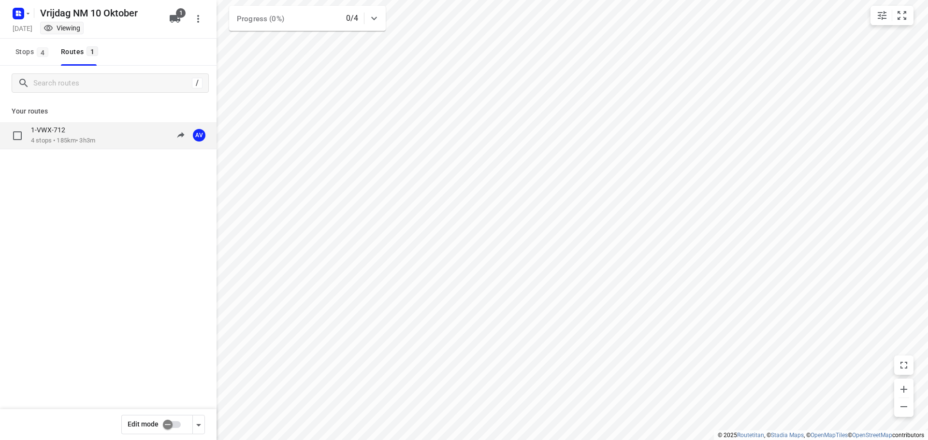
click at [119, 137] on div "1-VWX-712 4 stops • 185km • 3h3m 13:00-16:03 AV" at bounding box center [124, 136] width 186 height 20
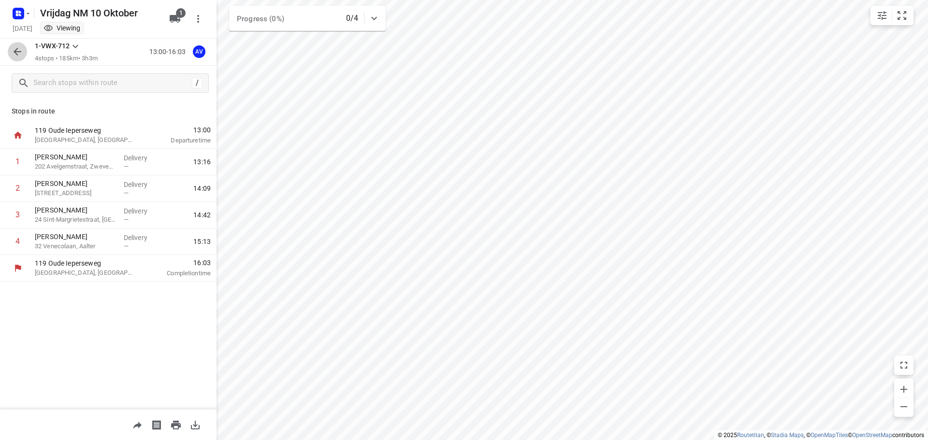
click at [16, 48] on icon "button" at bounding box center [18, 52] width 12 height 12
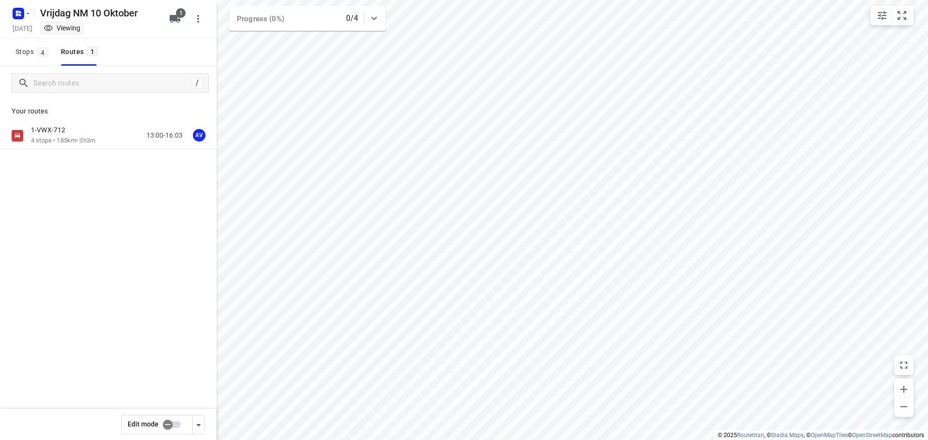
click at [179, 424] on input "checkbox" at bounding box center [167, 425] width 55 height 18
checkbox input "true"
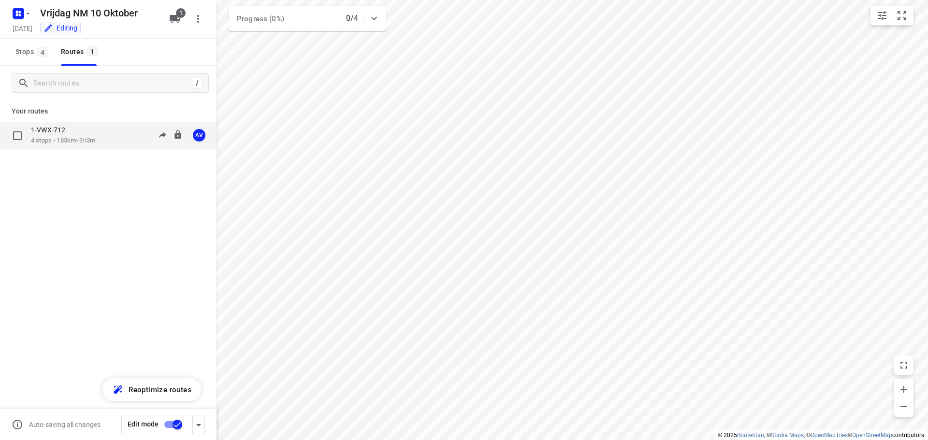
click at [95, 144] on p "4 stops • 185km • 3h3m" at bounding box center [63, 140] width 64 height 9
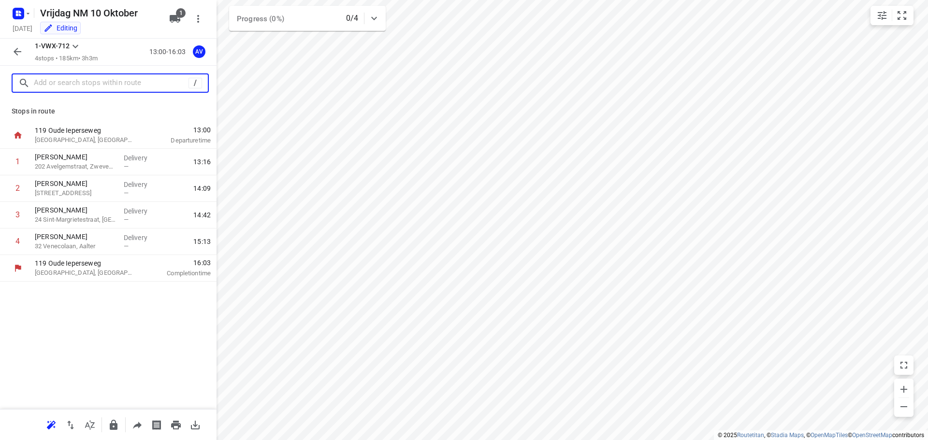
drag, startPoint x: 109, startPoint y: 85, endPoint x: 113, endPoint y: 73, distance: 12.2
click at [110, 84] on input "text" at bounding box center [111, 83] width 155 height 15
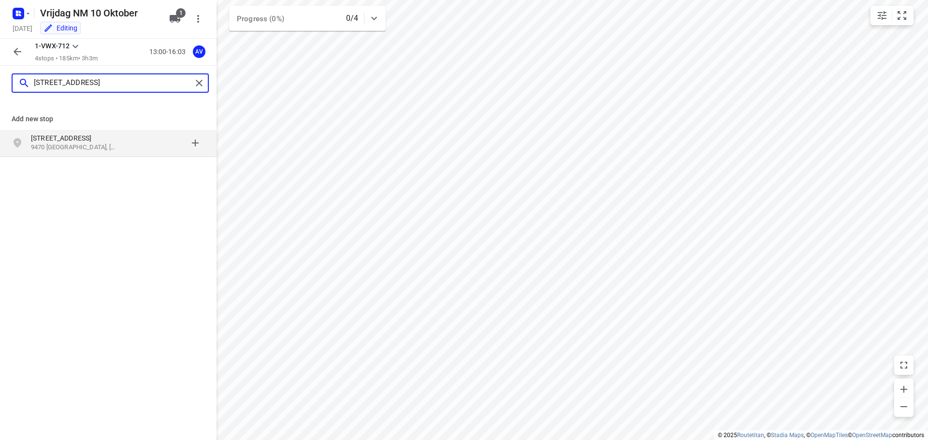
type input "rodestraat 7a, 9470"
click at [119, 143] on p "Rodestraat 7a" at bounding box center [80, 138] width 99 height 10
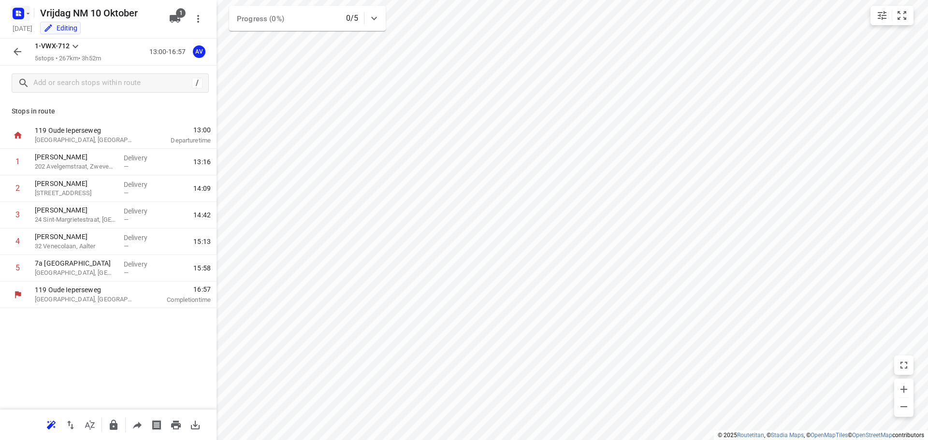
click at [25, 12] on icon "button" at bounding box center [28, 14] width 8 height 8
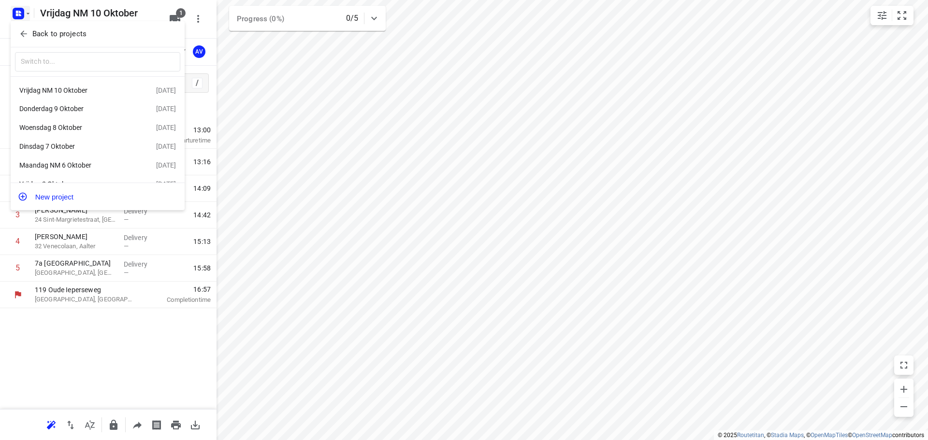
click at [90, 129] on div "Woensdag 8 Oktober" at bounding box center [74, 128] width 111 height 8
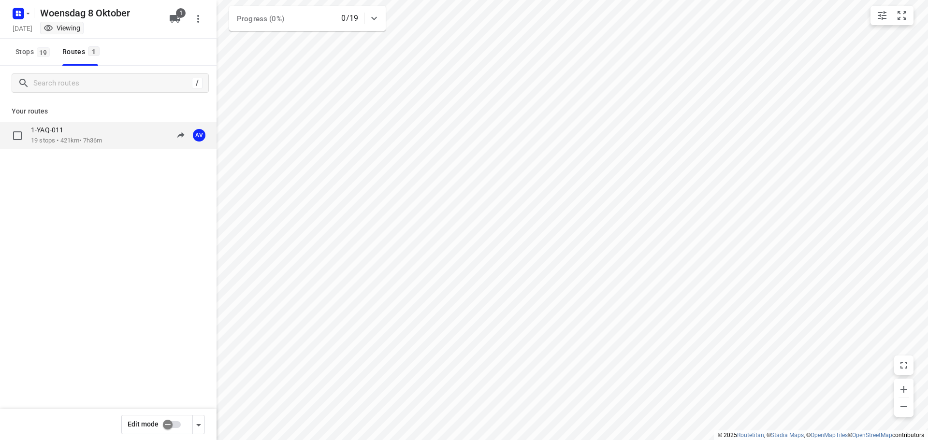
click at [115, 141] on div "1-YAQ-011 19 stops • 421km • 7h36m 09:00-16:36 AV" at bounding box center [124, 136] width 186 height 20
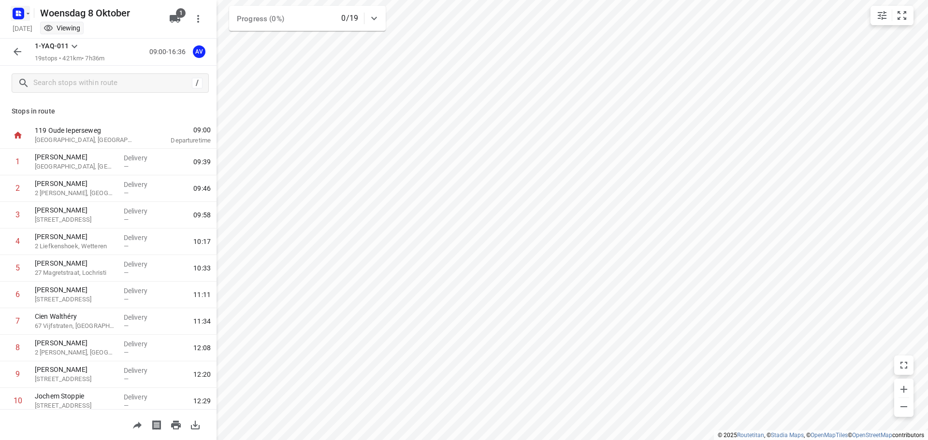
click at [29, 11] on icon "button" at bounding box center [28, 14] width 8 height 8
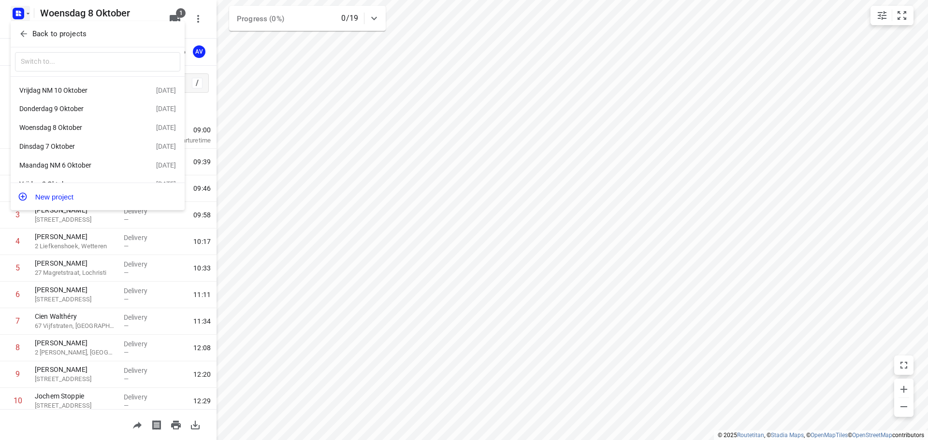
click at [85, 86] on div "Vrijdag NM 10 Oktober" at bounding box center [74, 90] width 111 height 8
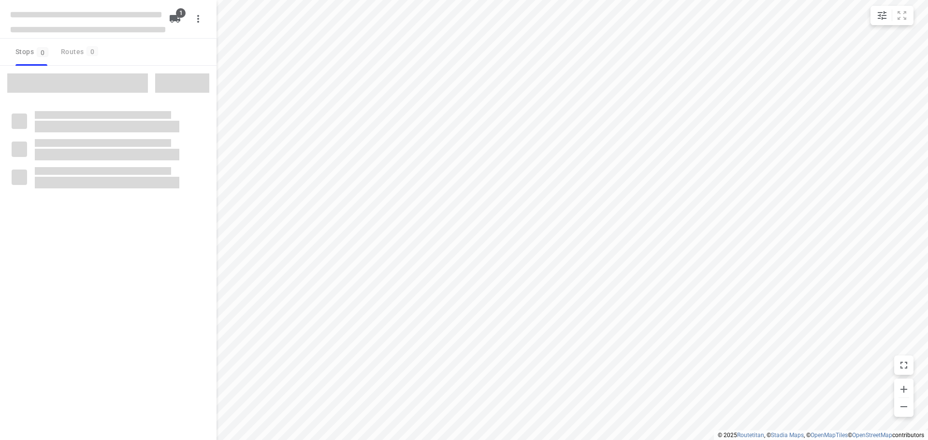
type input "distance"
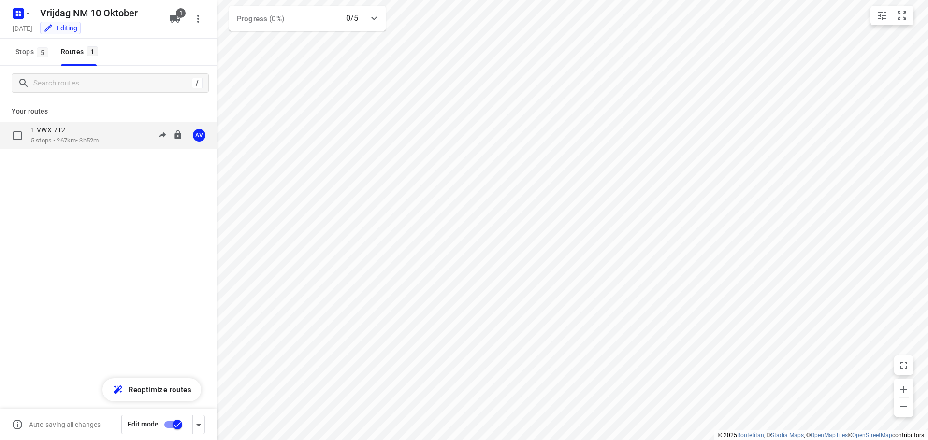
click at [109, 138] on div "1-VWX-712 5 stops • 267km • 3h52m 13:00-16:57 AV" at bounding box center [124, 136] width 186 height 20
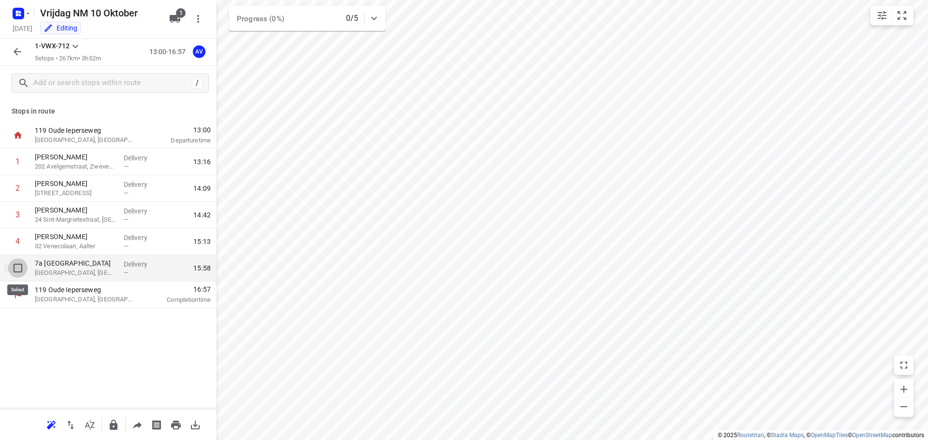
click at [17, 267] on input "checkbox" at bounding box center [17, 268] width 19 height 19
checkbox input "true"
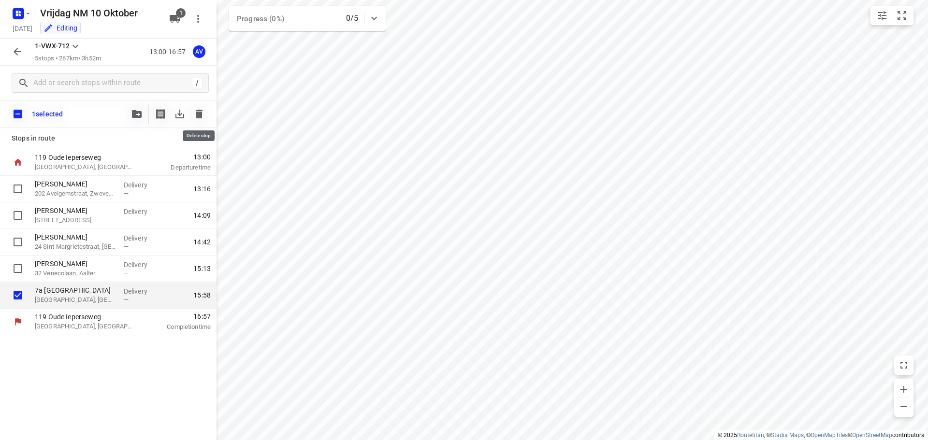
click at [198, 110] on icon "button" at bounding box center [199, 114] width 7 height 9
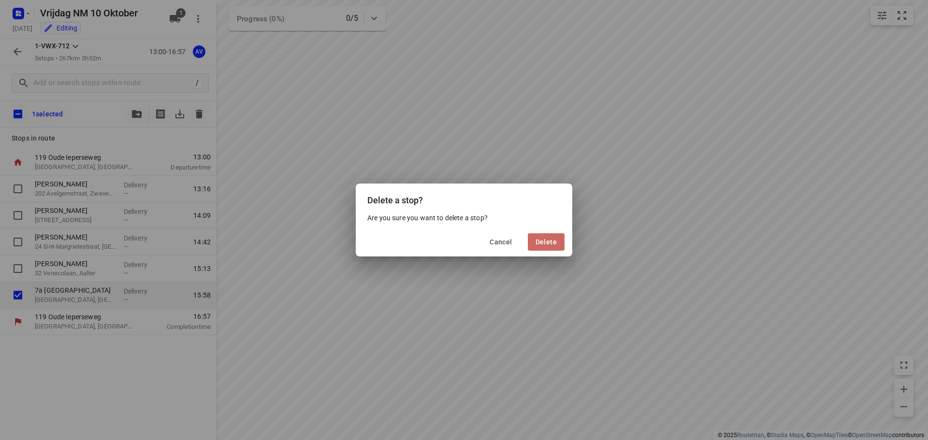
click at [546, 242] on span "Delete" at bounding box center [545, 242] width 21 height 8
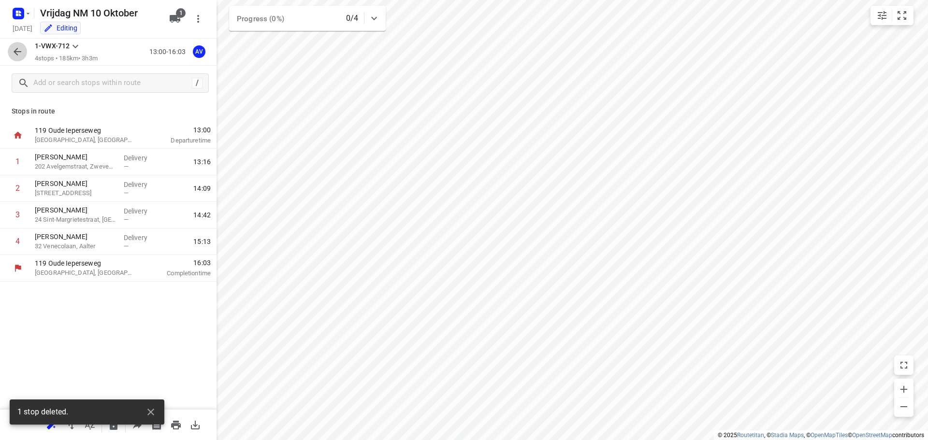
click at [17, 48] on icon "button" at bounding box center [18, 52] width 12 height 12
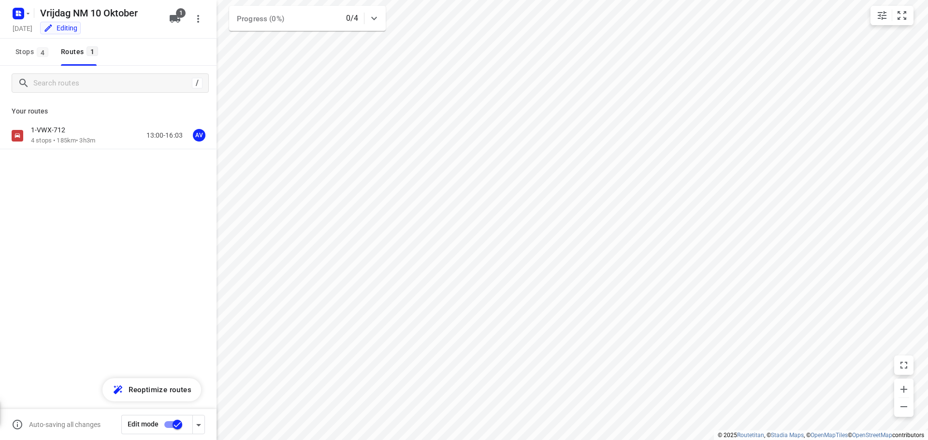
click at [168, 424] on input "checkbox" at bounding box center [177, 425] width 55 height 18
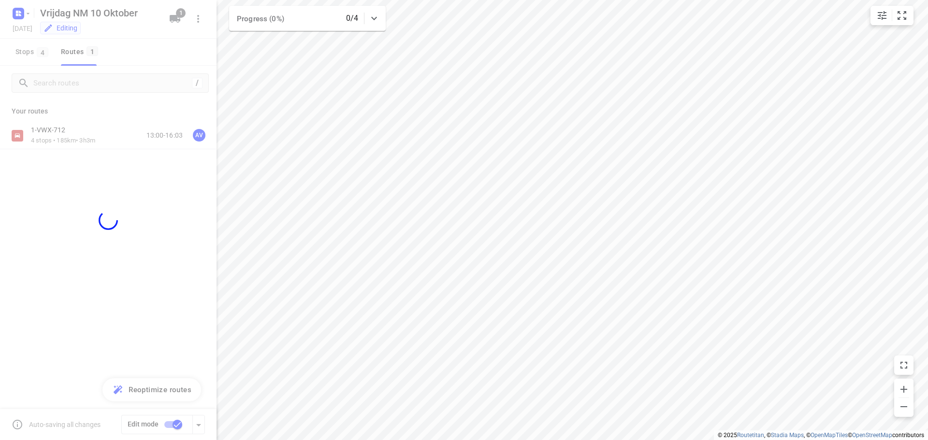
checkbox input "false"
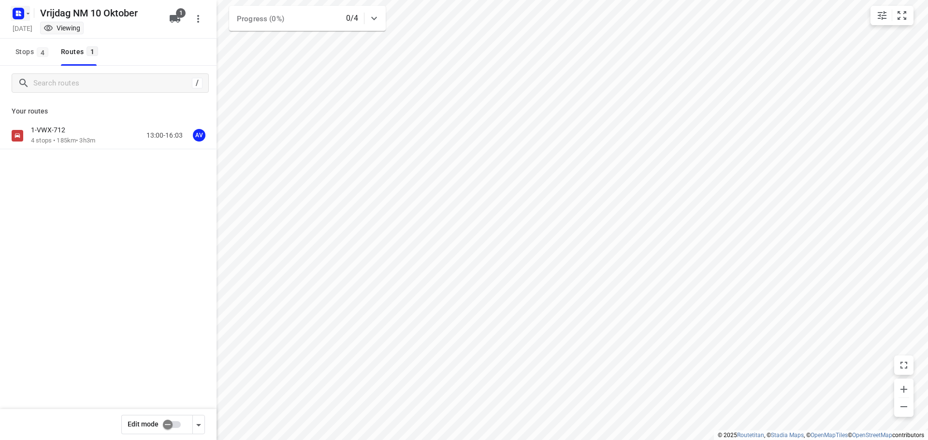
click at [23, 13] on rect "button" at bounding box center [19, 14] width 12 height 12
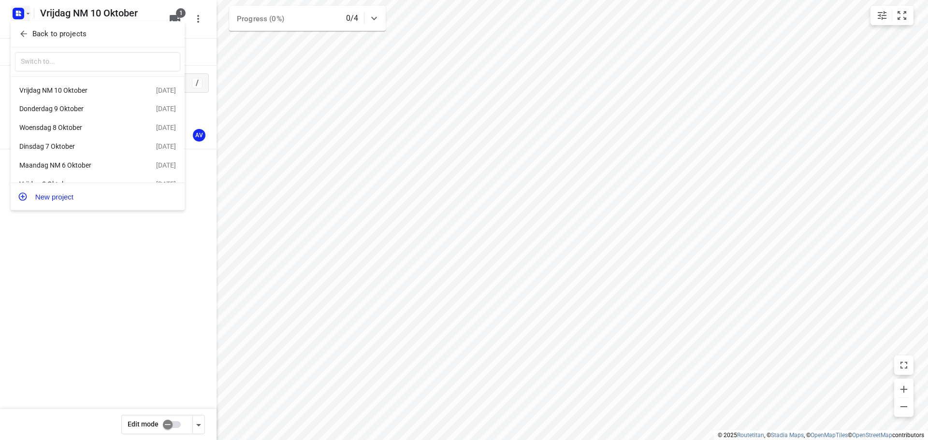
click at [90, 130] on div "Woensdag 8 Oktober" at bounding box center [74, 128] width 111 height 8
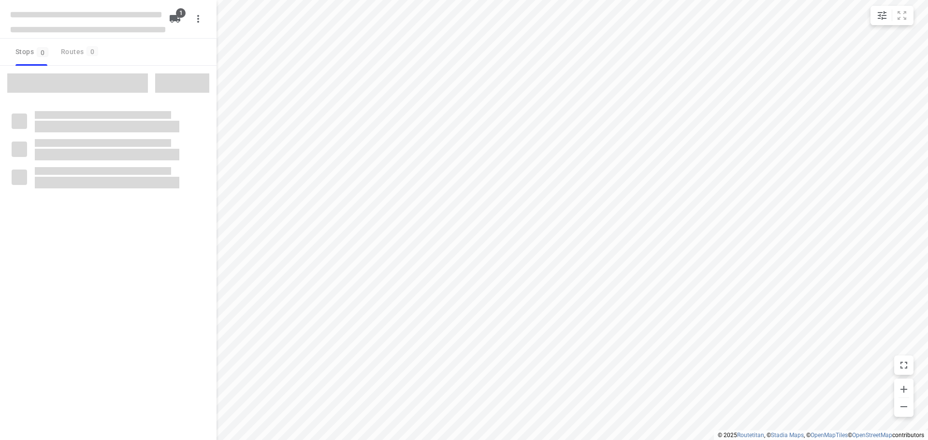
type input "distance"
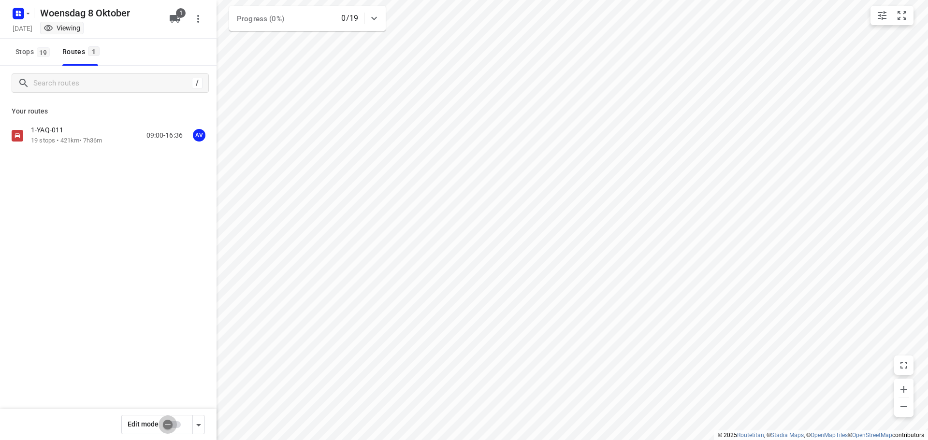
click at [176, 426] on input "checkbox" at bounding box center [167, 425] width 55 height 18
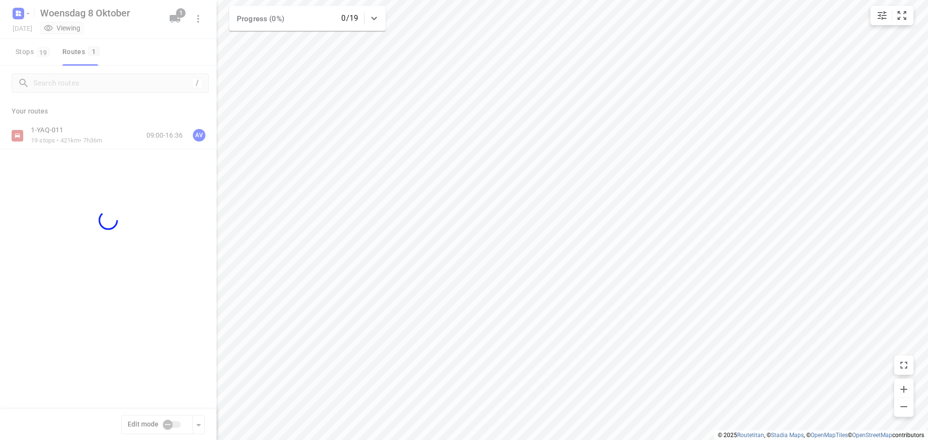
checkbox input "true"
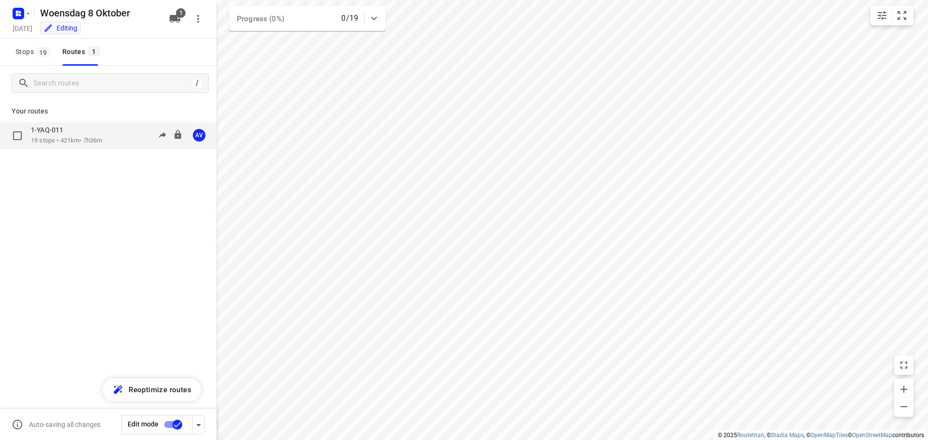
click at [112, 133] on div "1-YAQ-011 19 stops • 421km • 7h36m 09:00-16:36 AV" at bounding box center [124, 136] width 186 height 20
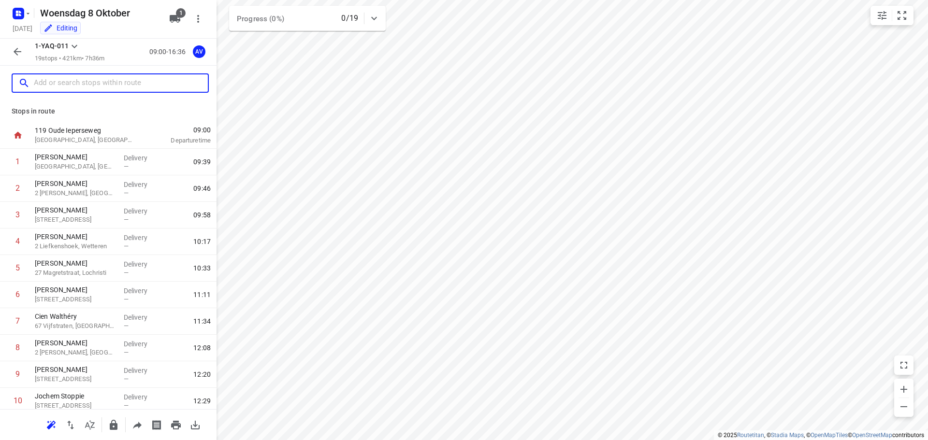
drag, startPoint x: 103, startPoint y: 84, endPoint x: 126, endPoint y: 68, distance: 28.0
click at [103, 84] on input "text" at bounding box center [121, 83] width 174 height 15
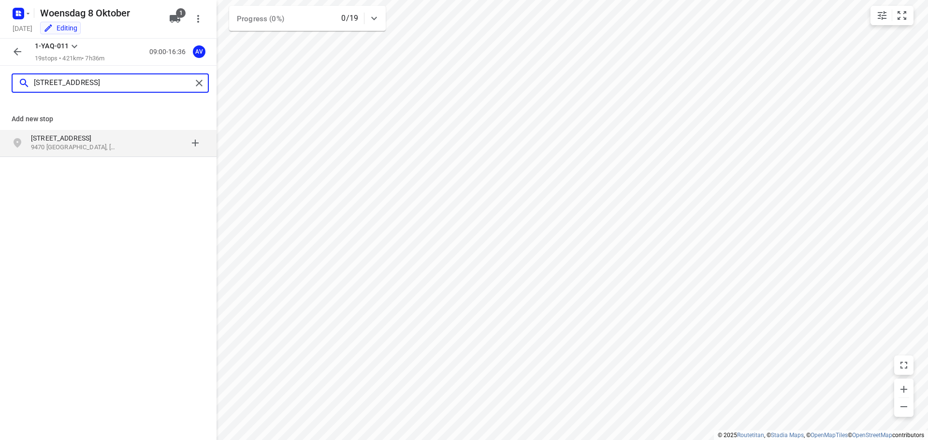
type input "rodestraat 7a, 9470"
click at [116, 148] on p "9470 Denderleeuw, België" at bounding box center [75, 147] width 89 height 9
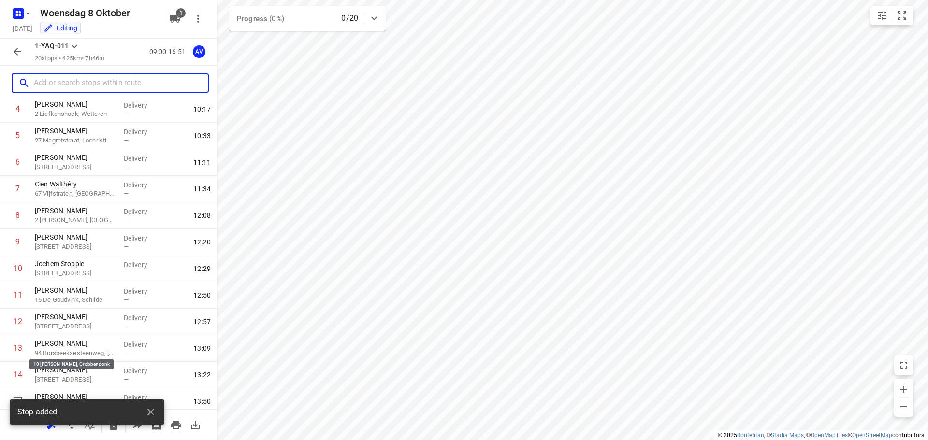
scroll to position [298, 0]
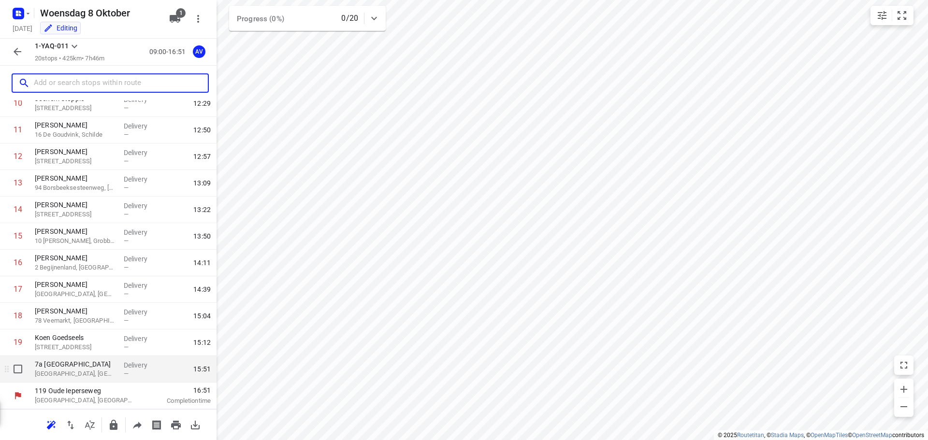
click at [72, 373] on p "Denderleeuw, Belgium" at bounding box center [75, 374] width 81 height 10
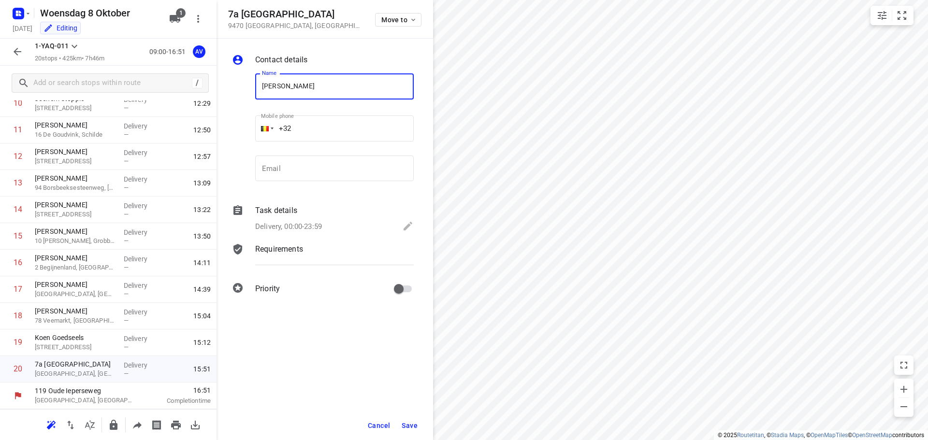
type input "Patrick De Wilde"
click at [331, 118] on input "+32" at bounding box center [334, 128] width 158 height 26
type input "+32 476909396"
drag, startPoint x: 309, startPoint y: 224, endPoint x: 313, endPoint y: 220, distance: 5.1
click at [310, 225] on p "Delivery, 00:00-23:59" at bounding box center [288, 226] width 67 height 11
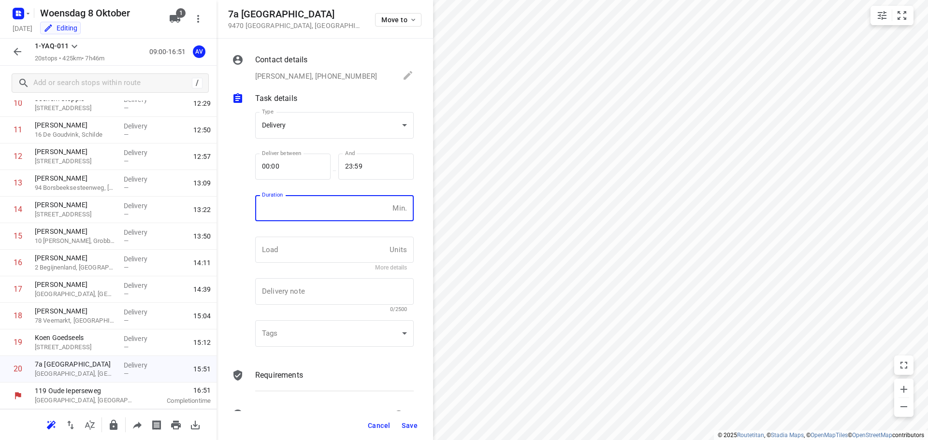
click at [318, 211] on input "number" at bounding box center [321, 208] width 133 height 26
type input "1"
click at [412, 425] on span "Save" at bounding box center [410, 426] width 16 height 8
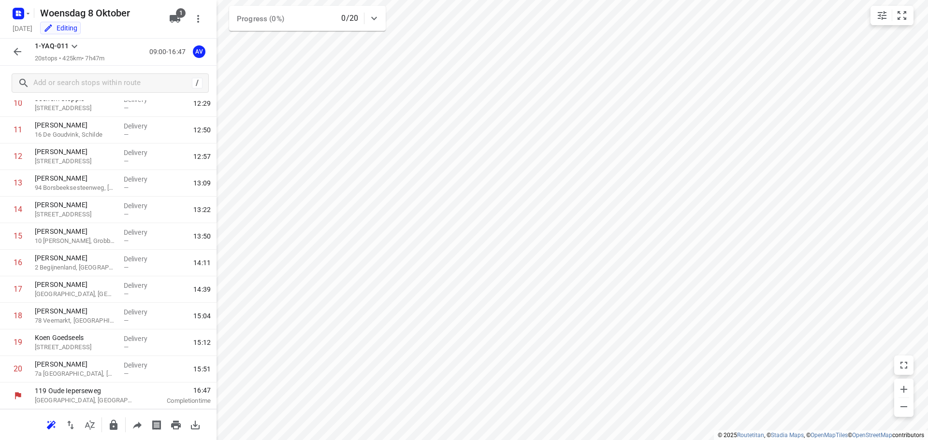
click at [17, 57] on icon "button" at bounding box center [18, 52] width 12 height 12
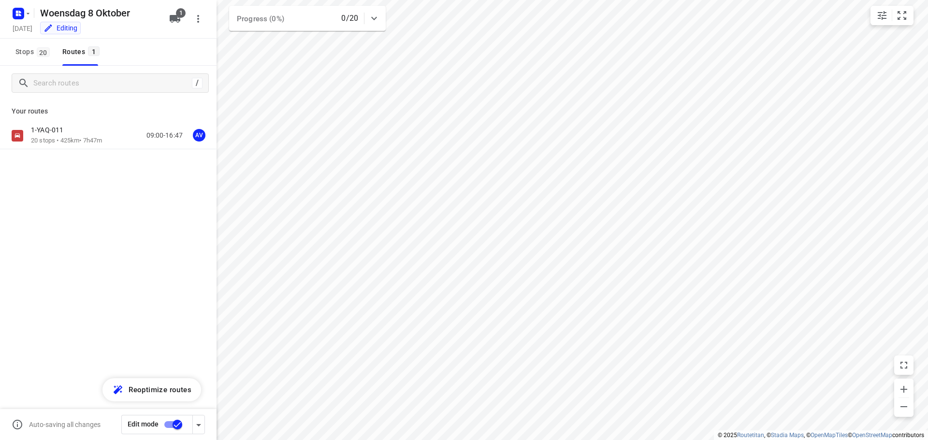
click at [169, 422] on input "checkbox" at bounding box center [177, 425] width 55 height 18
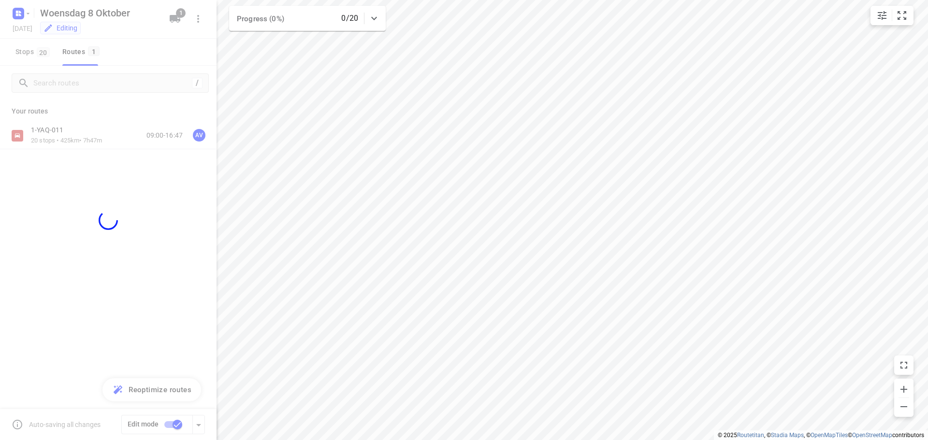
checkbox input "false"
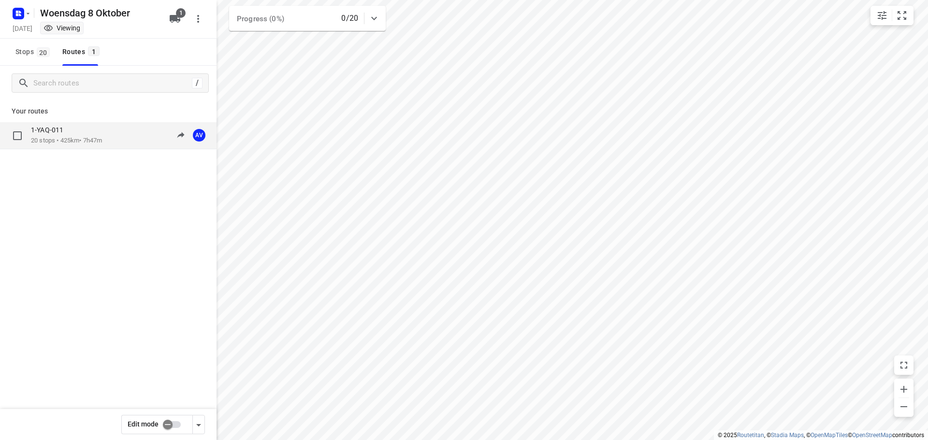
click at [113, 134] on div "1-YAQ-011 20 stops • 425km • 7h47m 09:00-16:47 AV" at bounding box center [124, 136] width 186 height 20
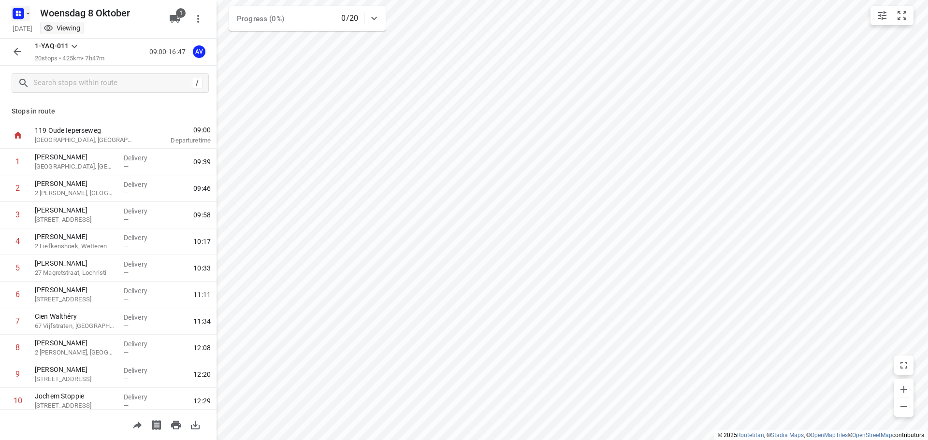
click at [20, 13] on icon "button" at bounding box center [20, 12] width 2 height 2
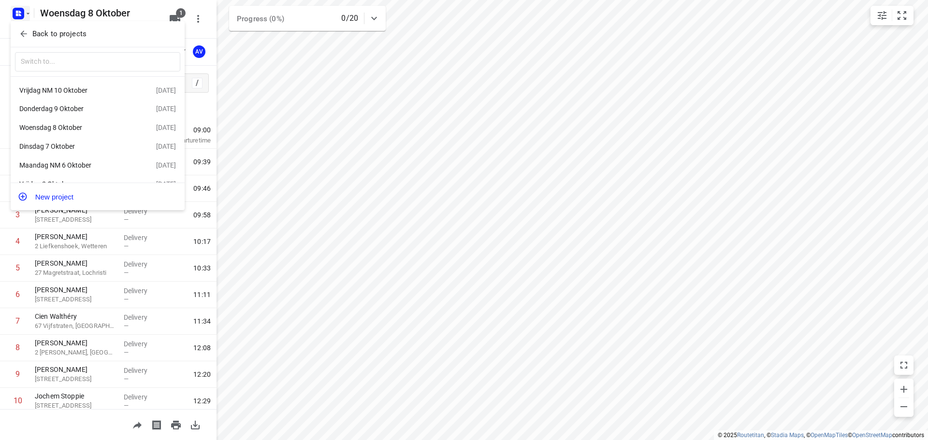
scroll to position [17, 0]
click at [68, 171] on div "Vrijdag 3 Oktober" at bounding box center [74, 170] width 111 height 8
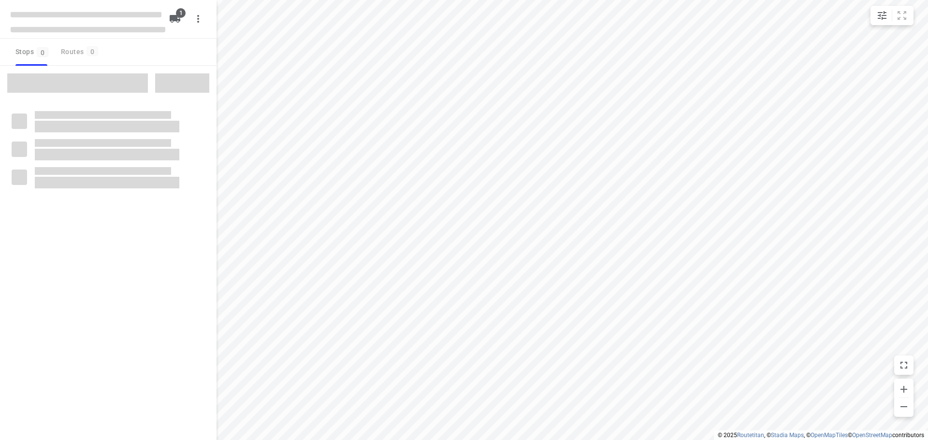
type input "distance"
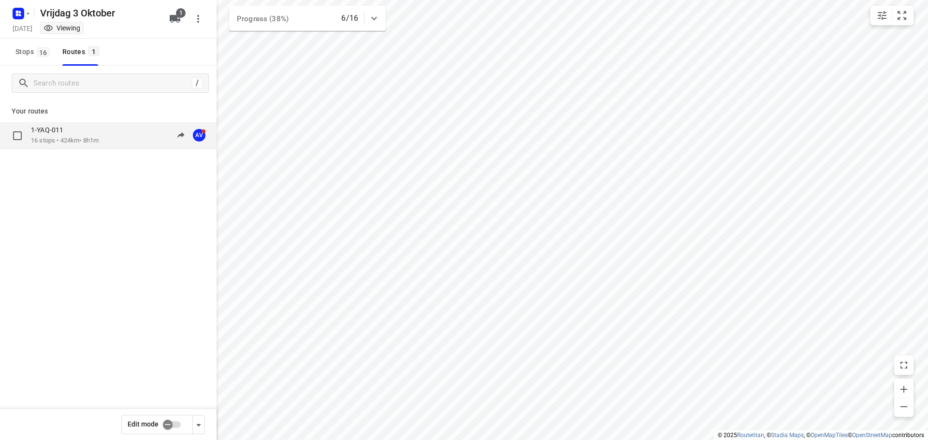
click at [108, 141] on div "1-YAQ-011 16 stops • 424km • 8h1m 09:17-17:48 AV" at bounding box center [124, 136] width 186 height 20
